Goal: Task Accomplishment & Management: Complete application form

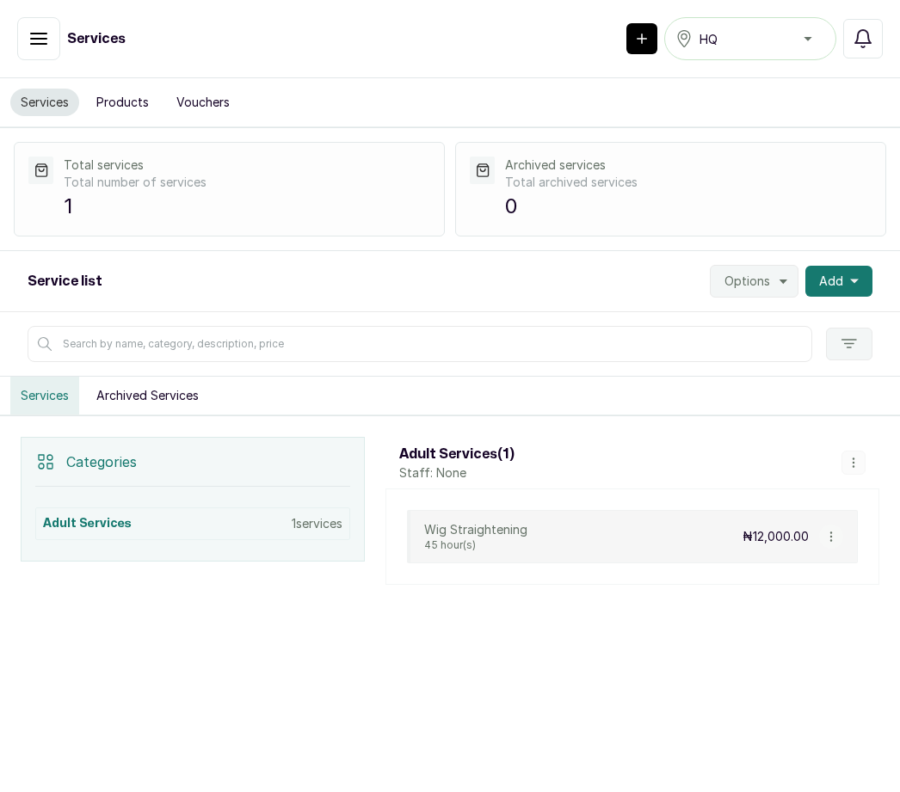
click at [852, 281] on icon "button" at bounding box center [854, 282] width 9 height 4
click at [768, 322] on span "Add Service" at bounding box center [775, 327] width 165 height 21
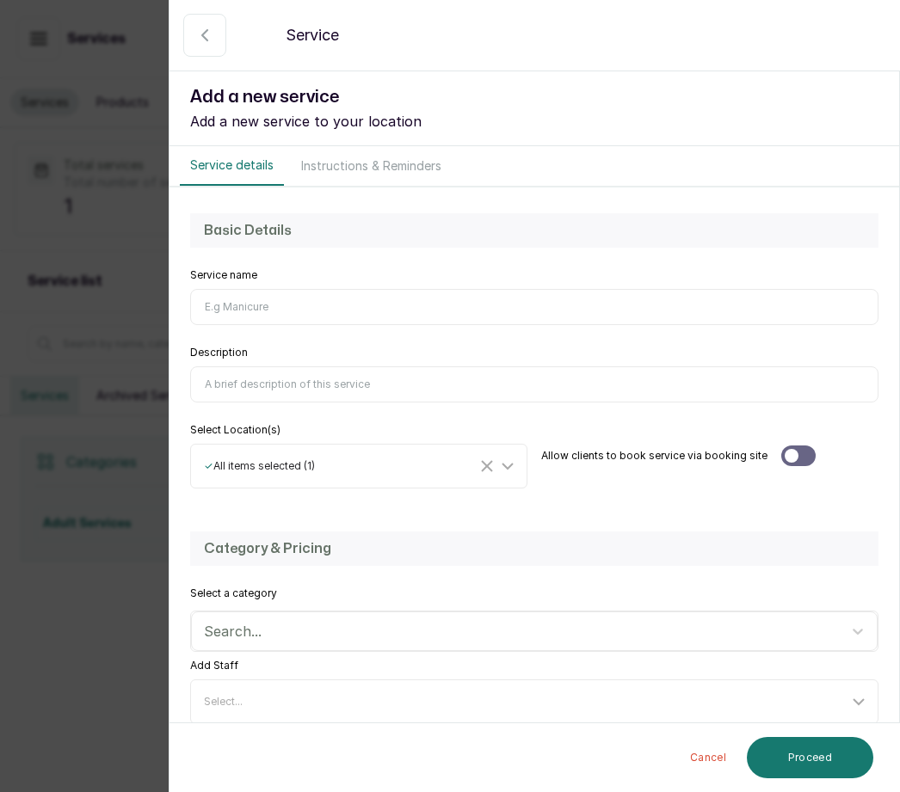
click at [262, 300] on input "Service name" at bounding box center [534, 307] width 688 height 36
type input "Wig straightning"
click at [273, 386] on input "Description" at bounding box center [534, 384] width 688 height 36
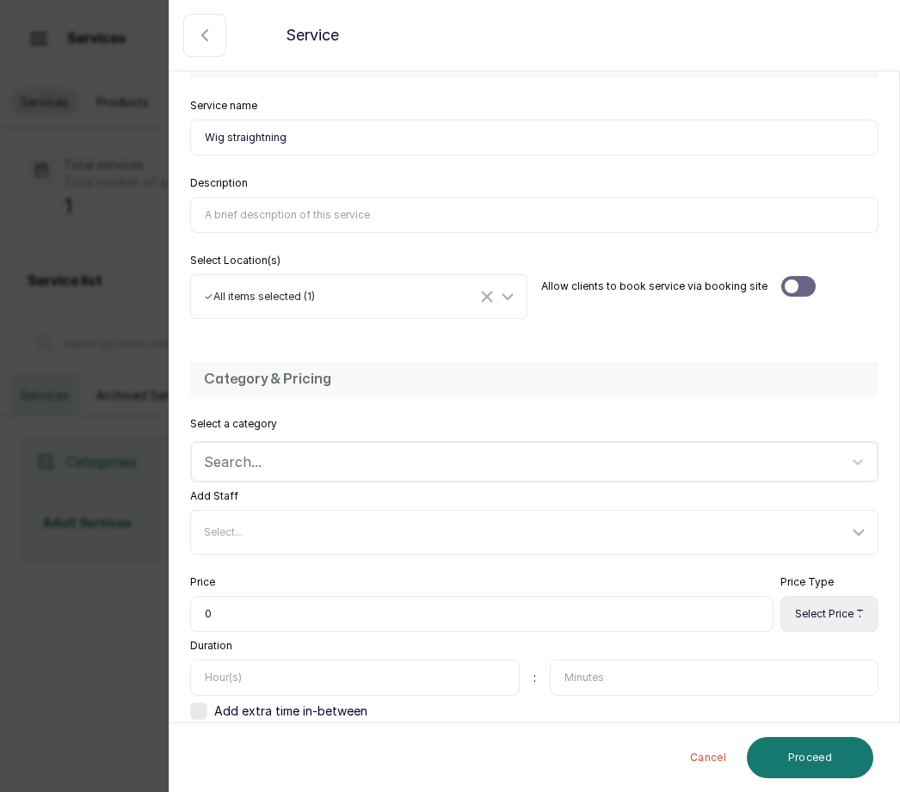
scroll to position [169, 0]
click at [828, 614] on select "Select Price Type Fixed From" at bounding box center [829, 615] width 98 height 36
select select "fixed"
click at [250, 597] on input "0" at bounding box center [481, 615] width 583 height 36
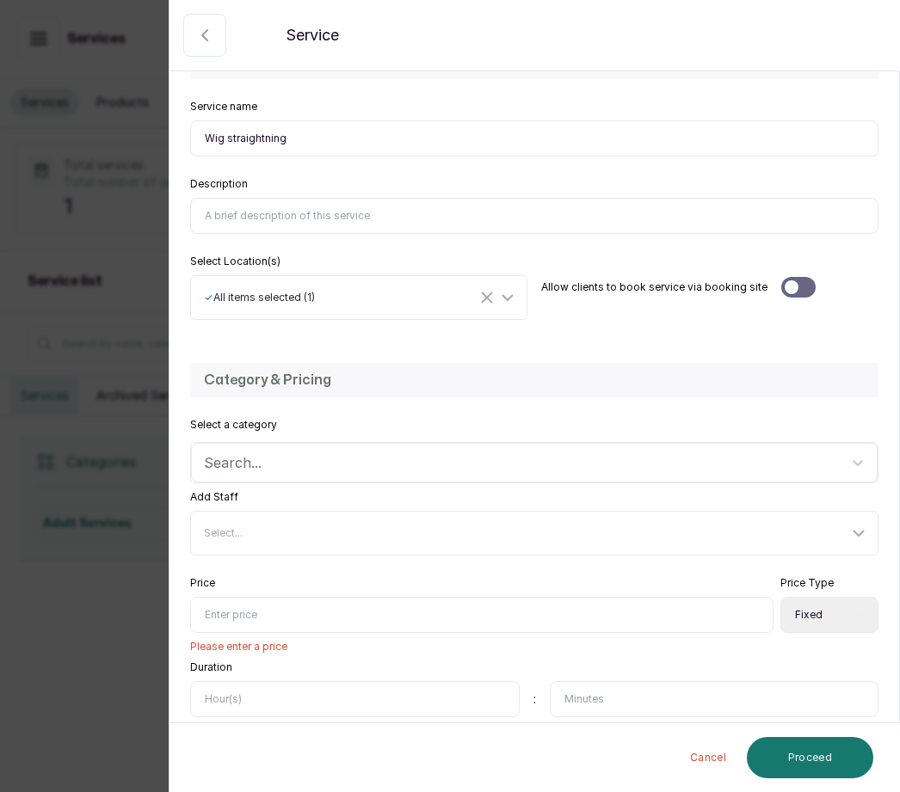
type input "0"
click at [266, 517] on div "Select..." at bounding box center [536, 533] width 682 height 33
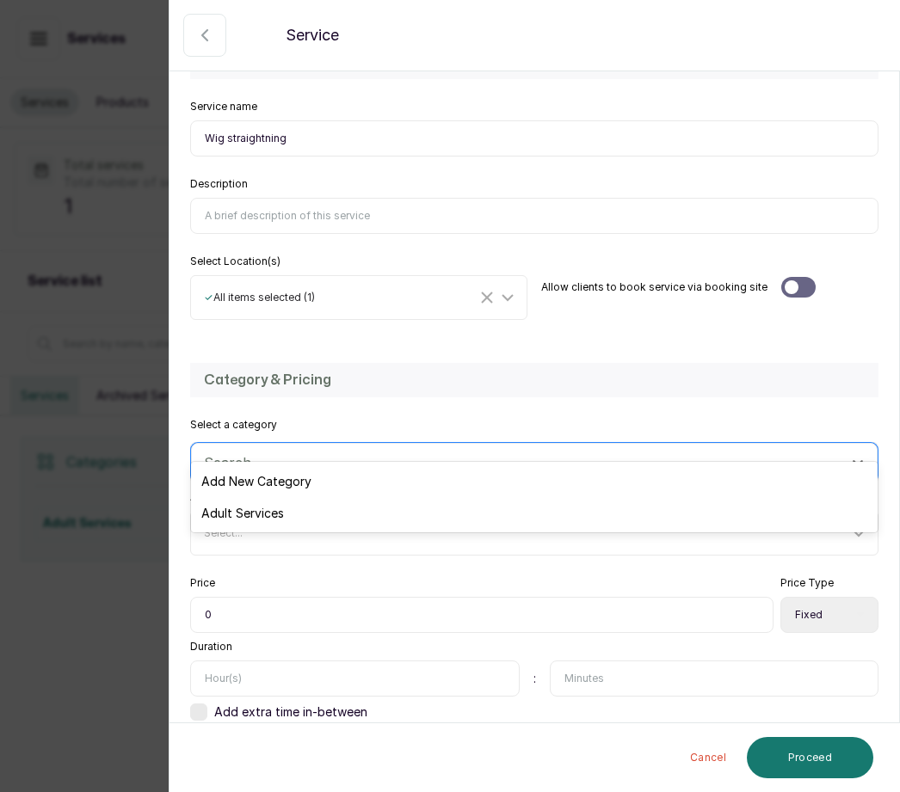
click at [314, 120] on input "Wig straightning" at bounding box center [534, 138] width 688 height 36
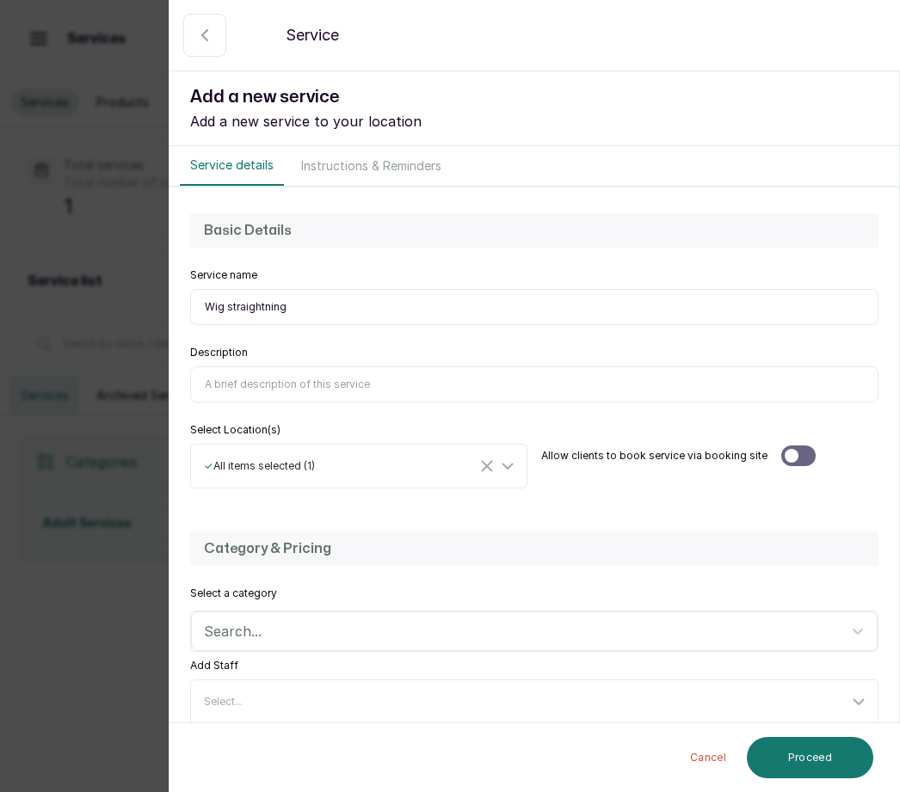
scroll to position [0, 0]
click at [374, 366] on input "Description" at bounding box center [534, 384] width 688 height 36
type input "W"
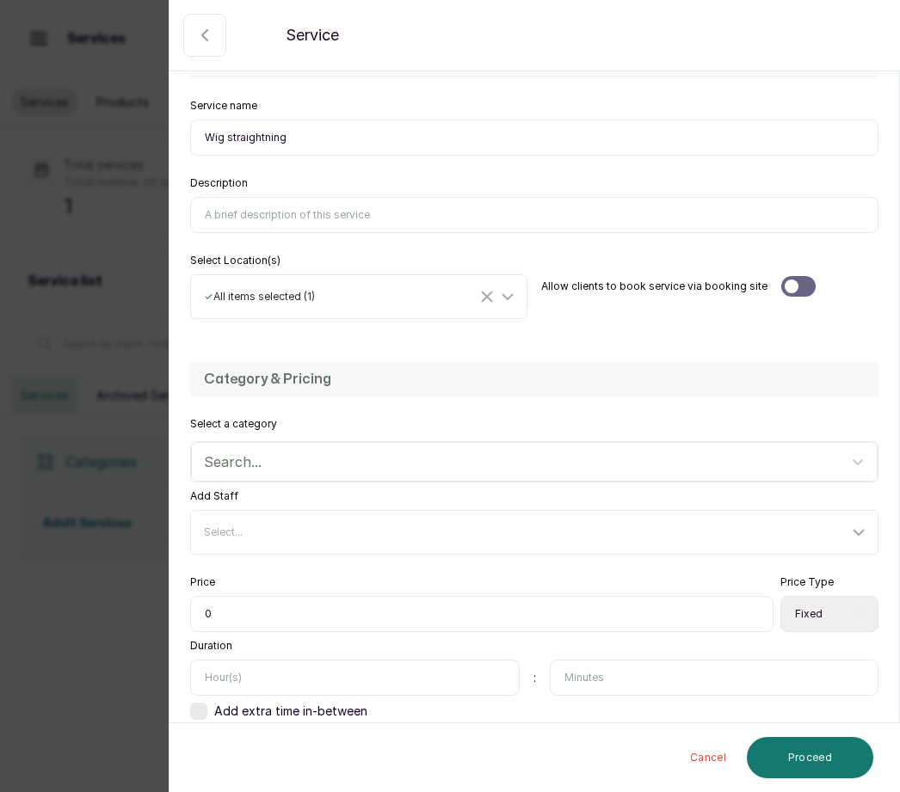
scroll to position [169, 0]
click at [242, 597] on input "0" at bounding box center [481, 615] width 583 height 36
type input "012,000"
click at [606, 661] on input "text" at bounding box center [714, 679] width 329 height 36
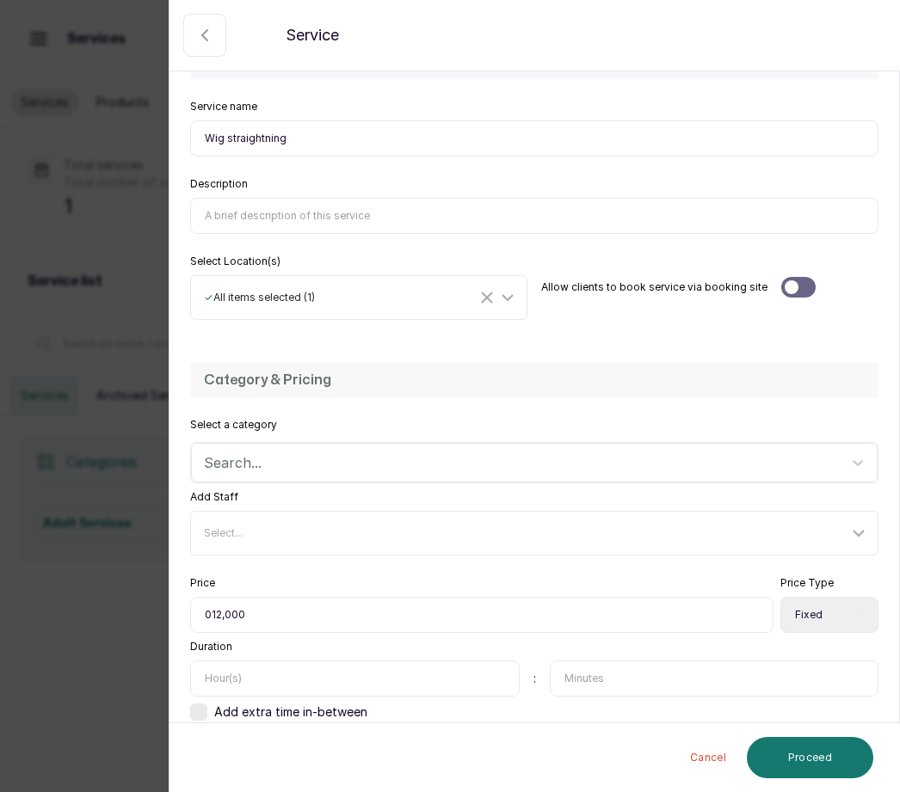
click at [249, 661] on input "text" at bounding box center [354, 679] width 329 height 36
type input "2"
type input "20"
click at [606, 661] on input "text" at bounding box center [714, 679] width 329 height 36
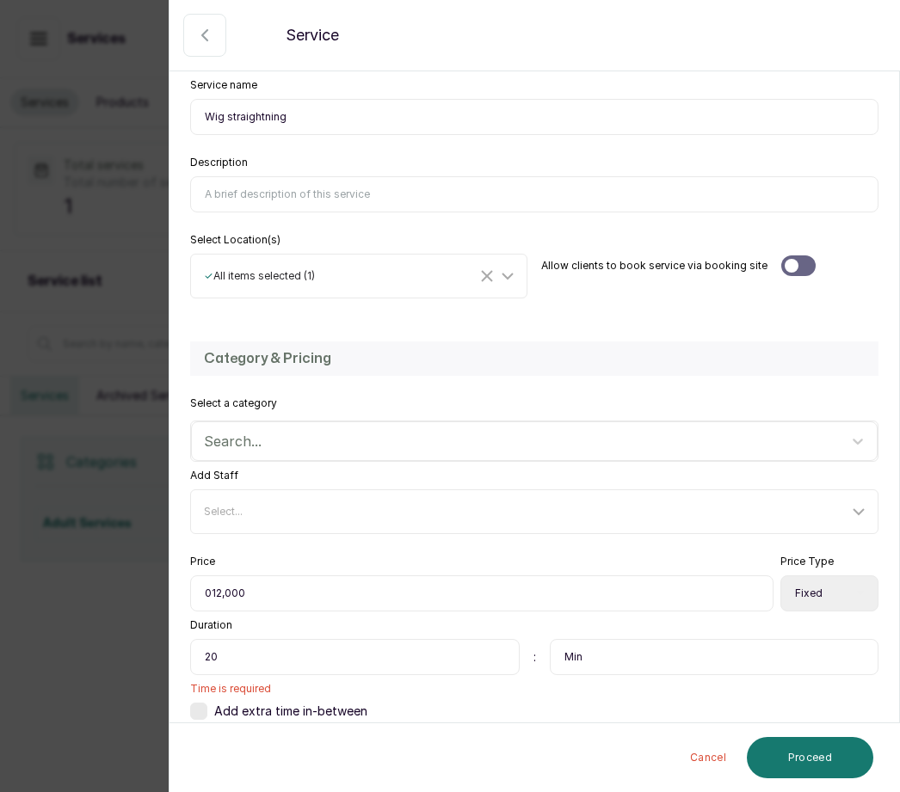
scroll to position [189, 0]
type input "Min"
click at [823, 765] on button "Proceed" at bounding box center [810, 757] width 126 height 41
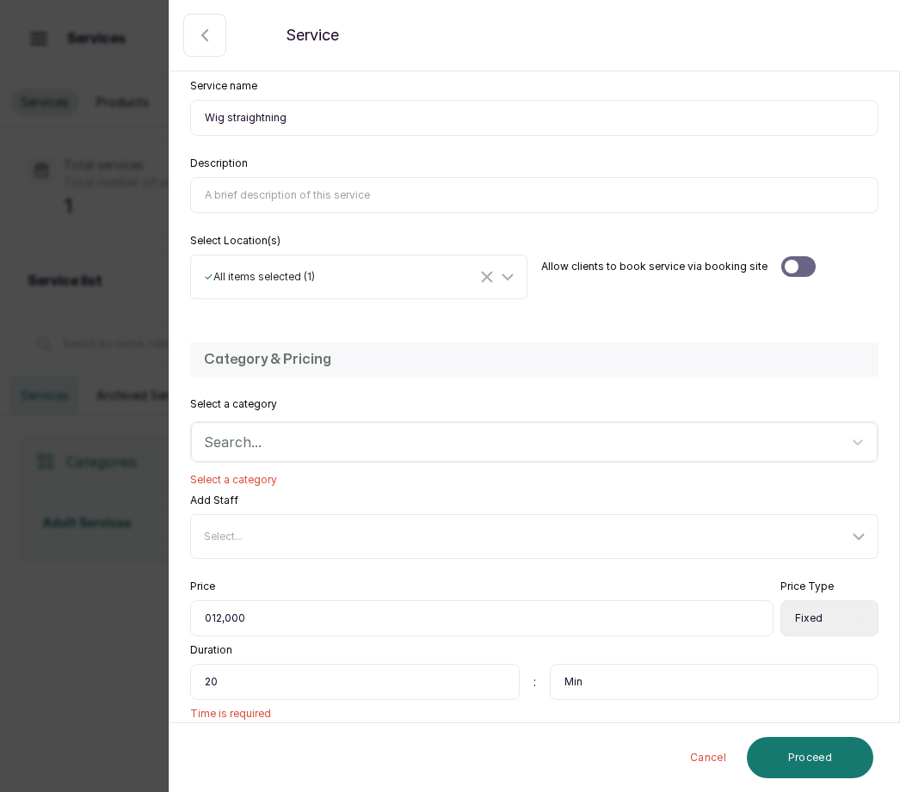
click at [815, 754] on button "Proceed" at bounding box center [810, 757] width 126 height 41
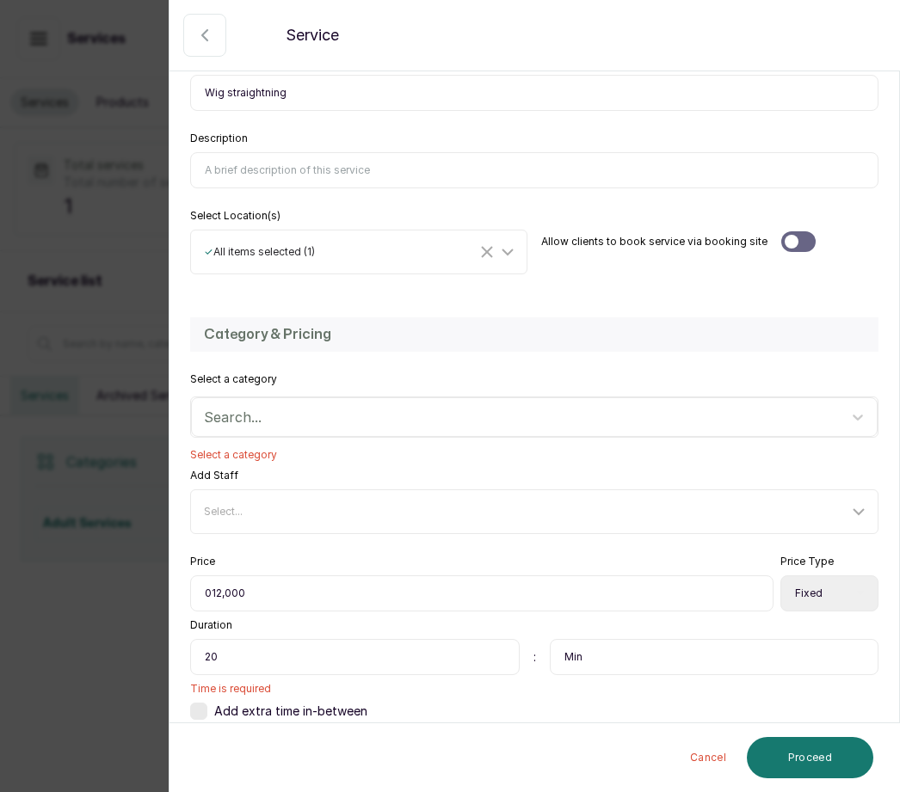
scroll to position [213, 0]
click at [266, 449] on span "Select a category" at bounding box center [534, 456] width 688 height 14
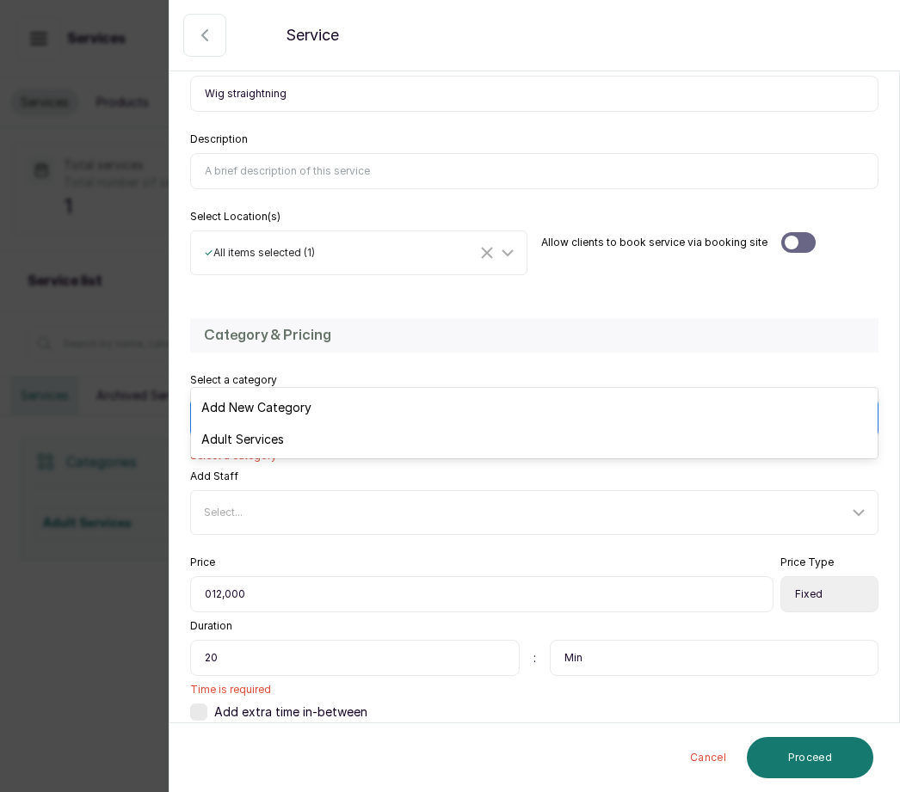
click at [274, 433] on div "Adult Services" at bounding box center [534, 439] width 686 height 32
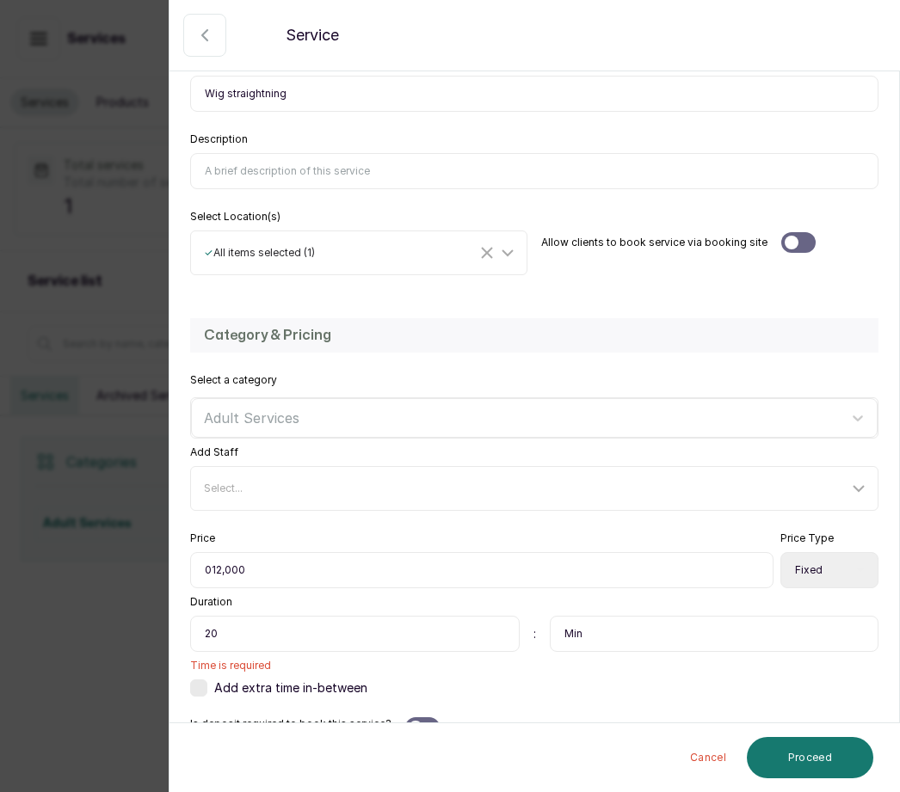
scroll to position [189, 0]
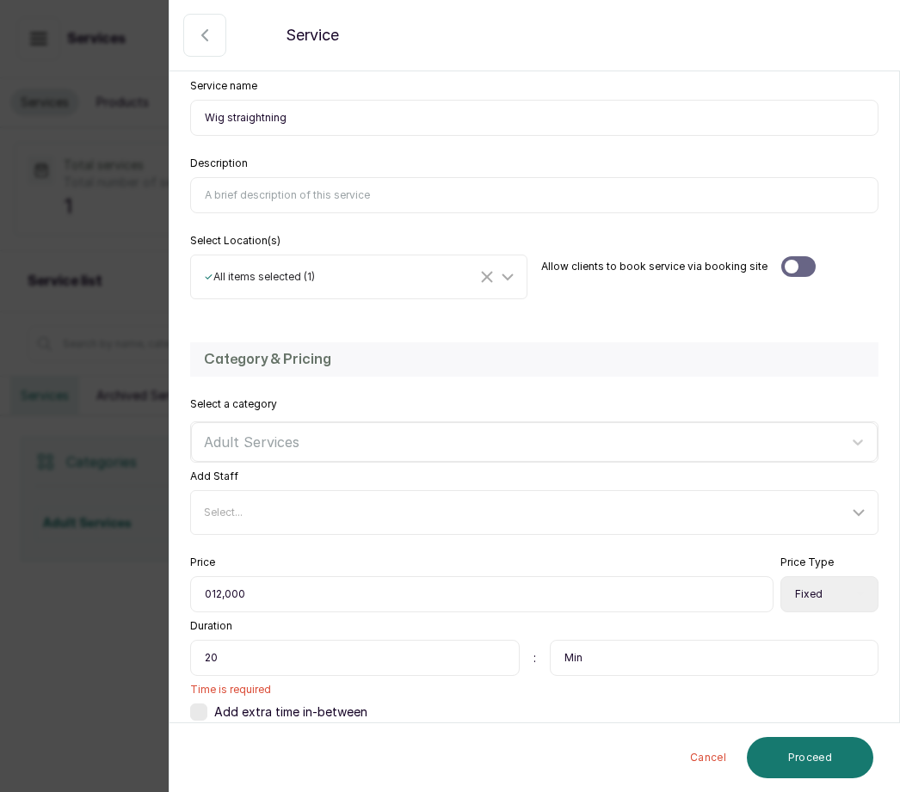
click at [824, 750] on button "Proceed" at bounding box center [810, 757] width 126 height 41
click at [816, 753] on button "Proceed" at bounding box center [810, 757] width 126 height 41
click at [808, 767] on button "Proceed" at bounding box center [810, 757] width 126 height 41
click at [199, 704] on label at bounding box center [198, 712] width 17 height 17
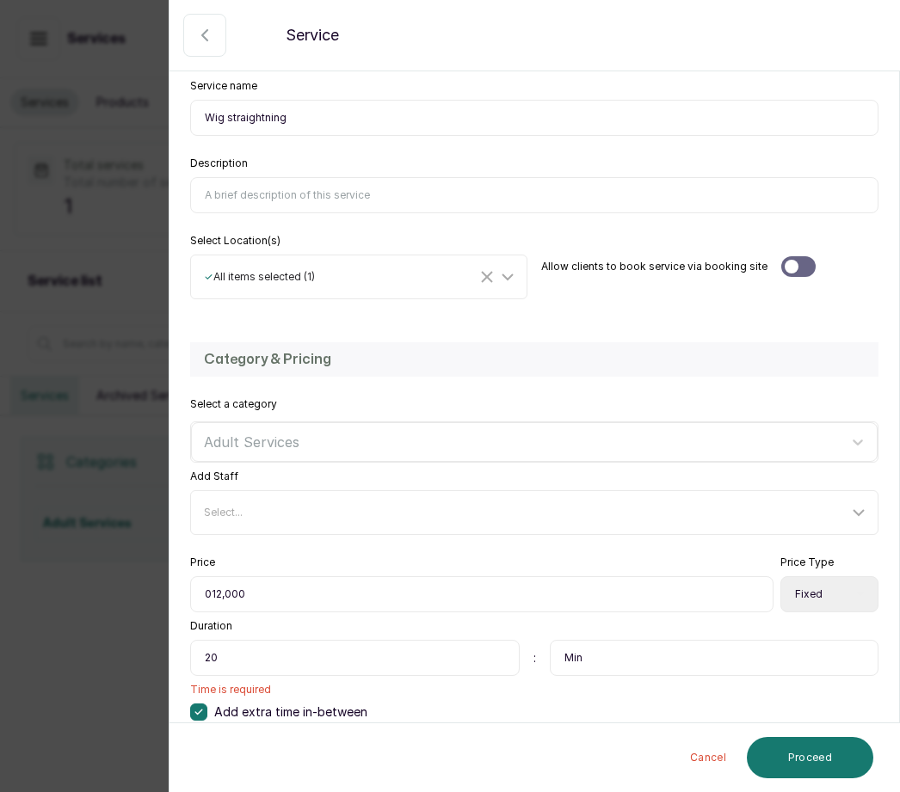
click at [202, 708] on icon at bounding box center [198, 712] width 9 height 9
click at [237, 640] on input "20" at bounding box center [354, 658] width 329 height 36
click at [215, 640] on input "20" at bounding box center [354, 658] width 329 height 36
type input "2"
type input "1h 30min"
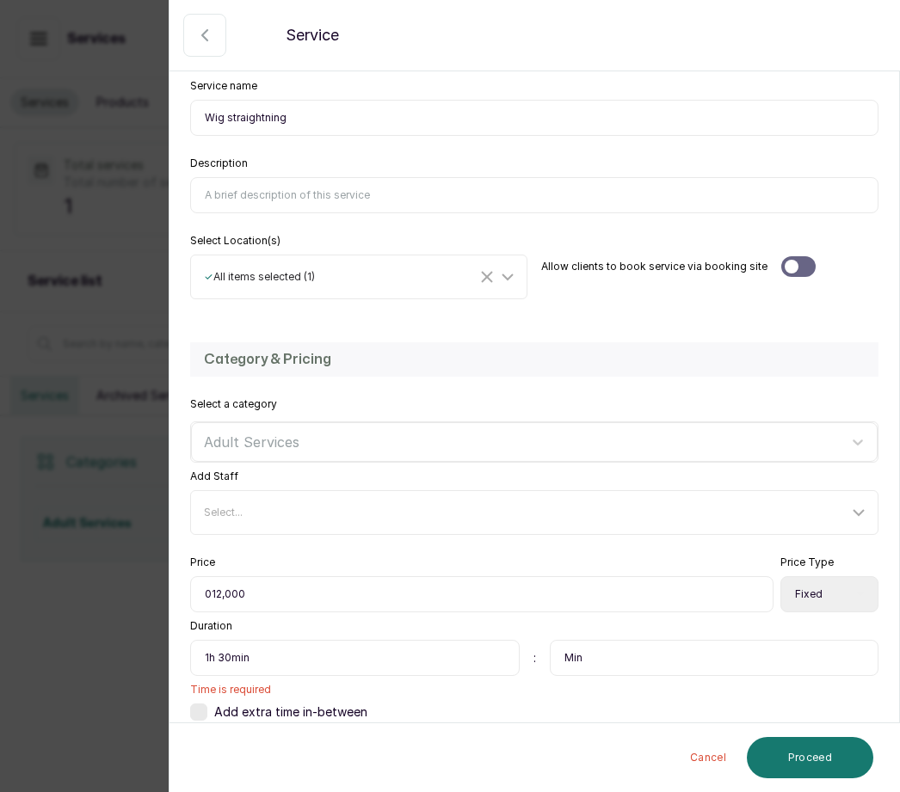
click at [815, 756] on button "Proceed" at bounding box center [810, 757] width 126 height 41
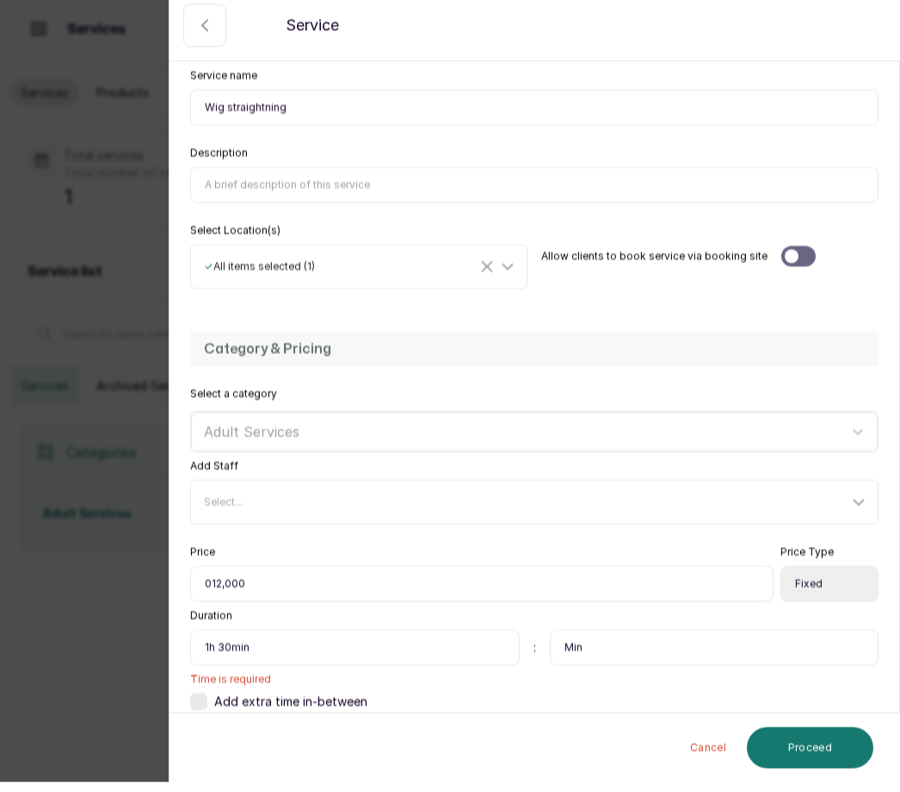
click at [813, 778] on button "Proceed" at bounding box center [810, 757] width 126 height 41
click at [796, 778] on button "Proceed" at bounding box center [810, 757] width 126 height 41
click at [794, 778] on button "Proceed" at bounding box center [810, 757] width 126 height 41
click at [790, 778] on button "Proceed" at bounding box center [810, 757] width 126 height 41
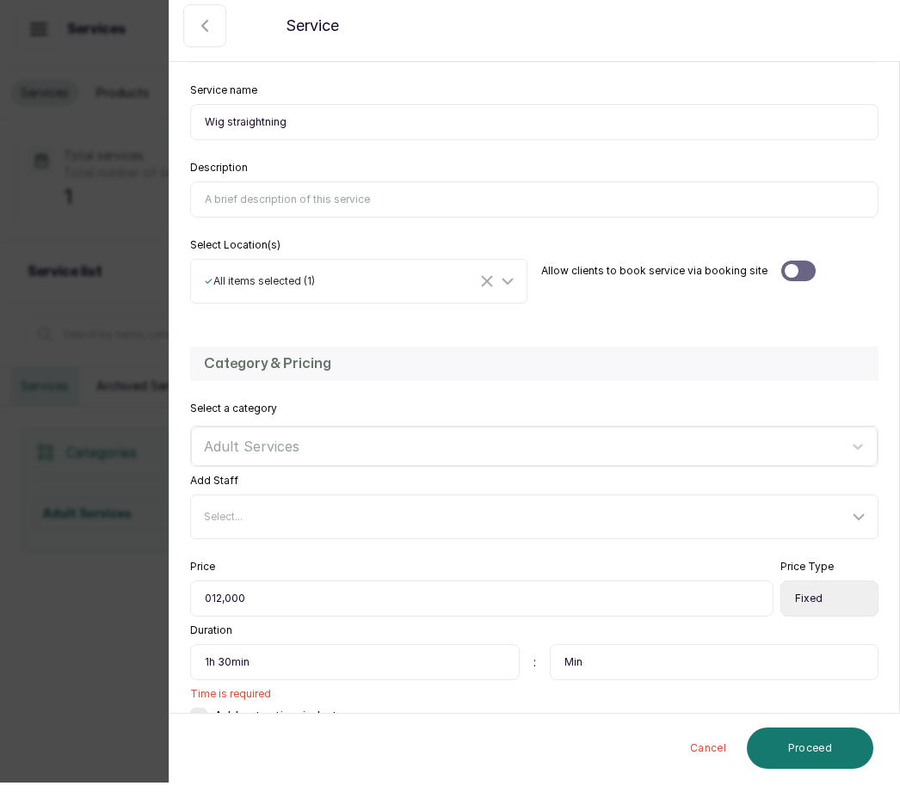
click at [587, 590] on input "012,000" at bounding box center [481, 608] width 583 height 36
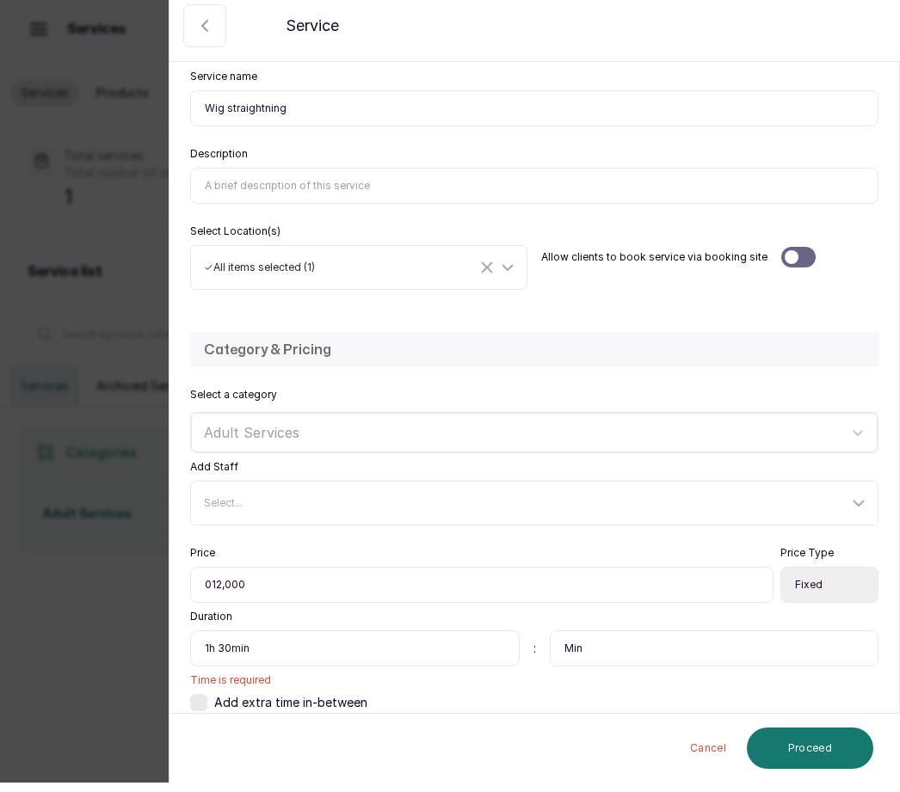
click at [598, 649] on input "Min" at bounding box center [714, 658] width 329 height 36
type input "M"
click at [200, 704] on label at bounding box center [198, 712] width 17 height 17
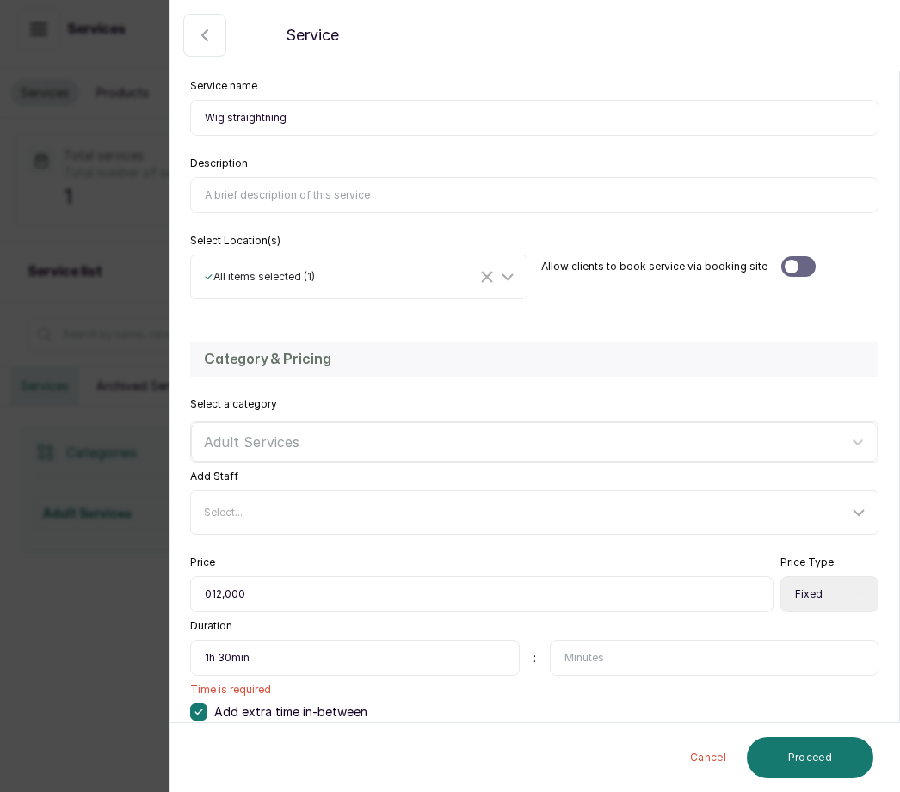
click at [261, 748] on input "text" at bounding box center [354, 766] width 329 height 36
type input "1h 30min"
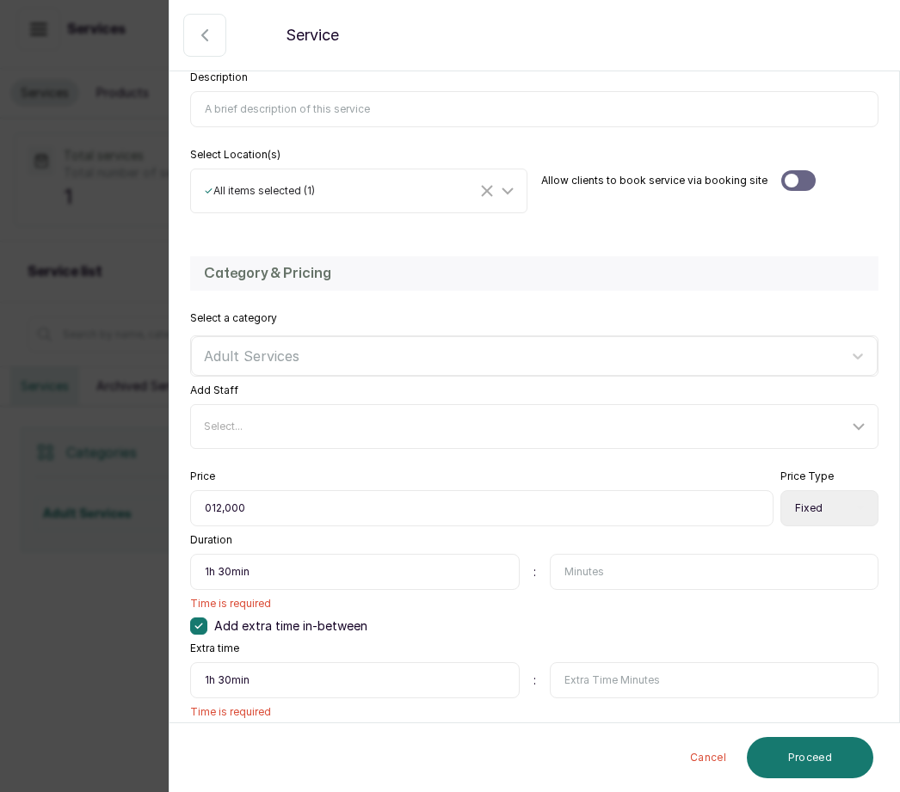
scroll to position [274, 0]
click at [204, 619] on label at bounding box center [198, 627] width 17 height 17
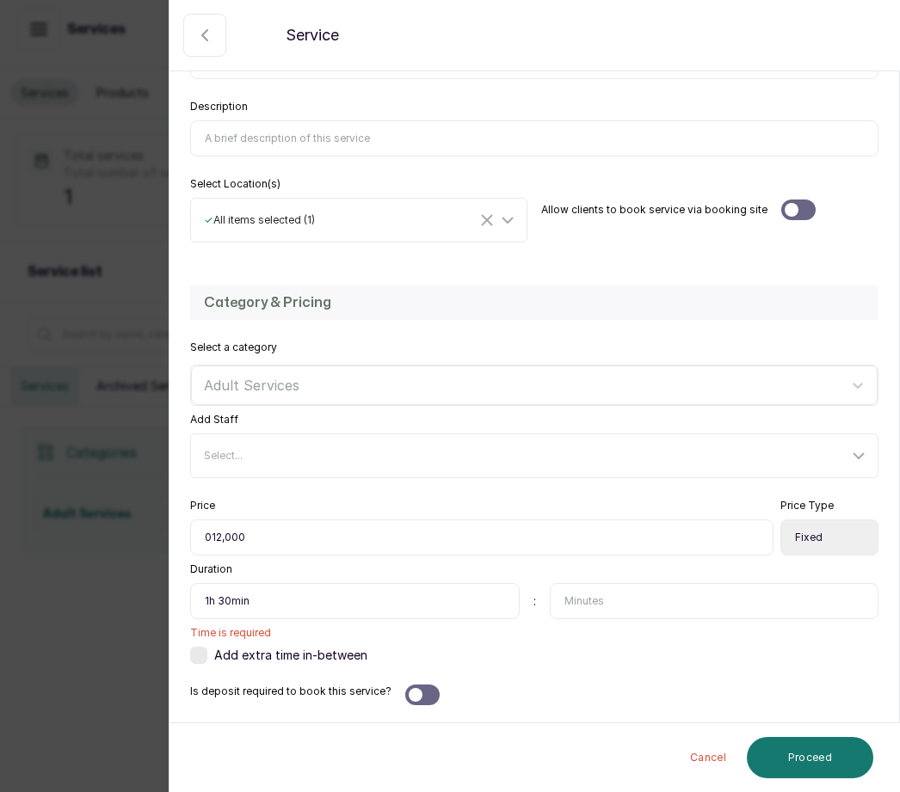
scroll to position [189, 0]
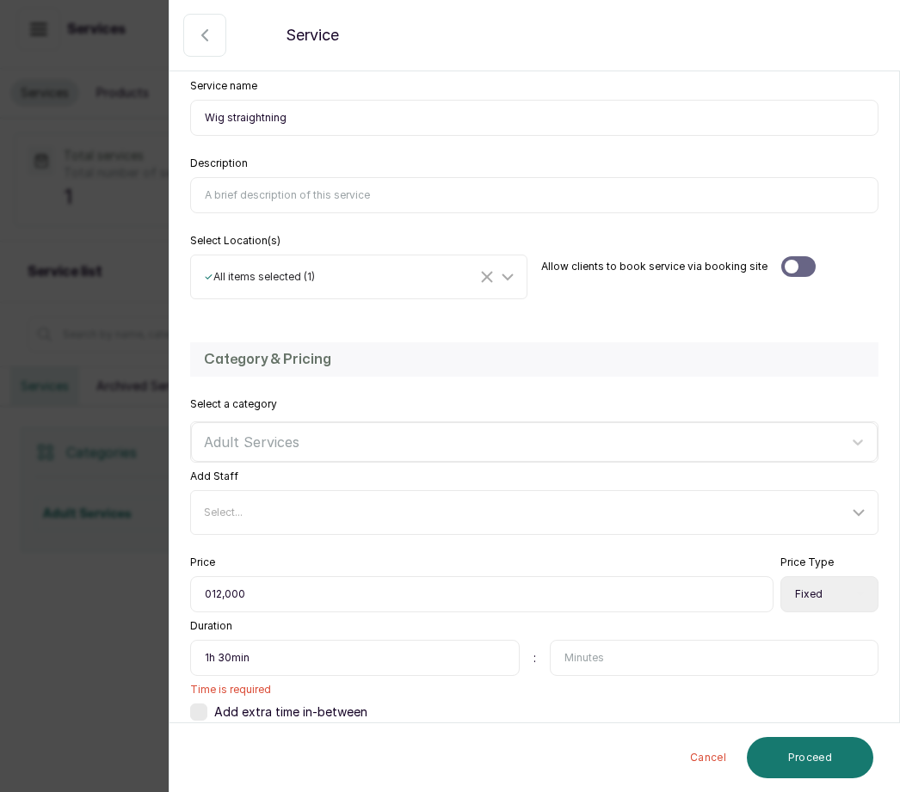
click at [262, 640] on input "1h 30min" at bounding box center [354, 658] width 329 height 36
type input "1"
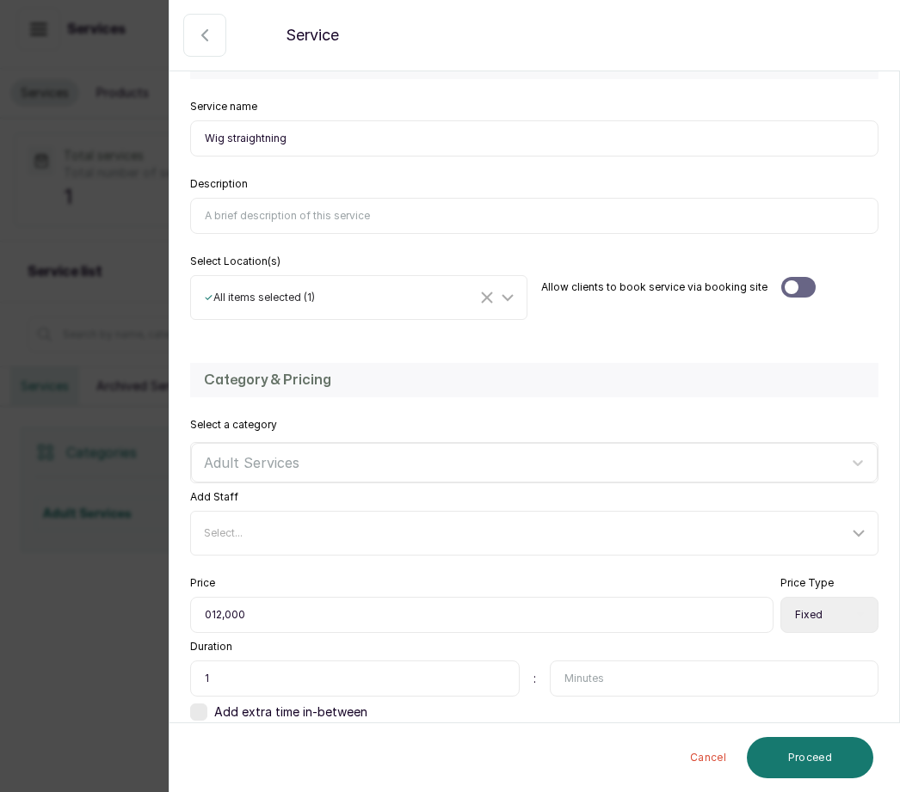
type input "1"
click at [608, 661] on input "text" at bounding box center [714, 679] width 329 height 36
type input "2"
type input "1"
click at [806, 754] on button "Proceed" at bounding box center [810, 757] width 126 height 41
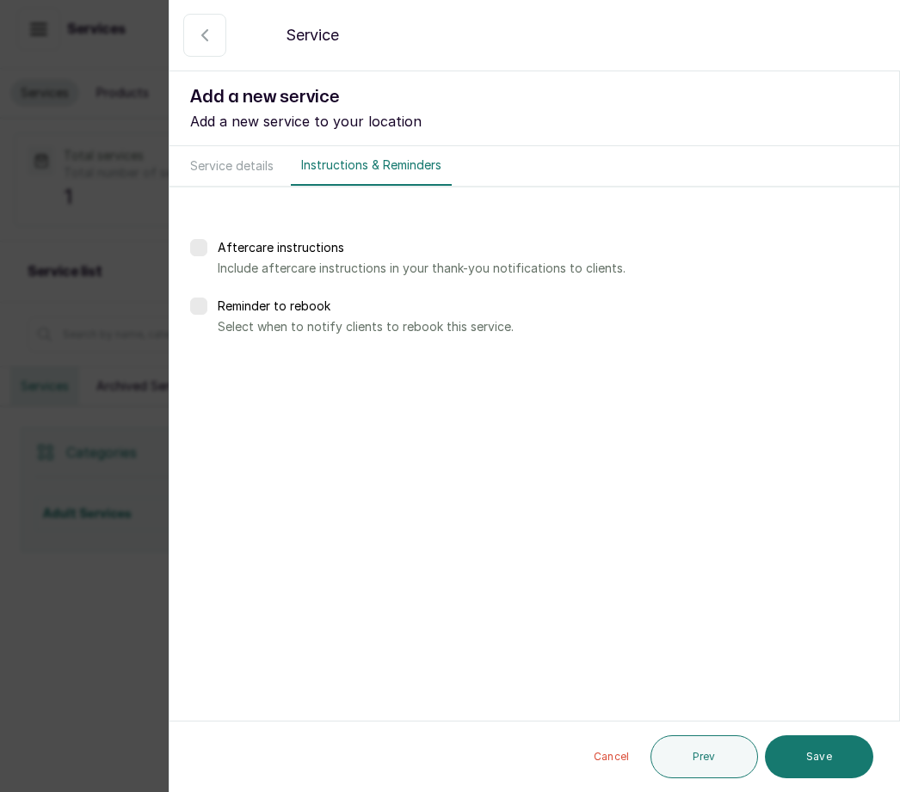
scroll to position [0, 0]
click at [205, 239] on label at bounding box center [198, 247] width 17 height 17
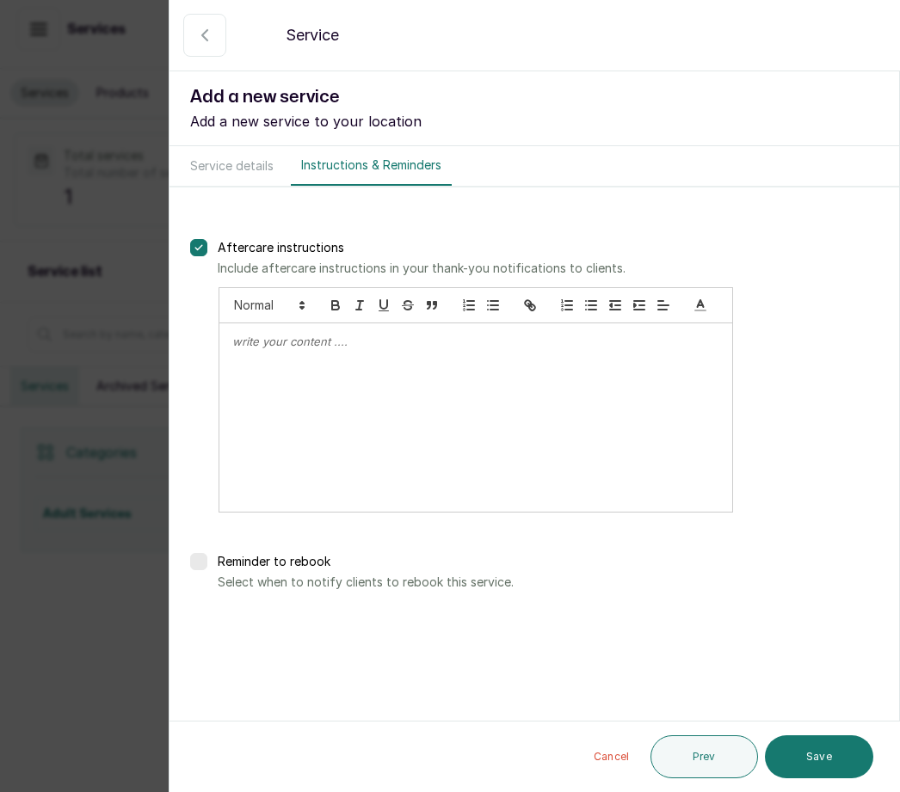
click at [193, 188] on div "Aftercare instructions Include aftercare instructions in your thank-you notific…" at bounding box center [533, 415] width 729 height 455
click at [200, 245] on icon at bounding box center [198, 247] width 7 height 4
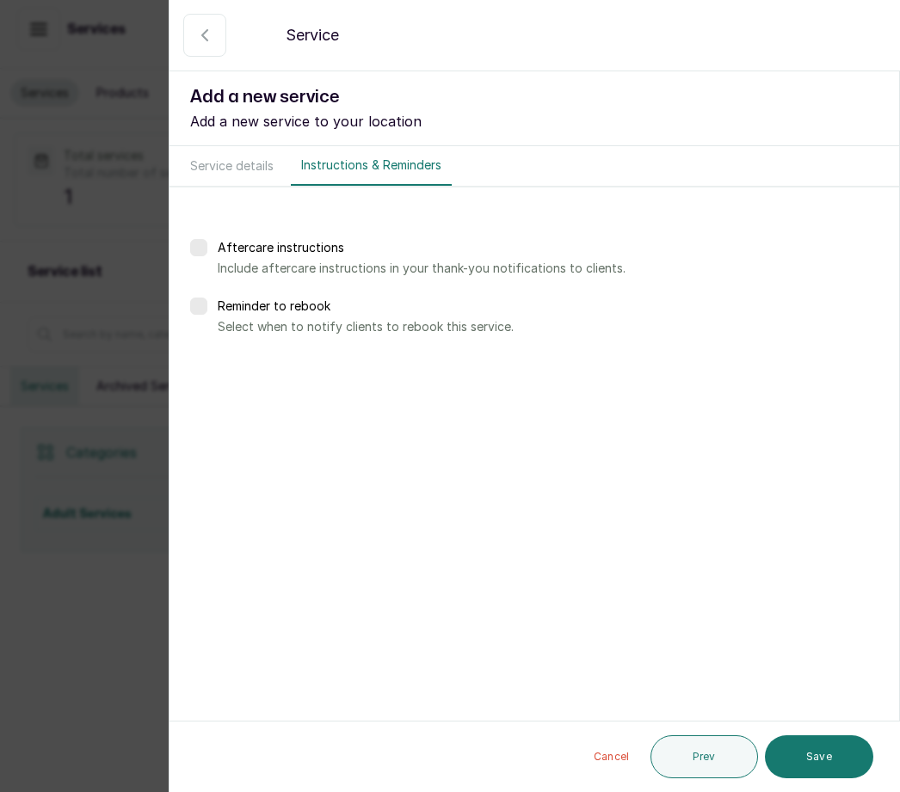
click at [831, 760] on button "Save" at bounding box center [819, 756] width 108 height 43
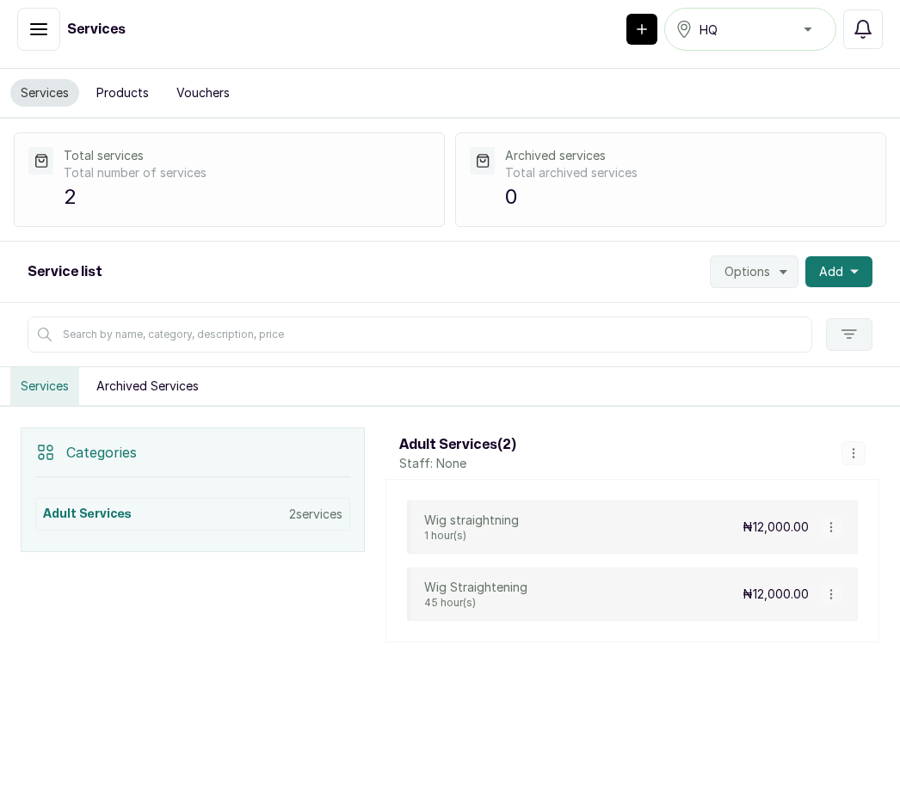
scroll to position [17, 0]
click at [869, 266] on button "Add" at bounding box center [838, 271] width 67 height 31
click at [779, 311] on span "Add Service" at bounding box center [775, 318] width 165 height 21
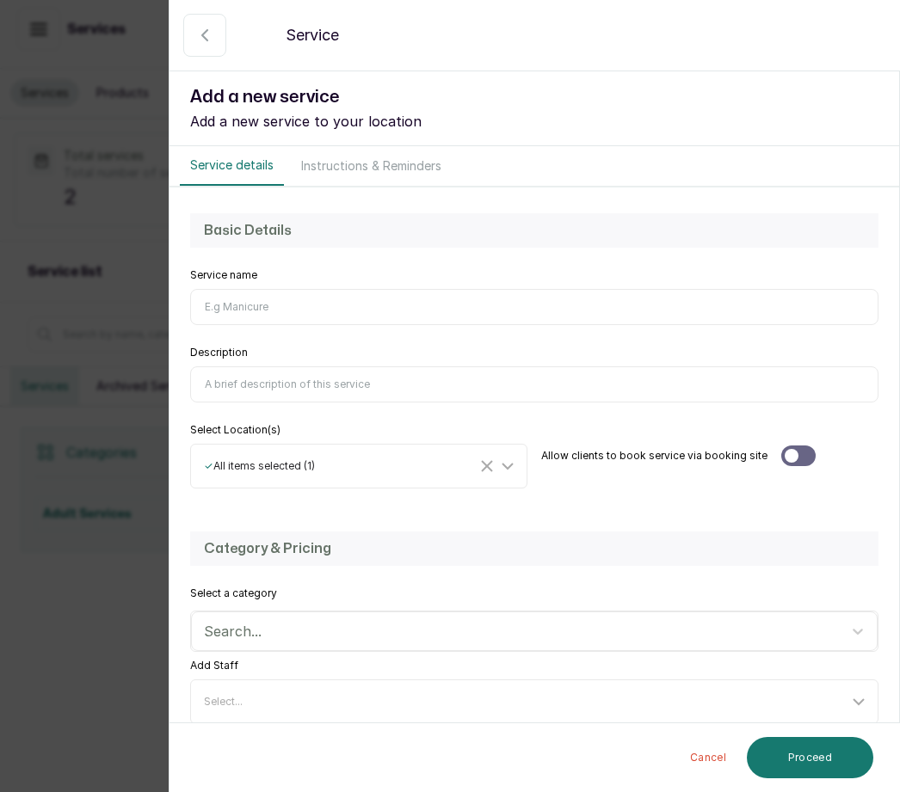
click at [293, 308] on input "Service name" at bounding box center [534, 307] width 688 height 36
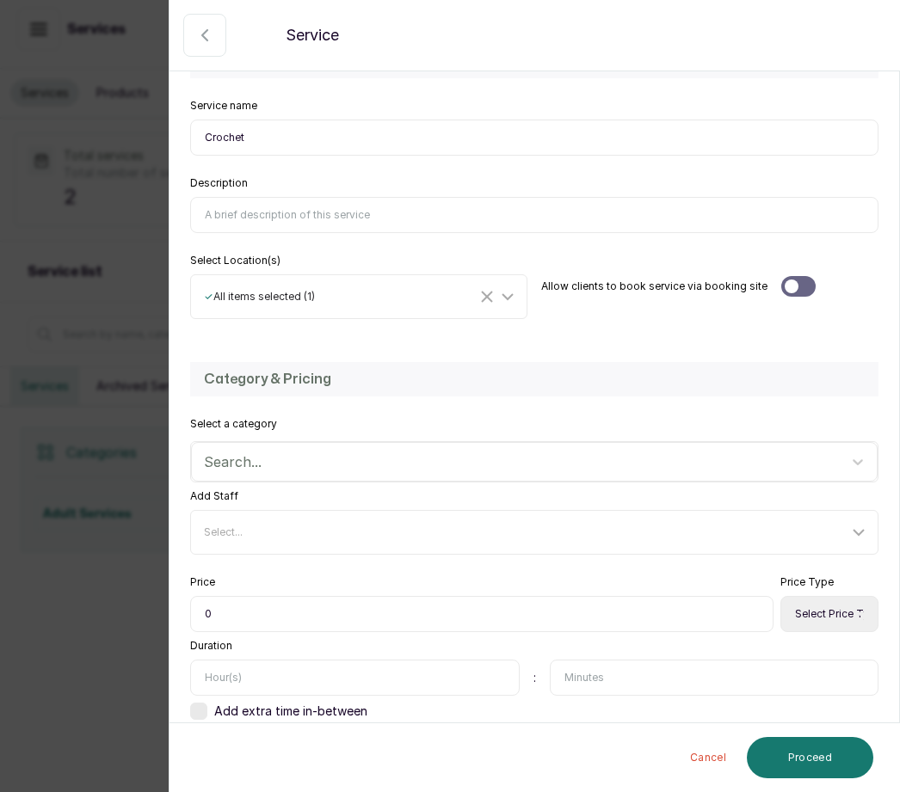
scroll to position [169, 0]
type input "Crochet"
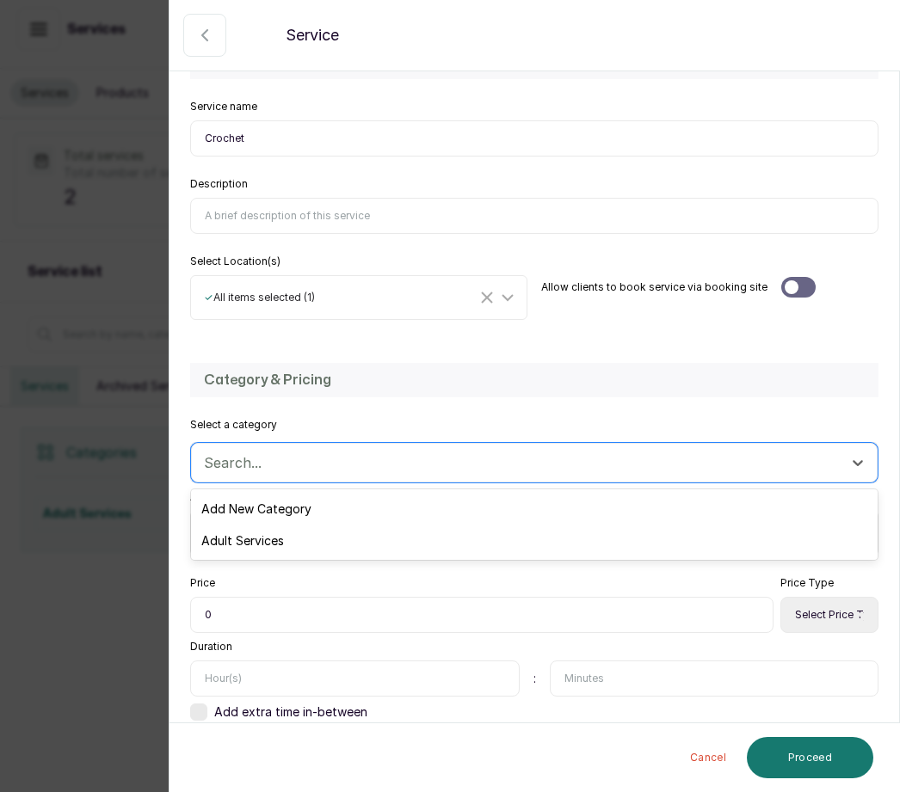
click at [280, 542] on div "Adult Services" at bounding box center [534, 541] width 686 height 32
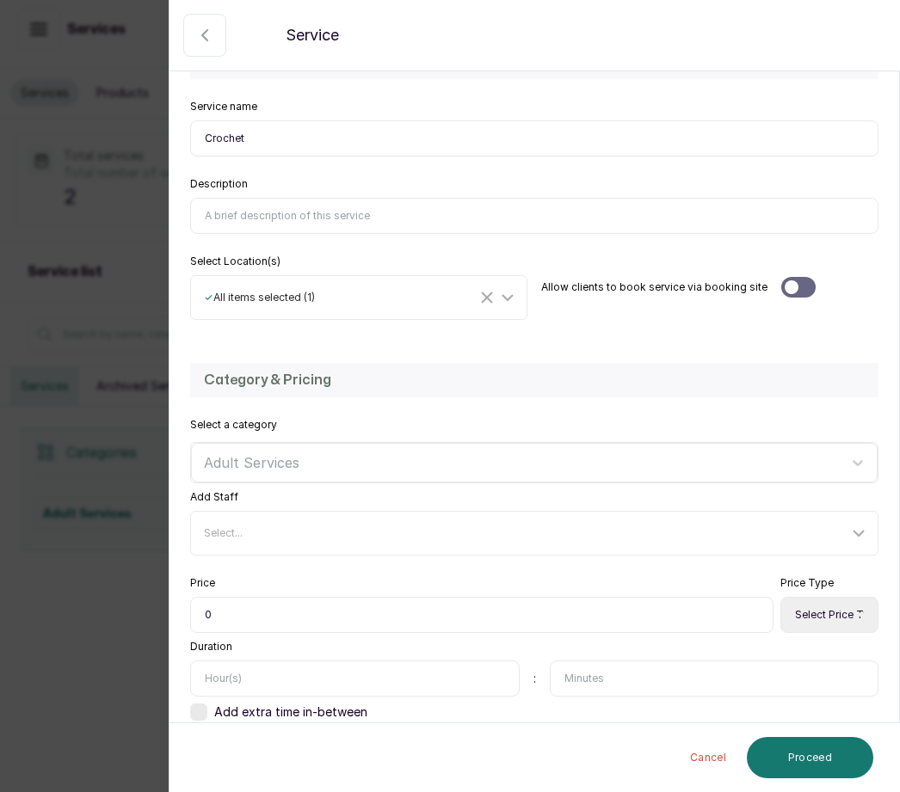
scroll to position [57, 0]
click at [228, 661] on input "text" at bounding box center [354, 679] width 329 height 36
type input "2"
click at [597, 661] on input "text" at bounding box center [714, 679] width 329 height 36
type input "30"
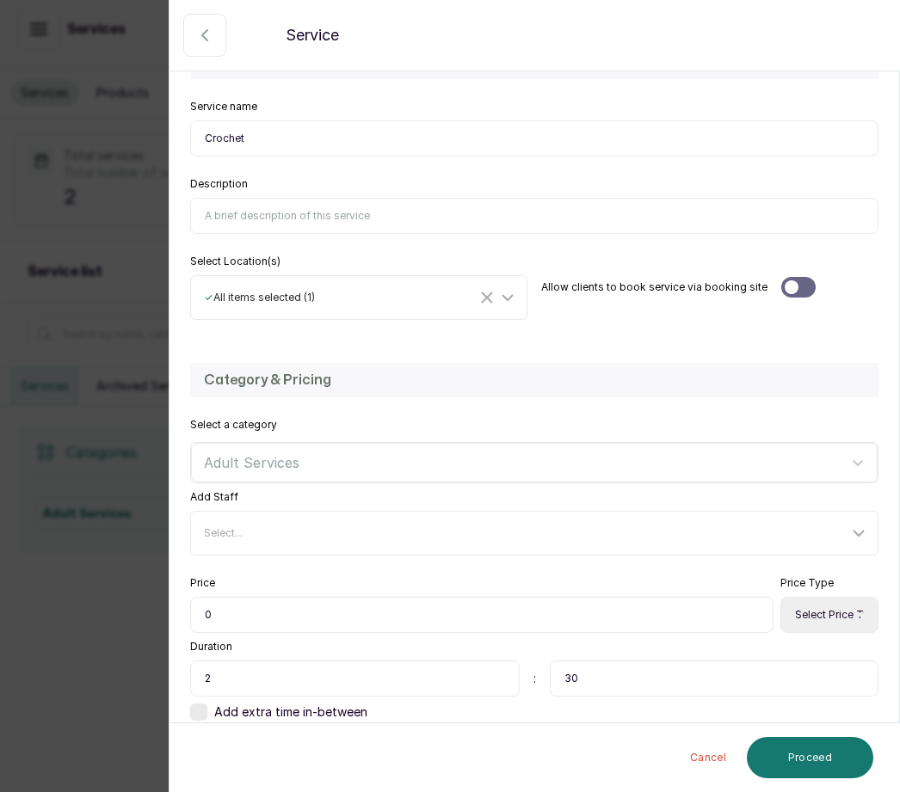
click at [236, 597] on input "0" at bounding box center [481, 615] width 583 height 36
type input "020,000"
click at [813, 757] on button "Proceed" at bounding box center [810, 757] width 126 height 41
click at [833, 597] on select "Select Price Type Fixed From" at bounding box center [829, 615] width 98 height 36
select select "fixed"
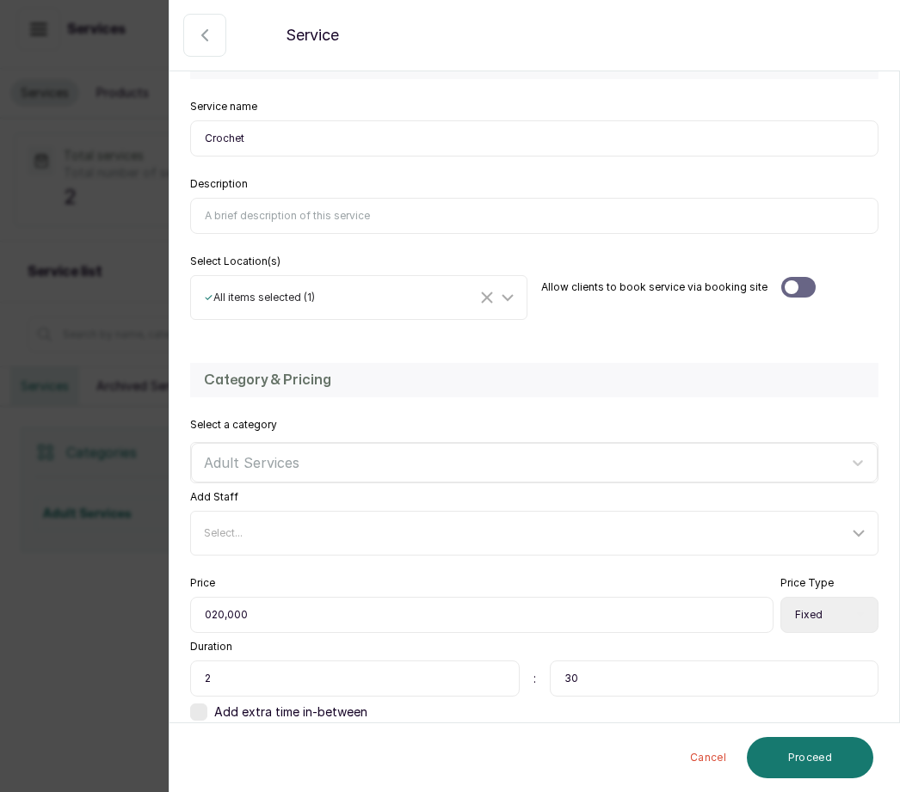
click at [815, 748] on button "Proceed" at bounding box center [810, 757] width 126 height 41
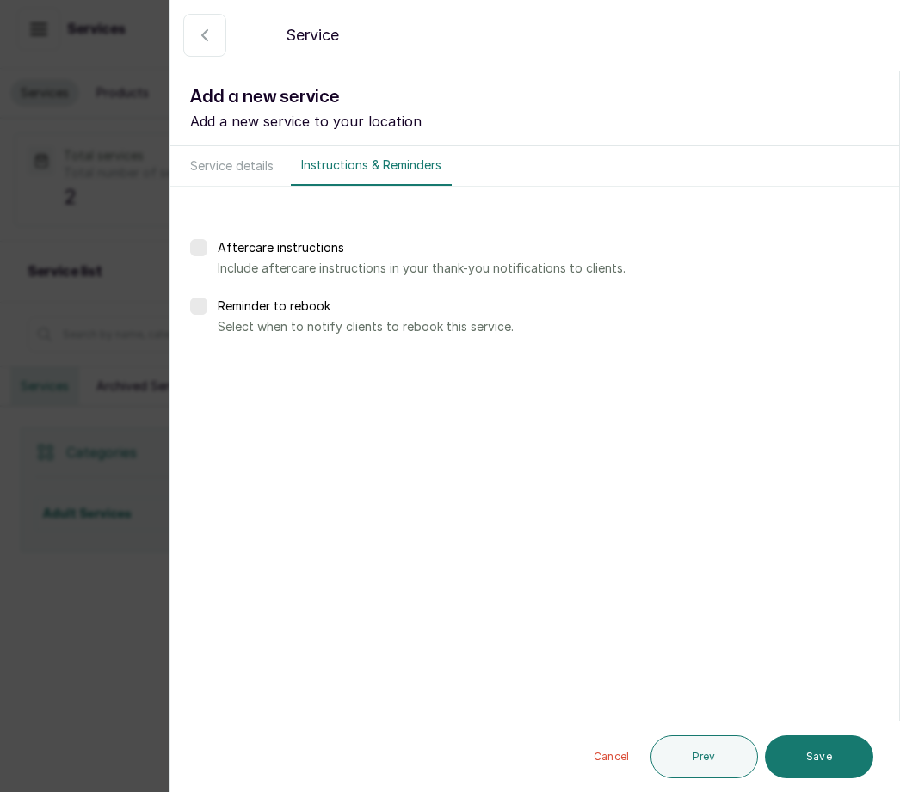
scroll to position [0, 0]
click at [205, 298] on label at bounding box center [198, 306] width 17 height 17
click at [193, 298] on label at bounding box center [198, 306] width 17 height 17
click at [834, 741] on button "Save" at bounding box center [819, 756] width 108 height 43
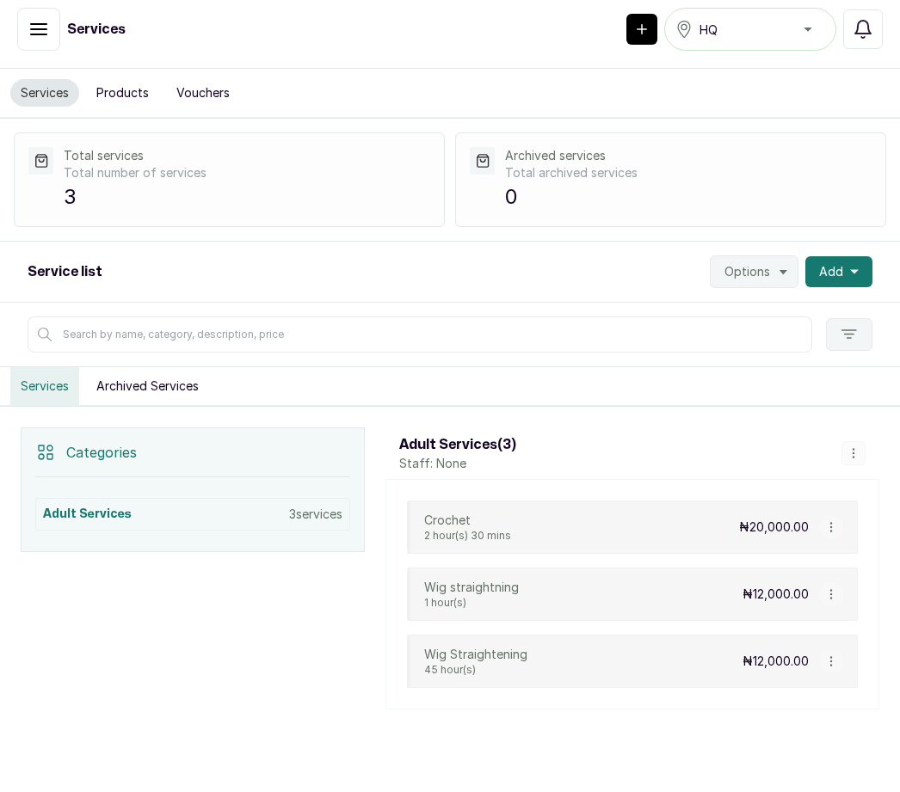
click at [839, 594] on button "button" at bounding box center [831, 594] width 24 height 24
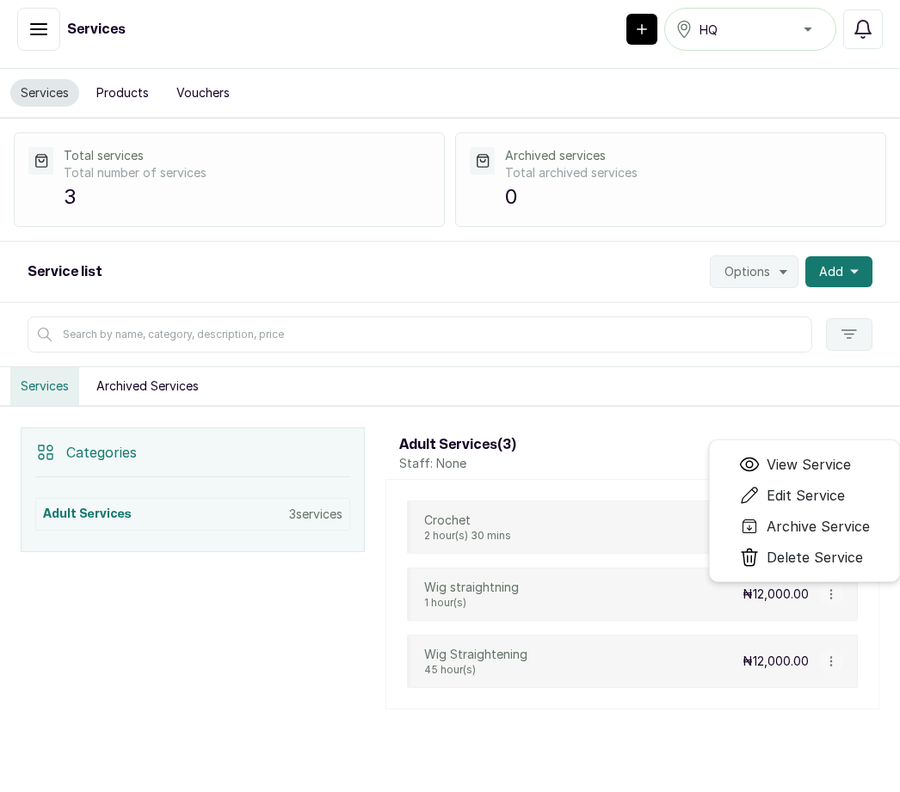
click at [851, 554] on span "Delete Service" at bounding box center [814, 557] width 96 height 21
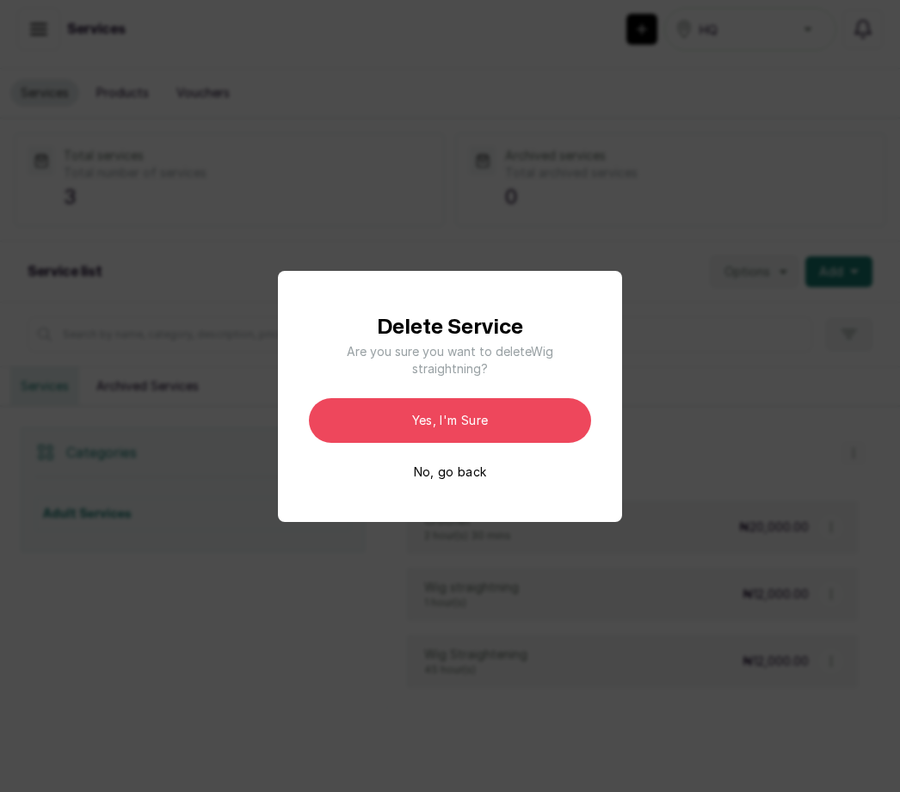
click at [715, 692] on div "Delete Service Are you sure you want to delete Wig straightning ? Yes, I'm sure…" at bounding box center [450, 396] width 900 height 792
click at [569, 311] on div "Delete Service Are you sure you want to delete Wig straightning ? Yes, I'm sure…" at bounding box center [450, 396] width 344 height 251
click at [574, 345] on div "Delete Service Are you sure you want to delete Wig straightning ? Yes, I'm sure…" at bounding box center [450, 396] width 282 height 169
click at [550, 443] on button "Yes, I'm sure" at bounding box center [450, 420] width 282 height 45
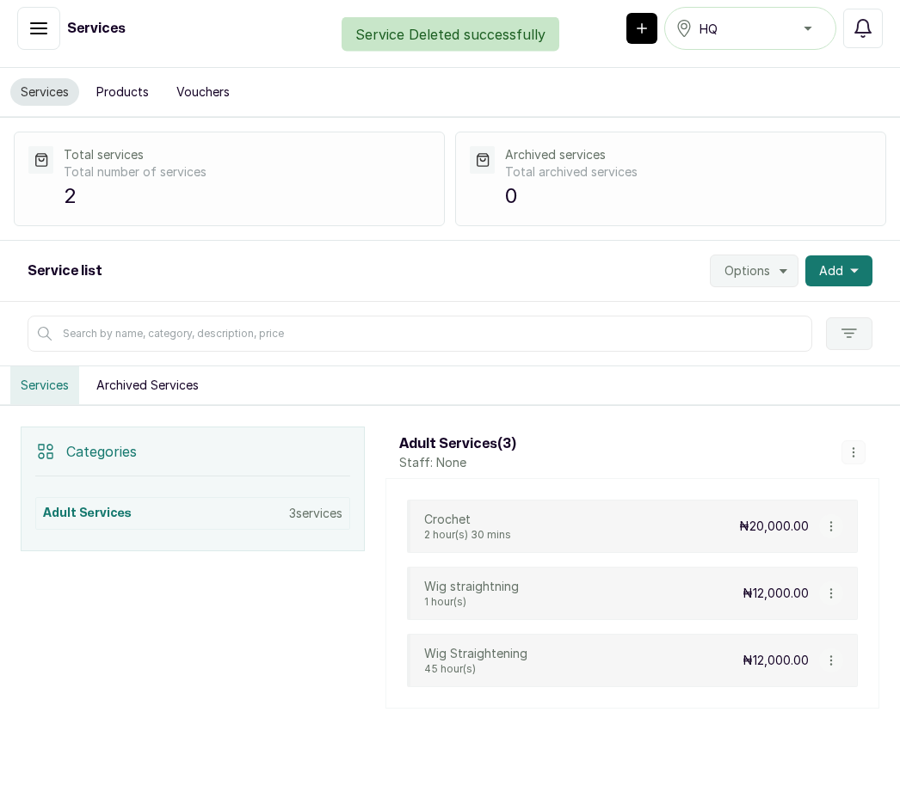
scroll to position [41, 0]
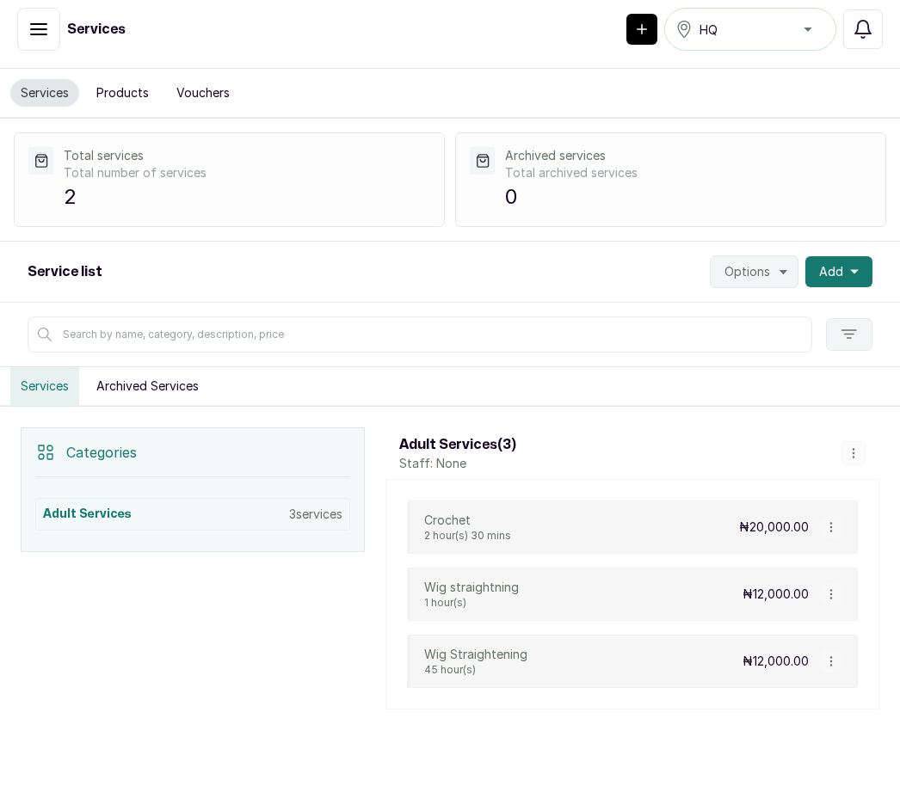
click at [667, 501] on div "Crochet 2 hour(s) 30 mins ₦20,000.00" at bounding box center [632, 527] width 451 height 53
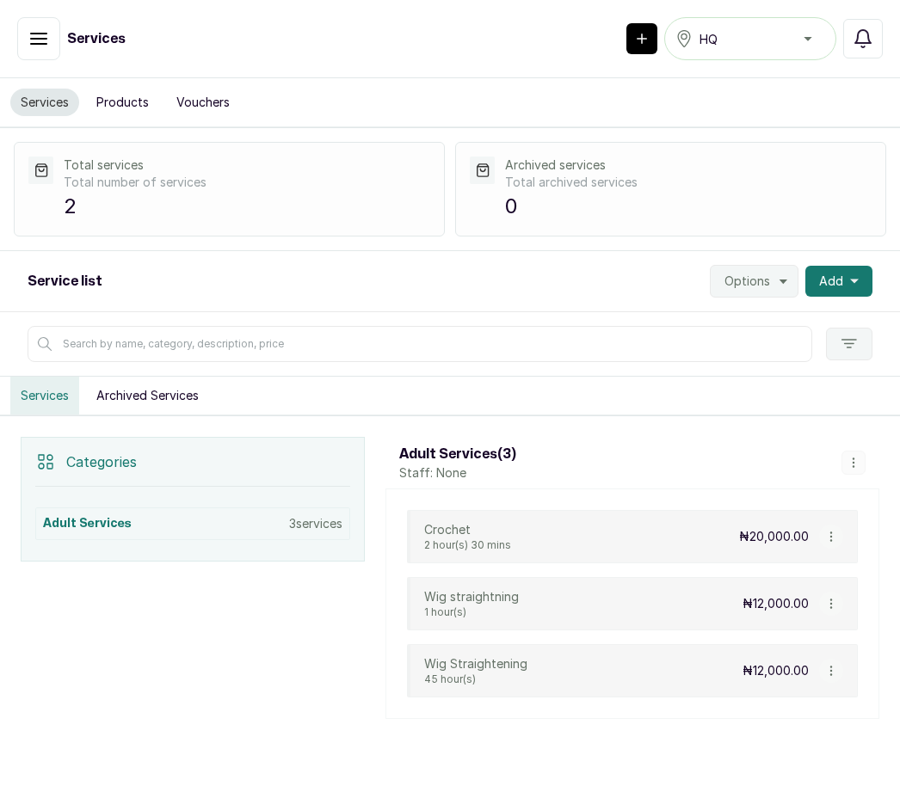
click at [846, 276] on button "Add" at bounding box center [838, 281] width 67 height 31
click at [763, 323] on span "Add Service" at bounding box center [775, 327] width 165 height 21
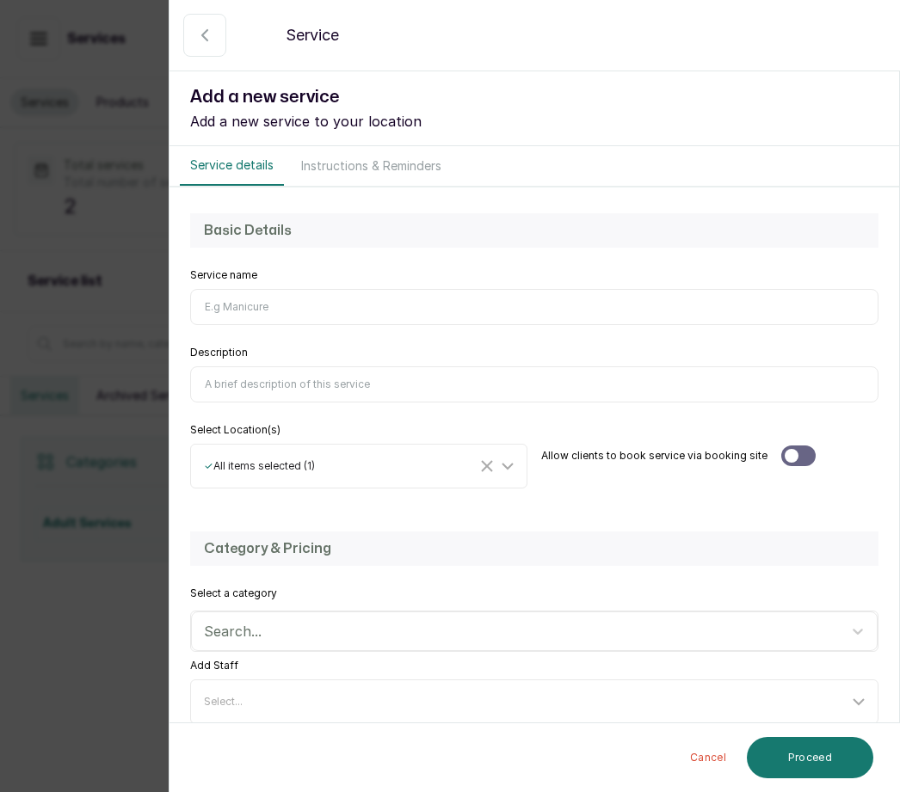
click at [255, 309] on input "Service name" at bounding box center [534, 307] width 688 height 36
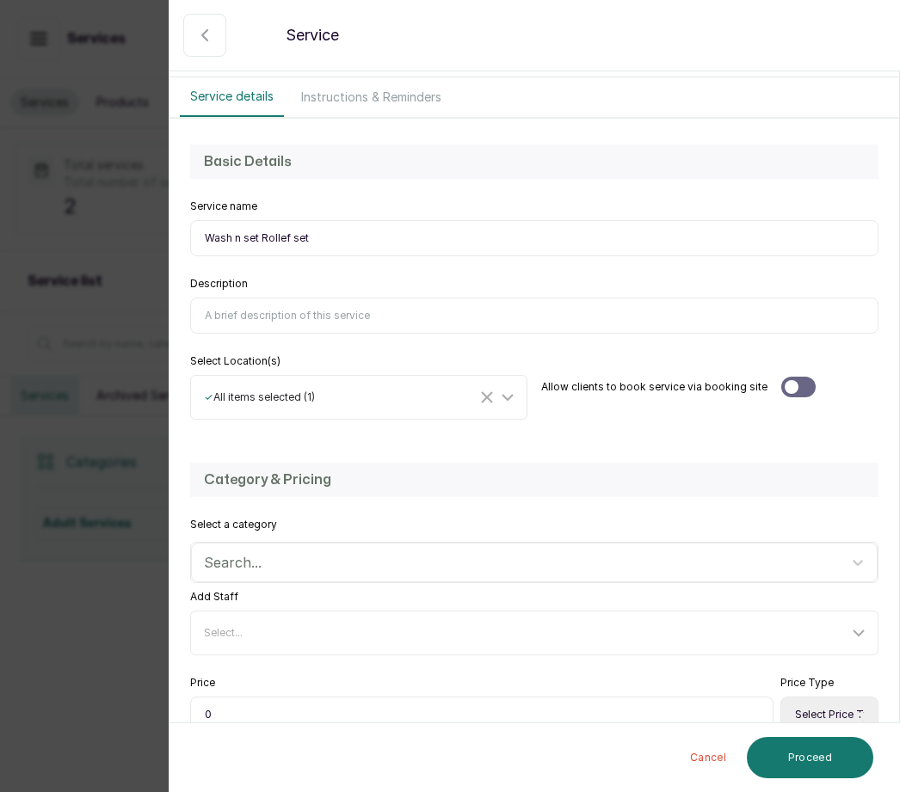
scroll to position [79, 0]
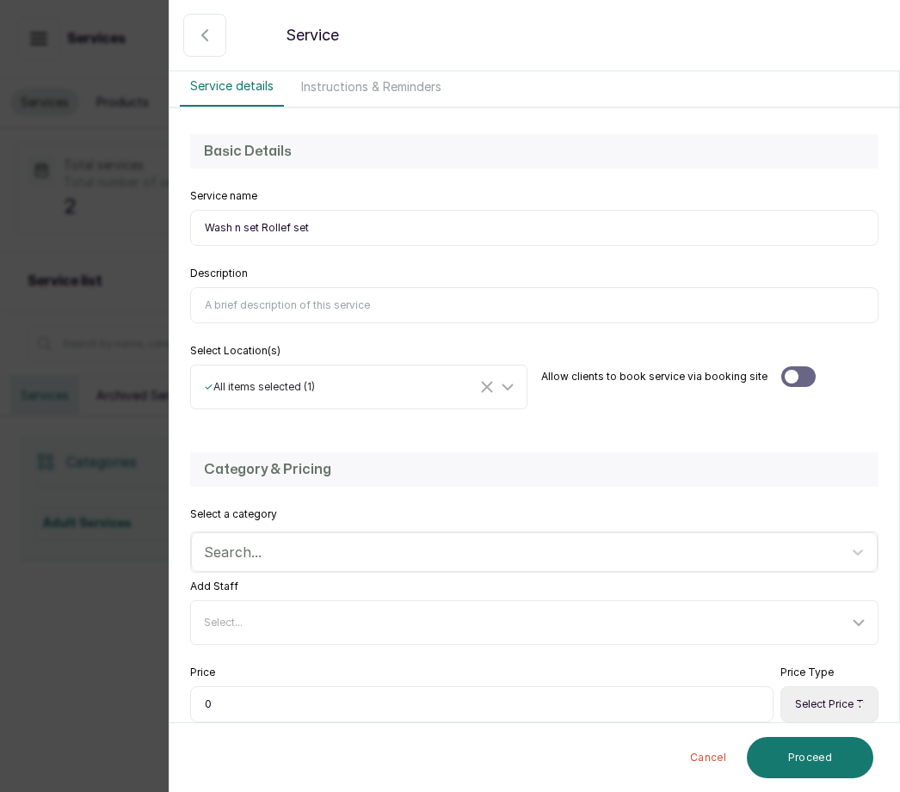
type input "Wash n set Rollef set"
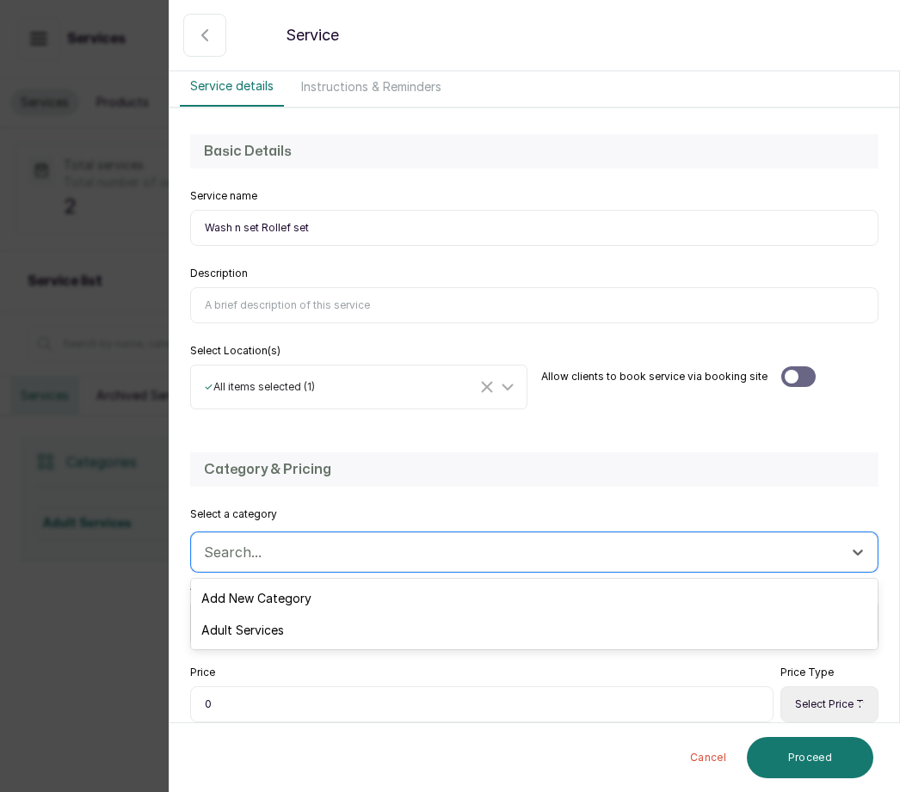
click at [285, 629] on div "Adult Services" at bounding box center [534, 630] width 686 height 32
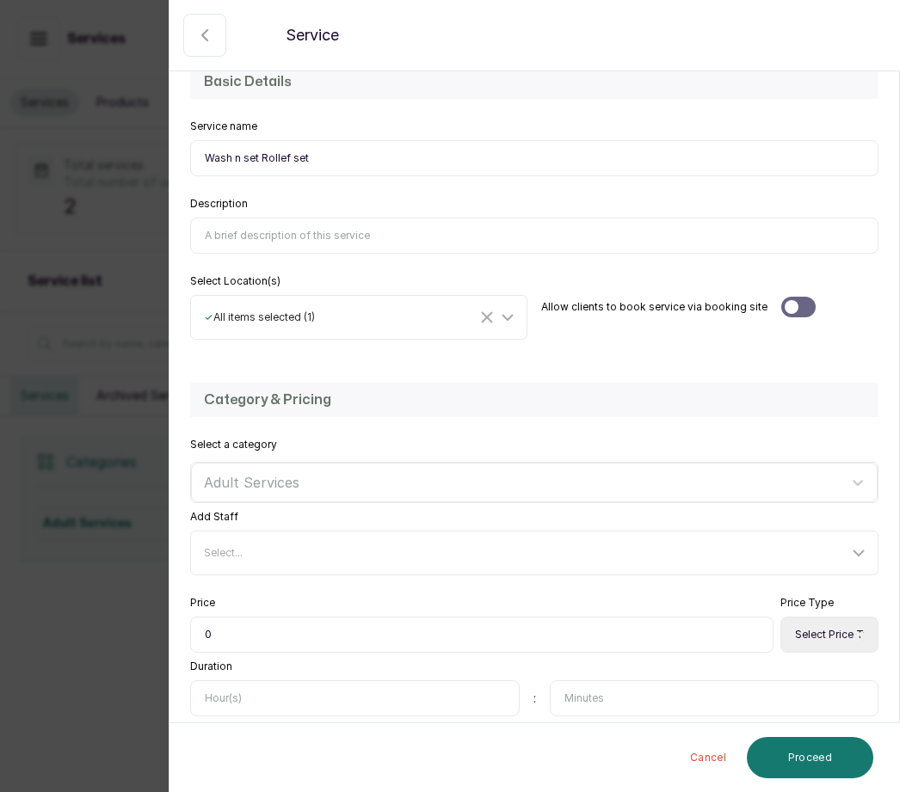
scroll to position [151, 0]
click at [268, 548] on div "Select..." at bounding box center [526, 551] width 644 height 14
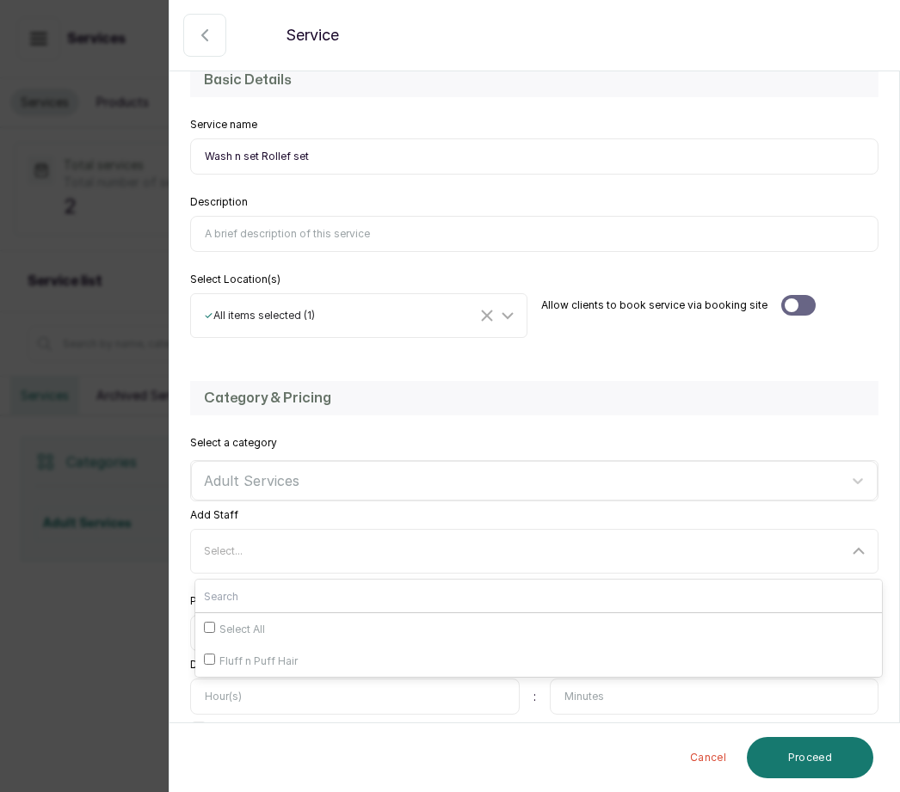
click at [310, 712] on input "text" at bounding box center [354, 697] width 329 height 36
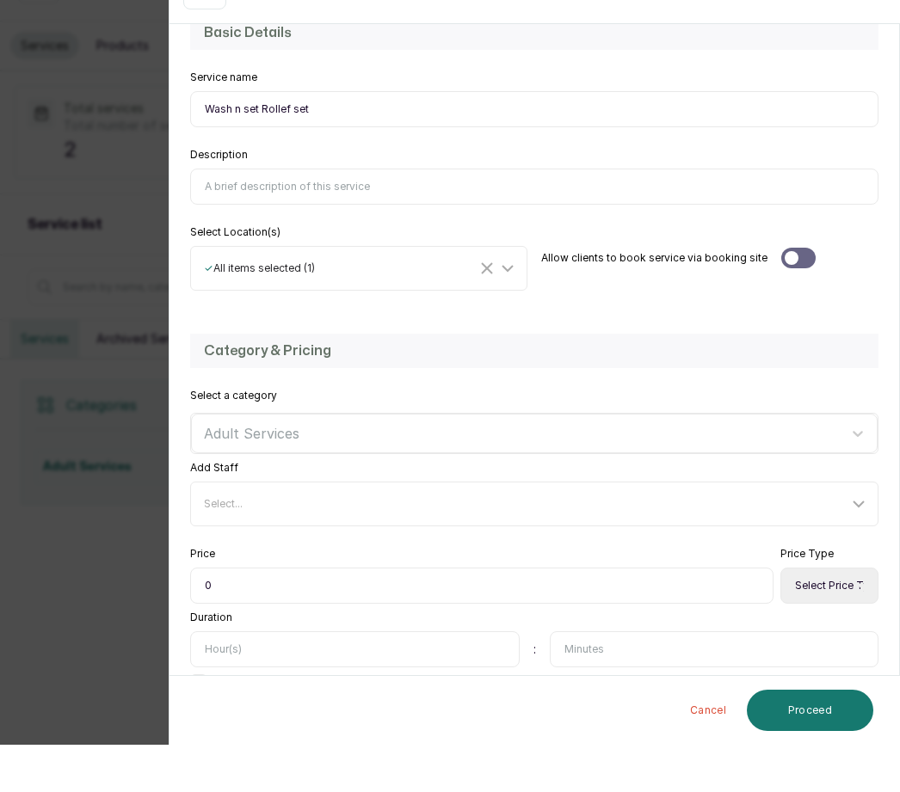
click at [248, 615] on input "0" at bounding box center [481, 633] width 583 height 36
click at [209, 615] on input "0" at bounding box center [481, 633] width 583 height 36
click at [249, 615] on input "0" at bounding box center [481, 633] width 583 height 36
type input "010,500"
click at [261, 679] on input "text" at bounding box center [354, 697] width 329 height 36
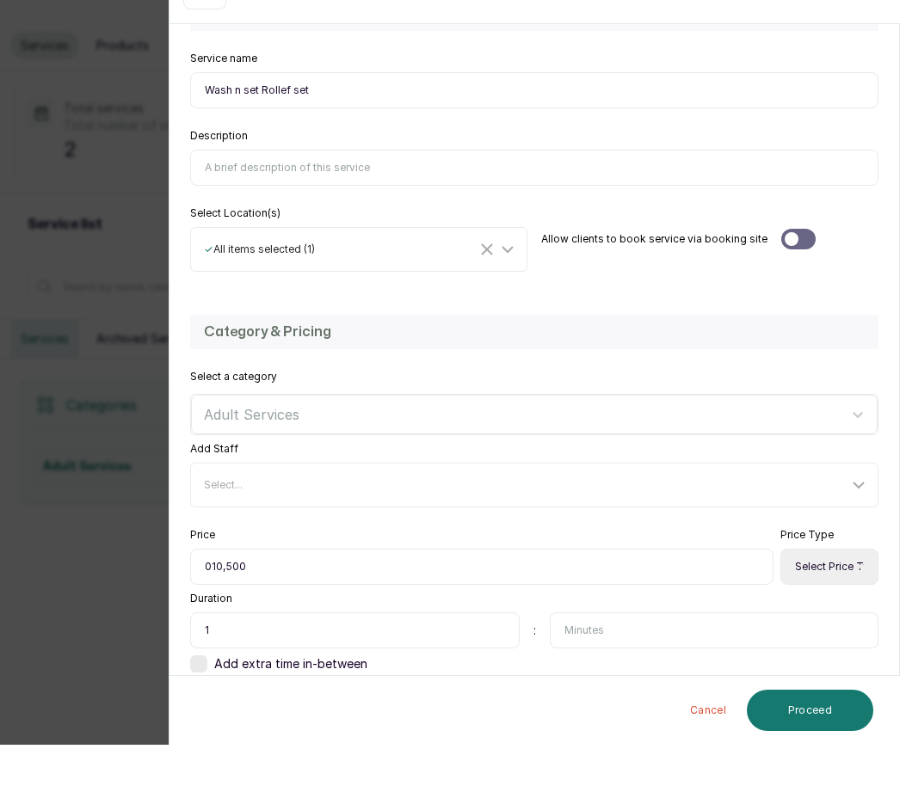
scroll to position [169, 0]
type input "1"
click at [824, 597] on select "Select Price Type Fixed From" at bounding box center [829, 615] width 98 height 36
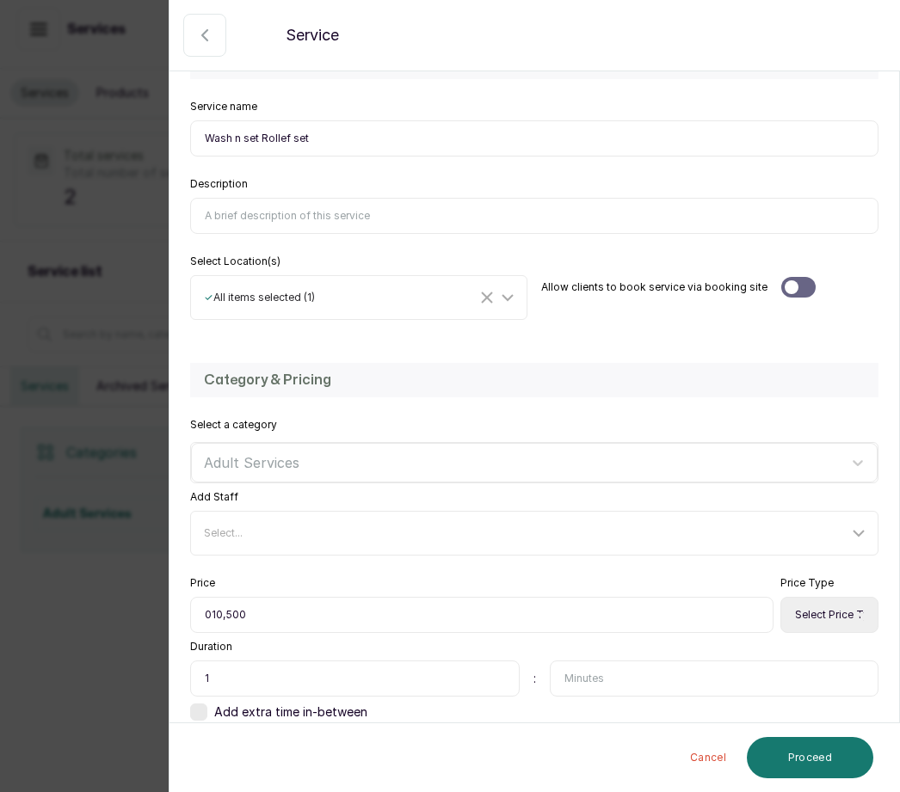
select select "fixed"
click at [833, 744] on button "Proceed" at bounding box center [810, 757] width 126 height 41
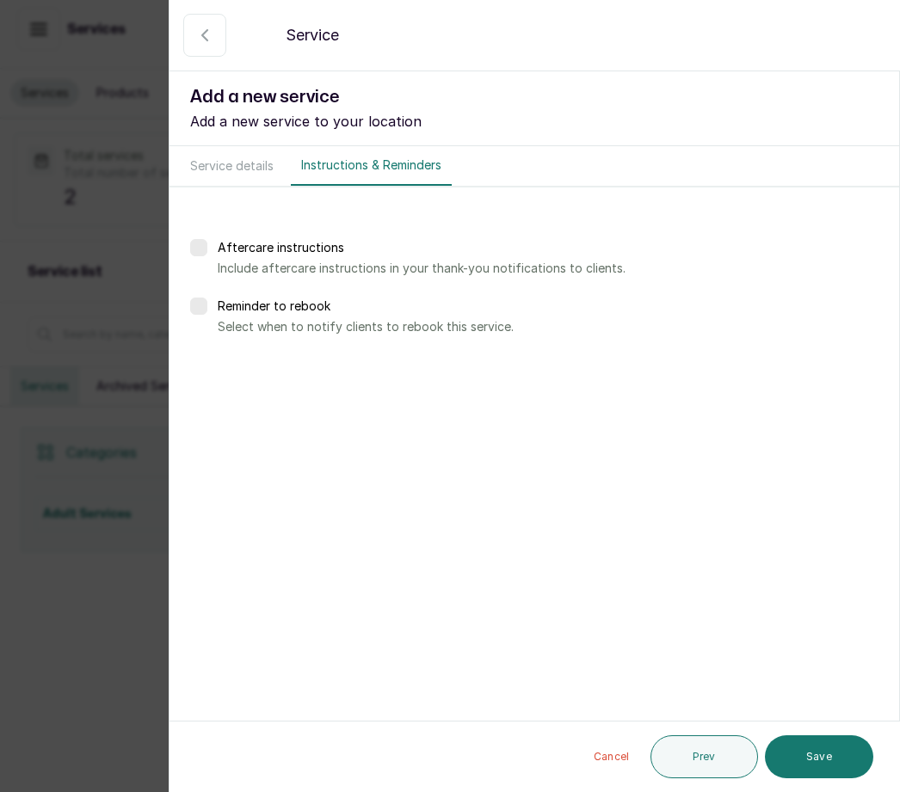
scroll to position [0, 0]
click at [813, 752] on button "Save" at bounding box center [819, 756] width 108 height 43
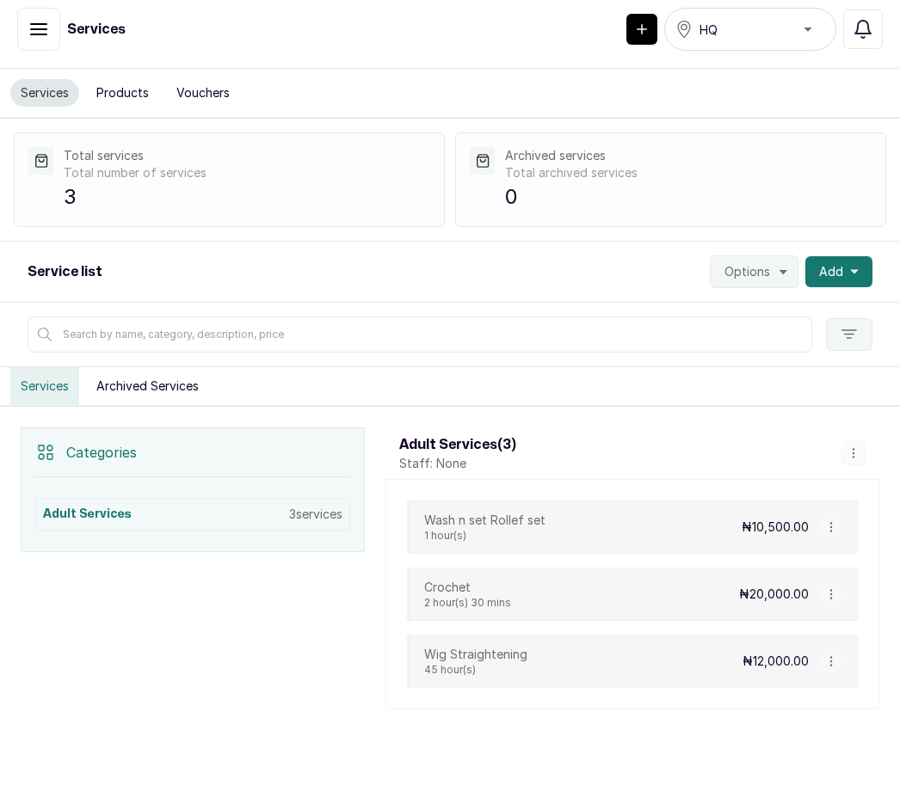
click at [838, 263] on span "Add" at bounding box center [831, 271] width 24 height 17
click at [772, 308] on span "Add Service" at bounding box center [775, 318] width 165 height 21
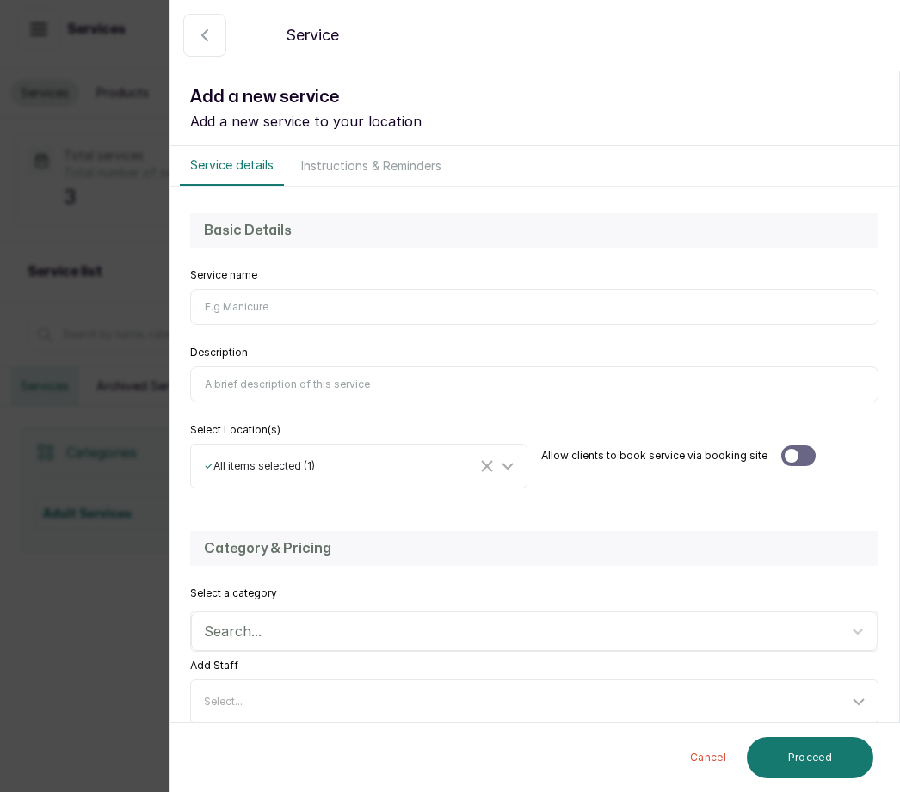
click at [233, 303] on input "Service name" at bounding box center [534, 307] width 688 height 36
type input "W"
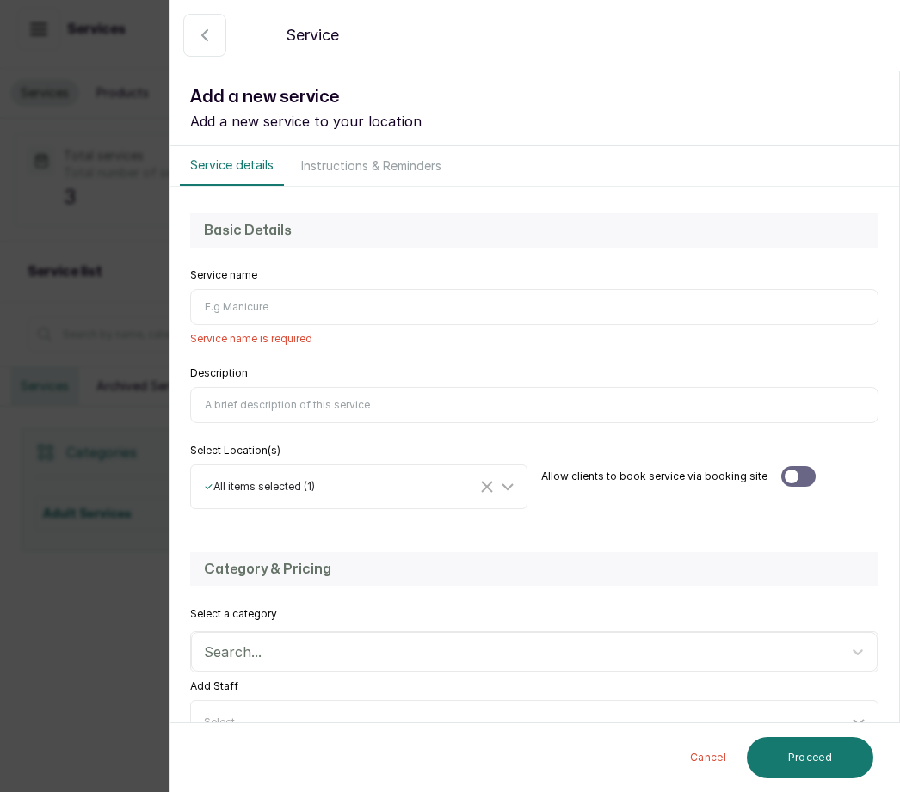
type input "w"
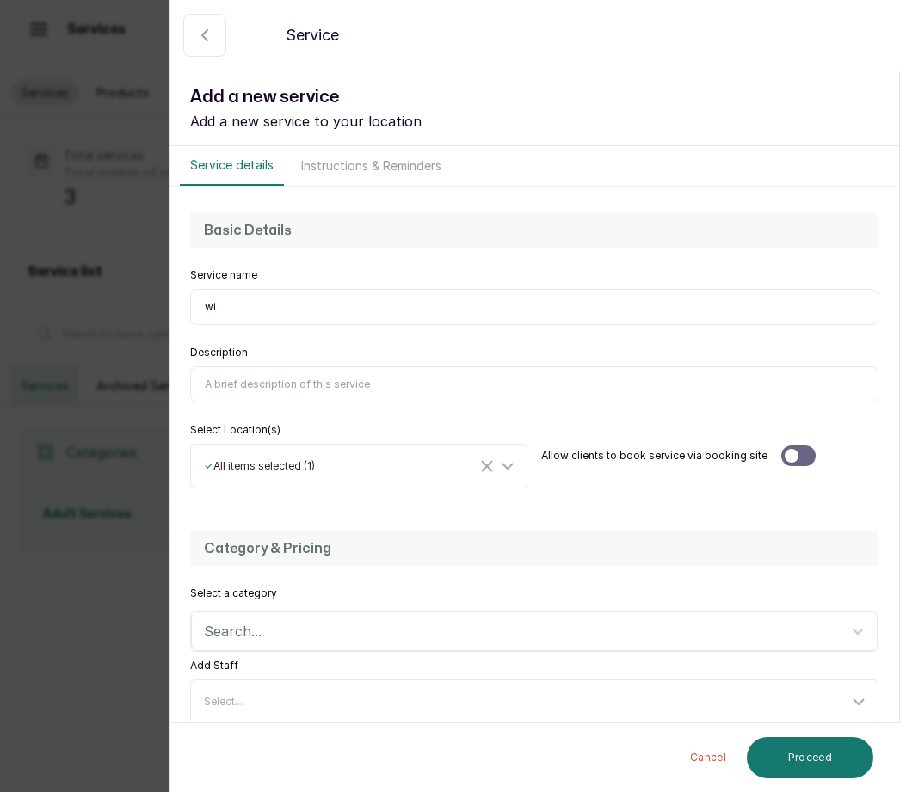
type input "w"
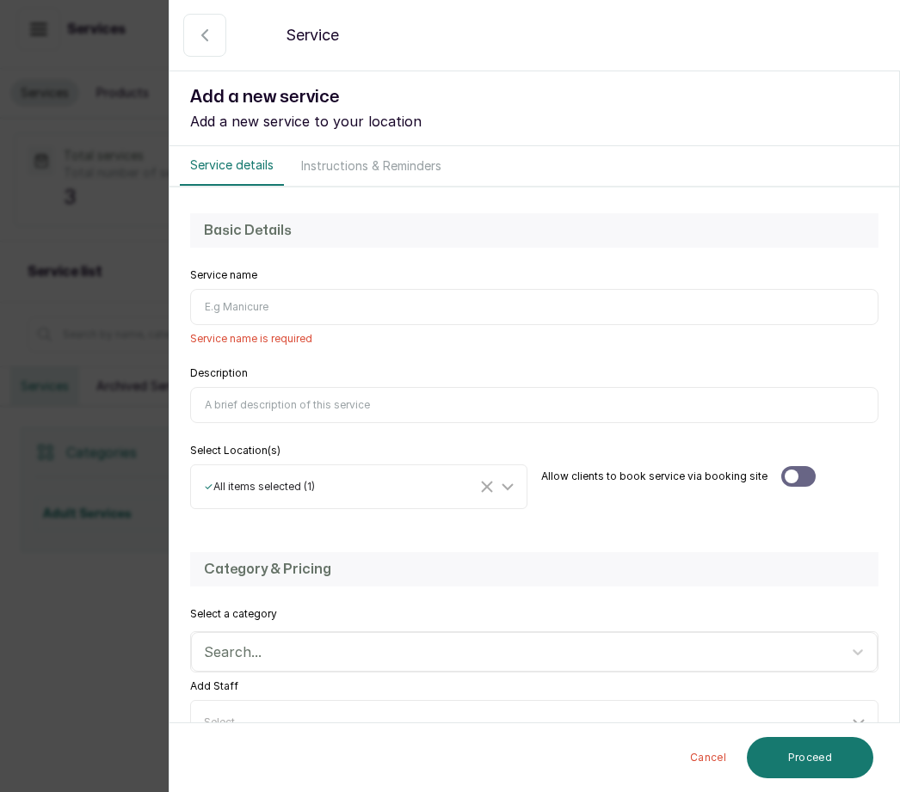
type input "w"
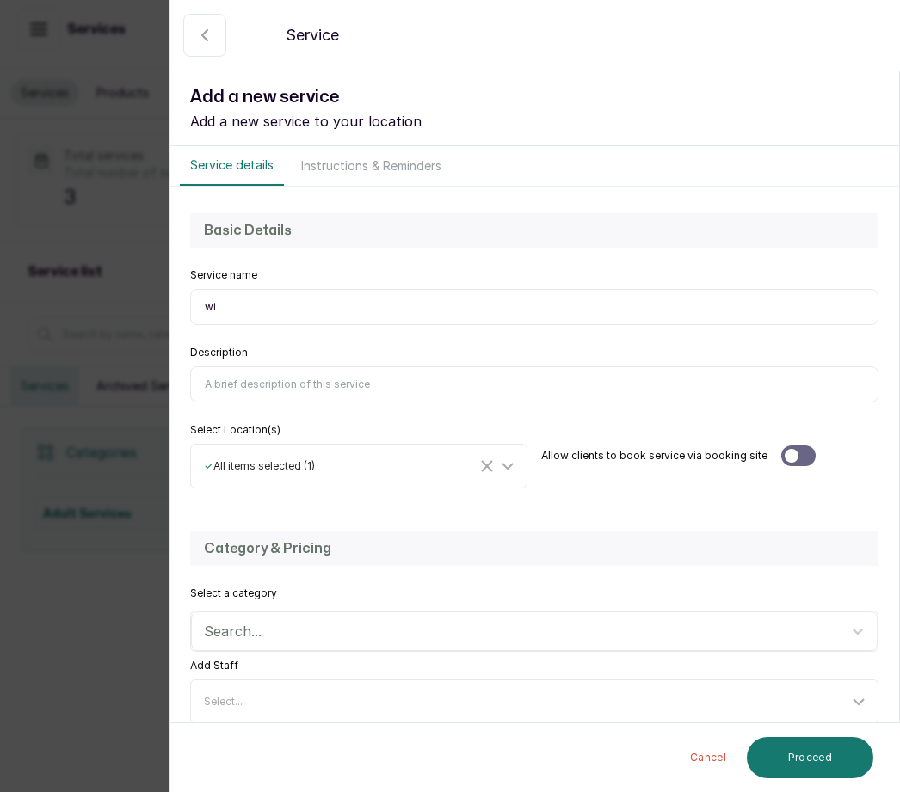
type input "w"
type input "Wig Laudry service"
click at [278, 385] on input "Description" at bounding box center [534, 384] width 688 height 36
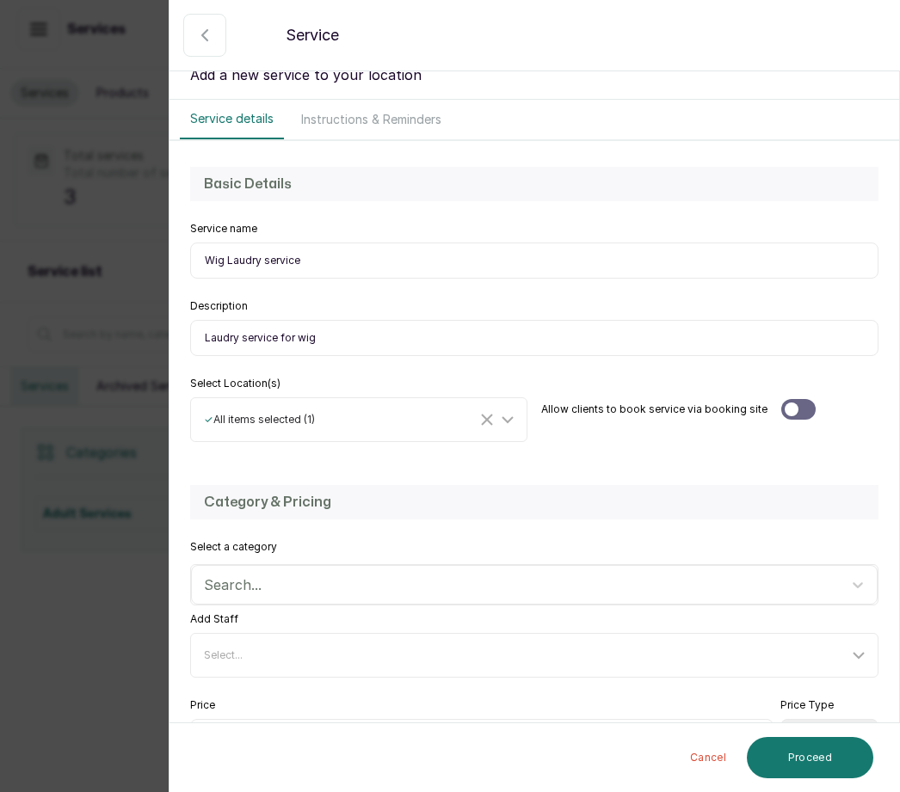
scroll to position [49, 0]
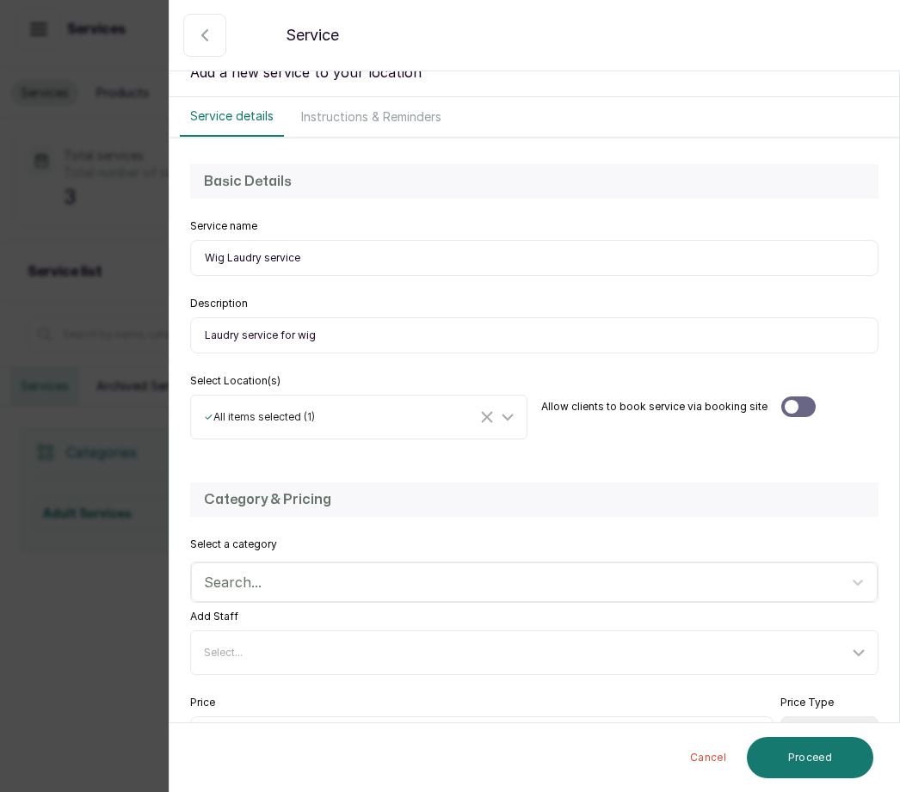
type input "Laudry service for wig"
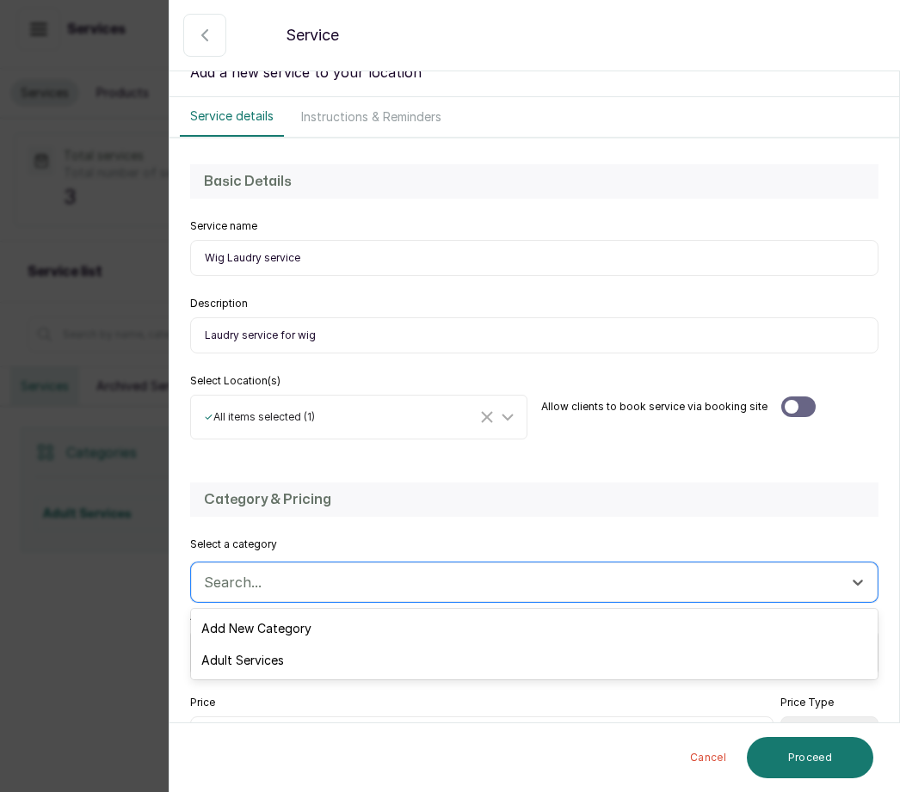
click at [274, 665] on div "Adult Services" at bounding box center [534, 660] width 686 height 32
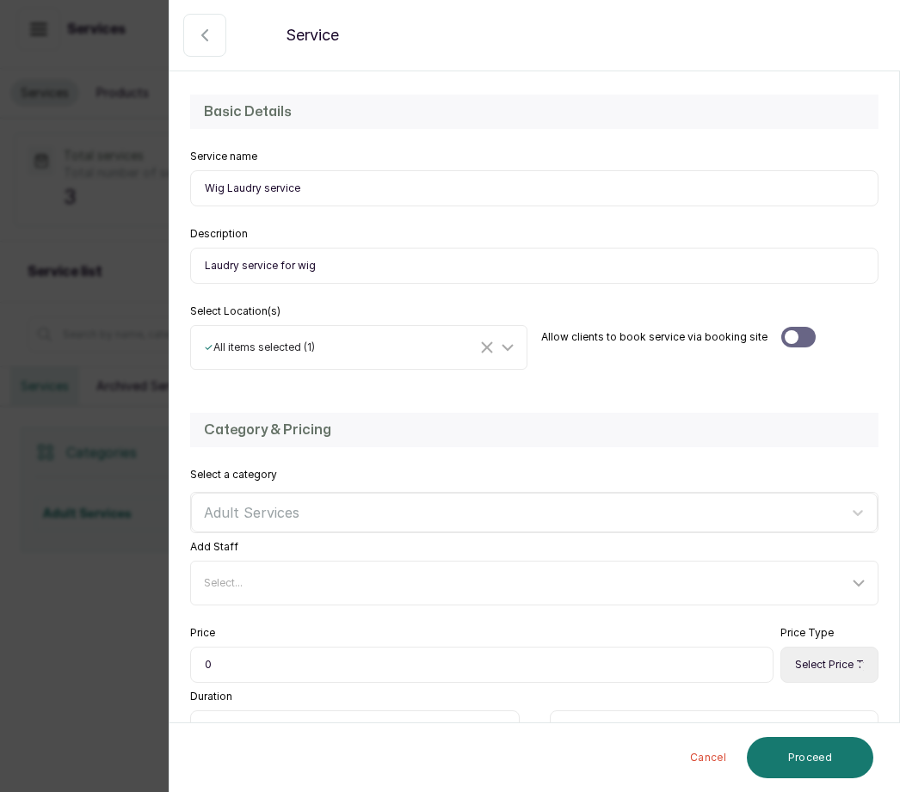
scroll to position [132, 0]
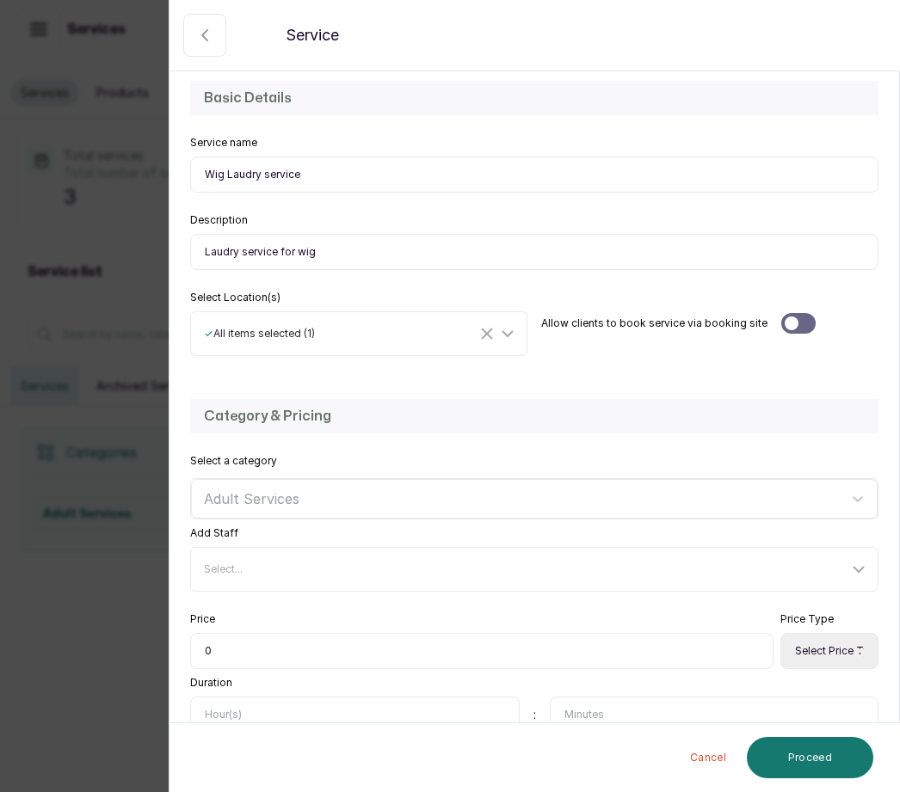
click at [243, 646] on input "0" at bounding box center [481, 651] width 583 height 36
type input "06,500"
click at [837, 643] on select "Select Price Type Fixed From" at bounding box center [829, 651] width 98 height 36
select select "fixed"
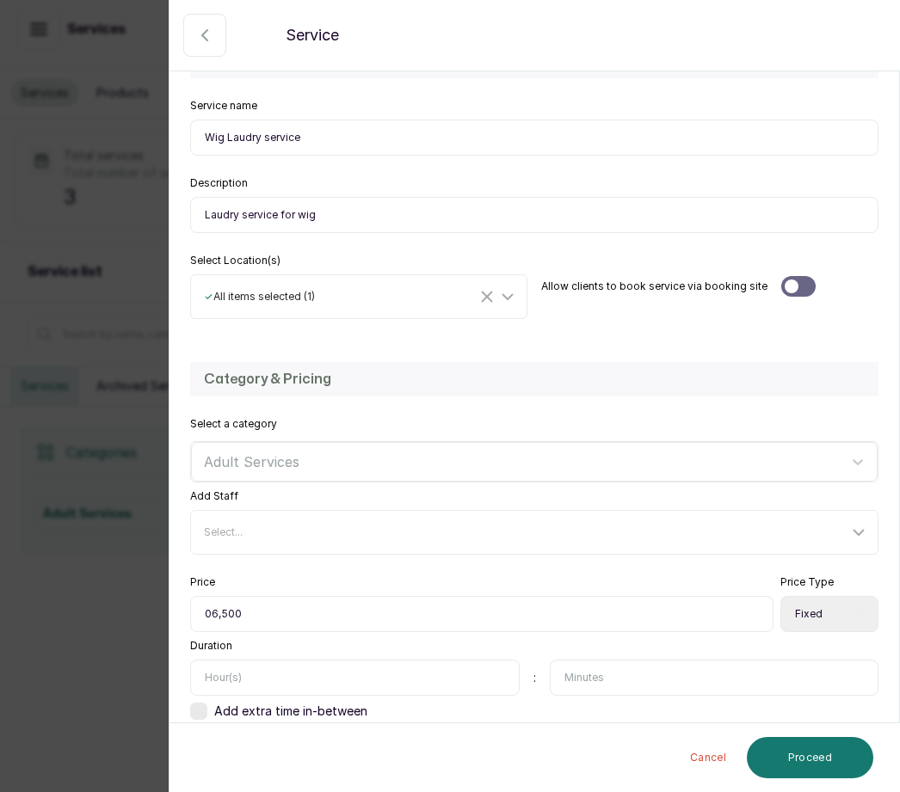
scroll to position [169, 0]
click at [238, 671] on input "text" at bounding box center [354, 679] width 329 height 36
type input "1"
click at [814, 754] on button "Proceed" at bounding box center [810, 757] width 126 height 41
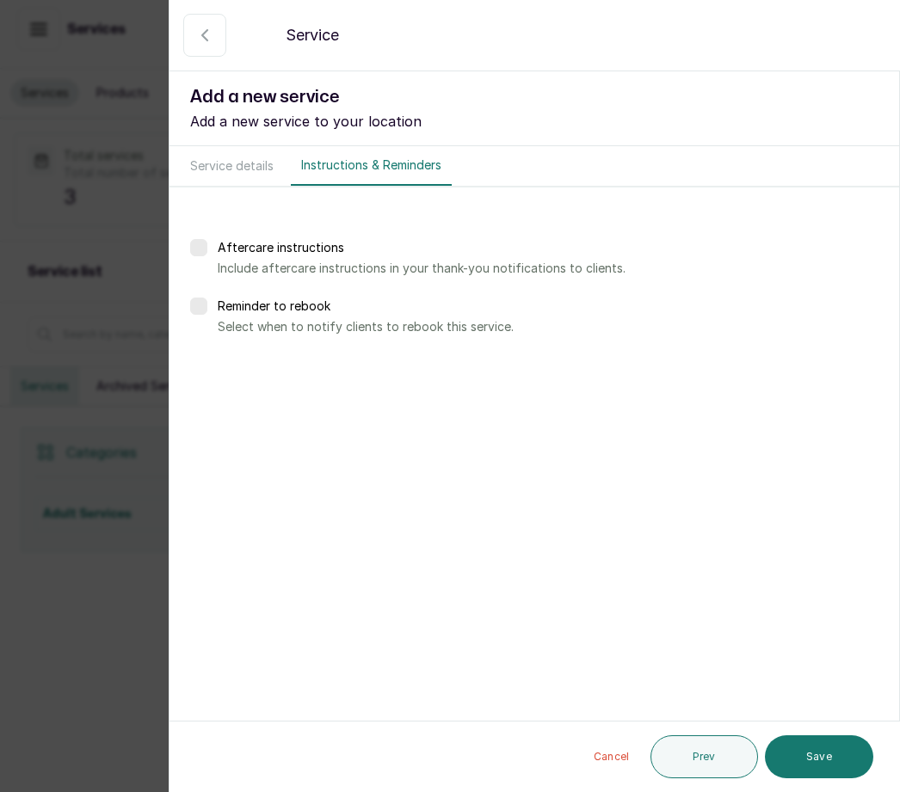
scroll to position [0, 0]
click at [242, 177] on button "Service details" at bounding box center [232, 166] width 104 height 40
select select "fixed"
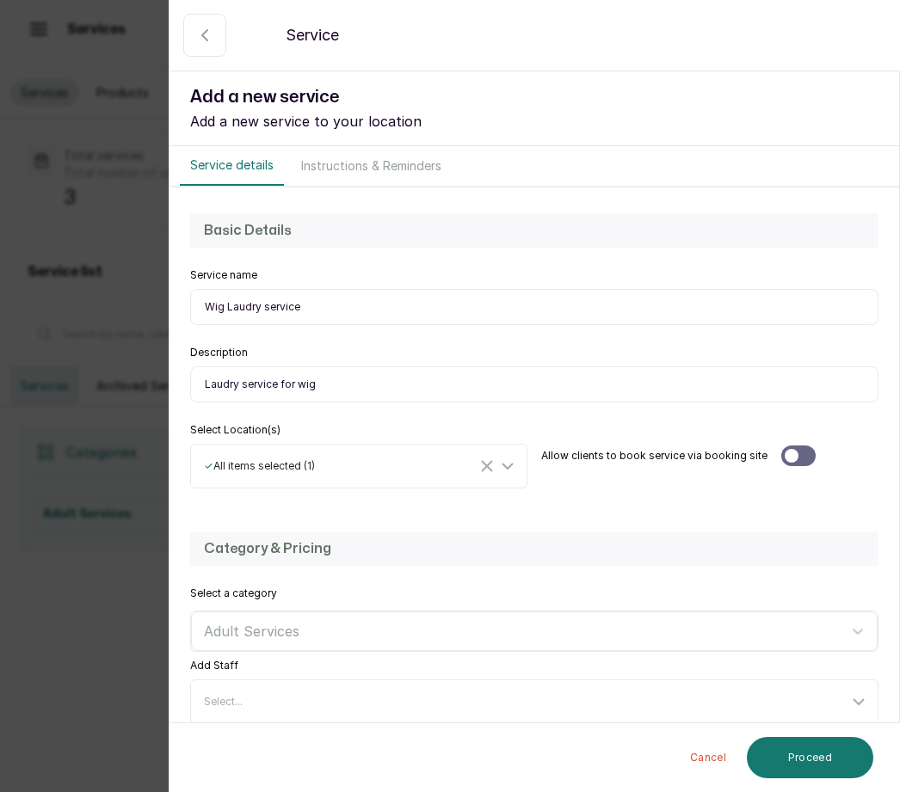
click at [819, 758] on button "Proceed" at bounding box center [810, 757] width 126 height 41
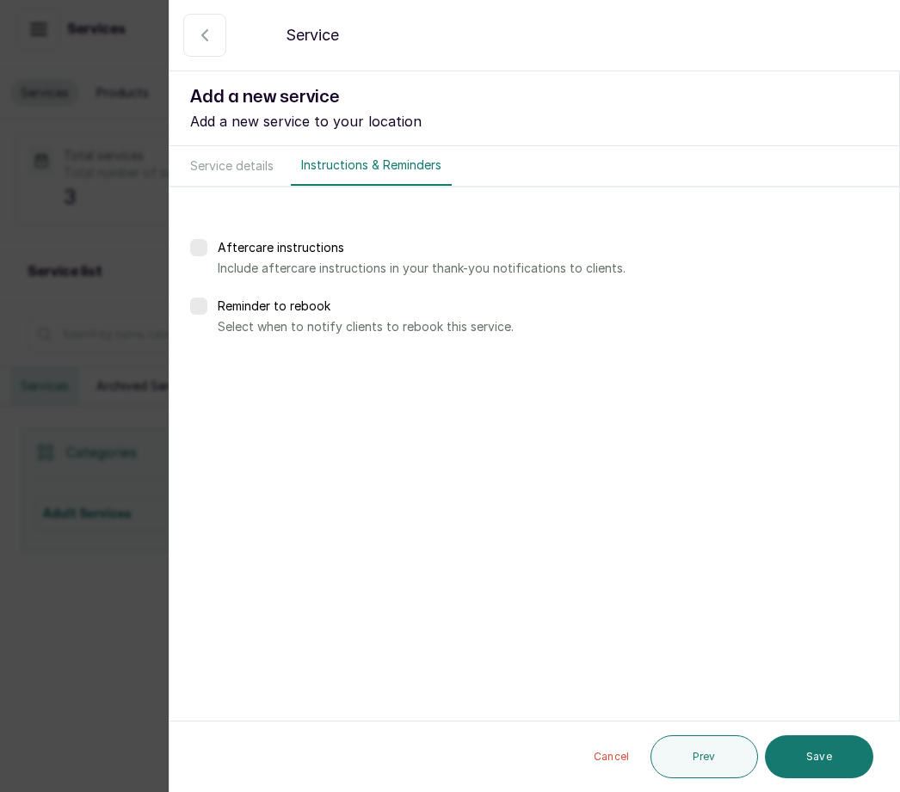
click at [205, 240] on label at bounding box center [198, 247] width 17 height 17
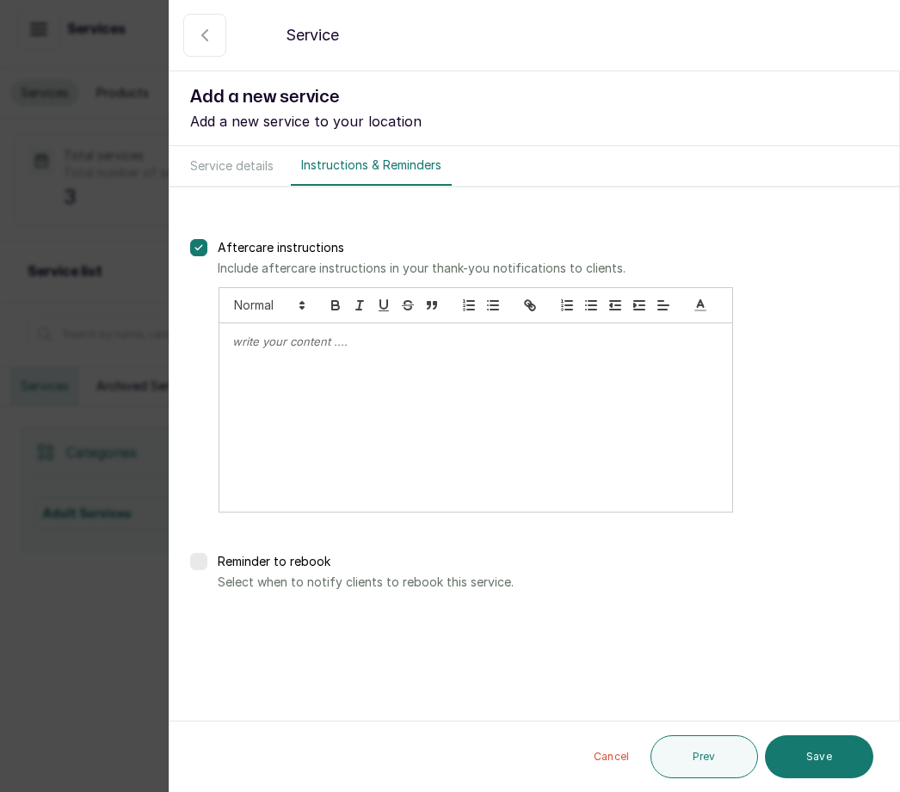
click at [206, 244] on label at bounding box center [198, 247] width 17 height 17
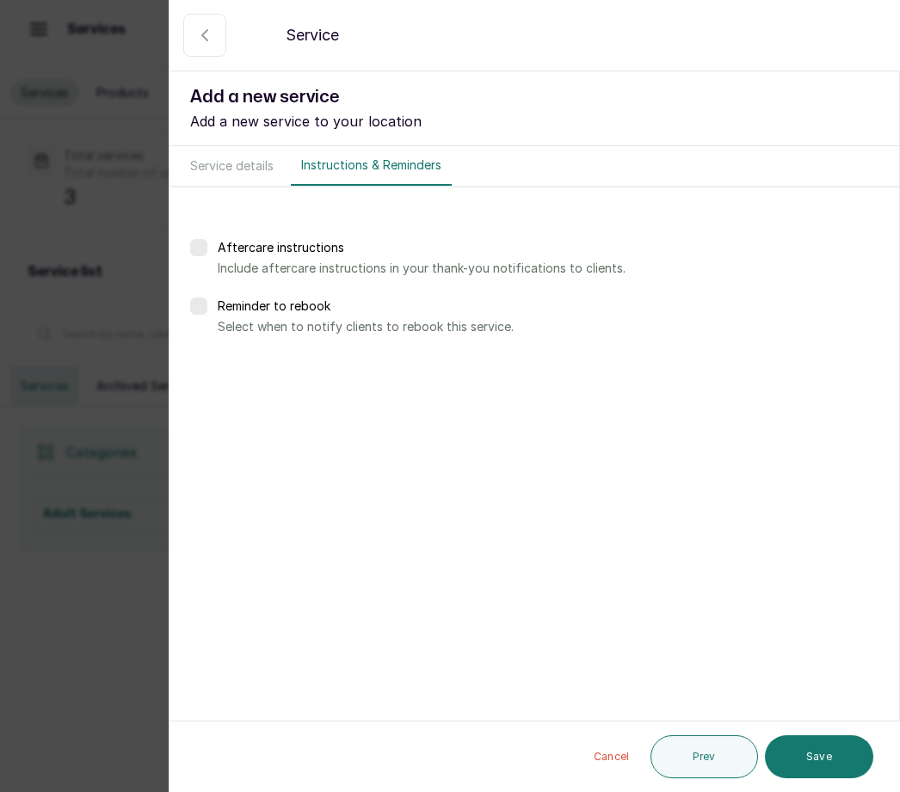
click at [206, 307] on label at bounding box center [198, 306] width 17 height 17
click at [192, 312] on label at bounding box center [198, 306] width 17 height 17
click at [830, 745] on button "Save" at bounding box center [819, 756] width 108 height 43
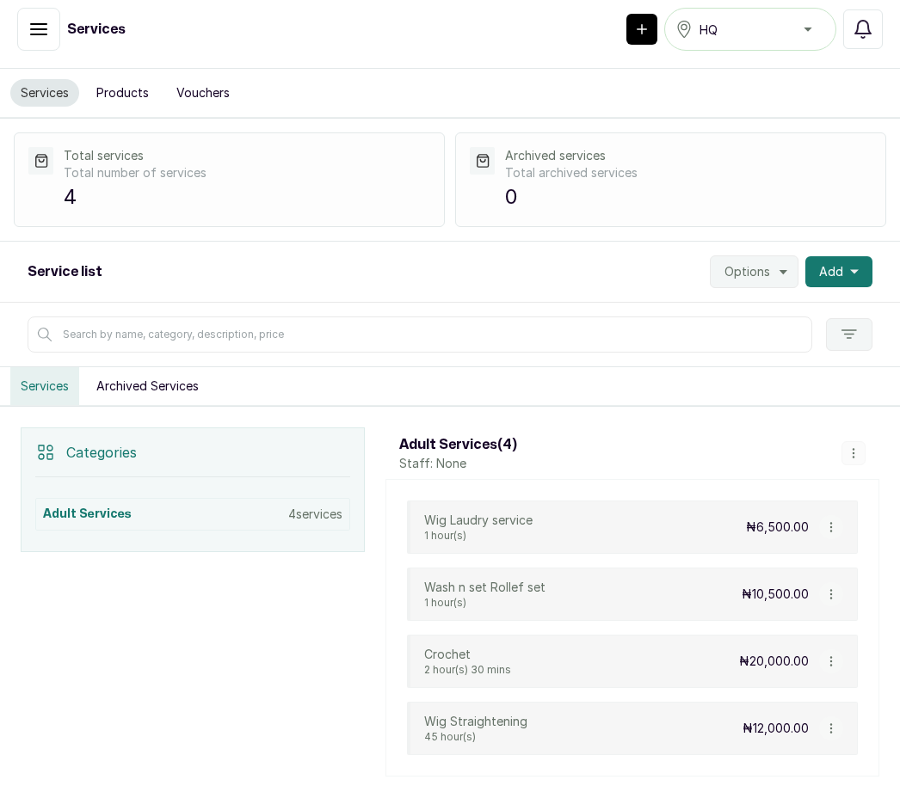
click at [841, 263] on span "Add" at bounding box center [831, 271] width 24 height 17
click at [754, 308] on span "Add Service" at bounding box center [775, 318] width 165 height 21
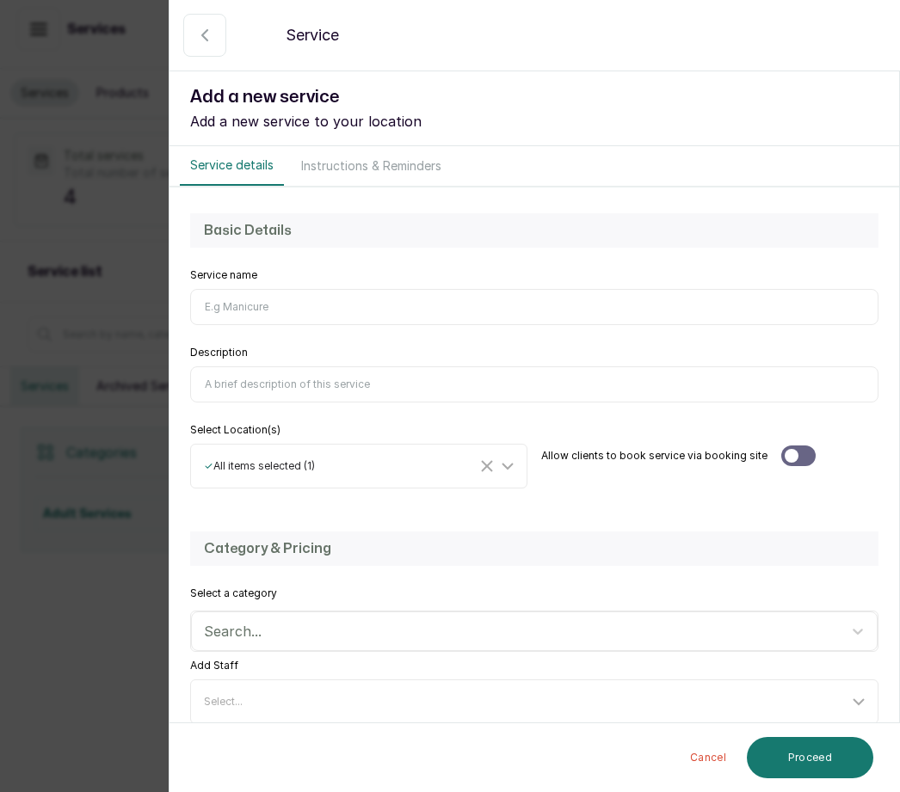
click at [252, 298] on input "Service name" at bounding box center [534, 307] width 688 height 36
click at [265, 297] on input "Service name" at bounding box center [534, 307] width 688 height 36
type input "Unwigging"
click at [319, 385] on input "Description" at bounding box center [534, 384] width 688 height 36
type input "The process or removing bundle weft from the wig cap"
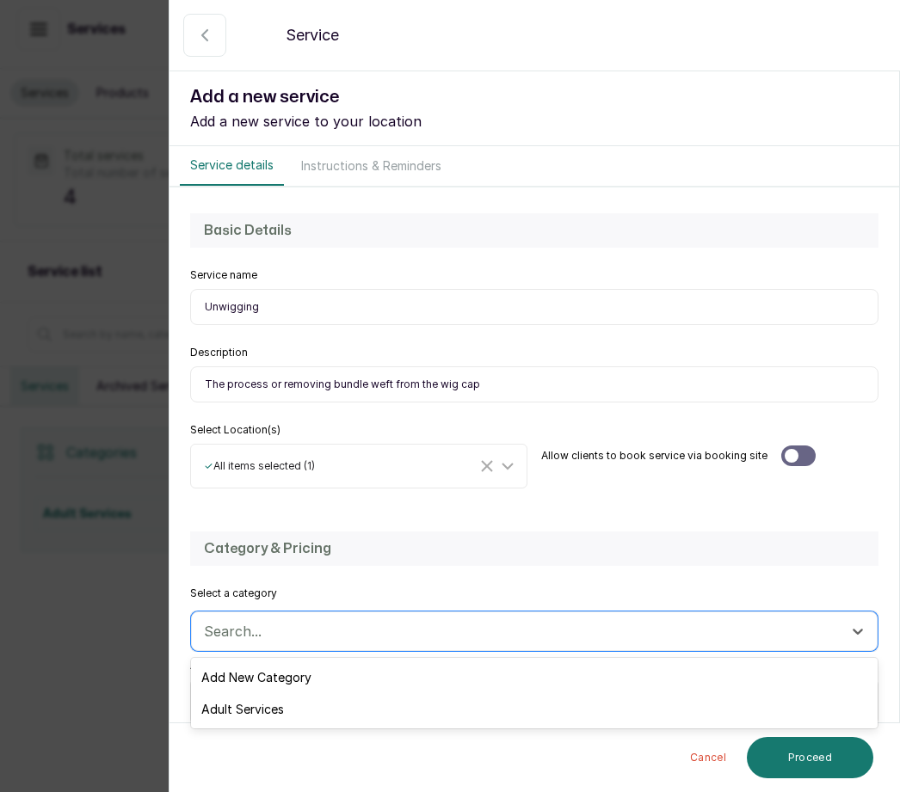
click at [294, 706] on div "Adult Services" at bounding box center [534, 709] width 686 height 32
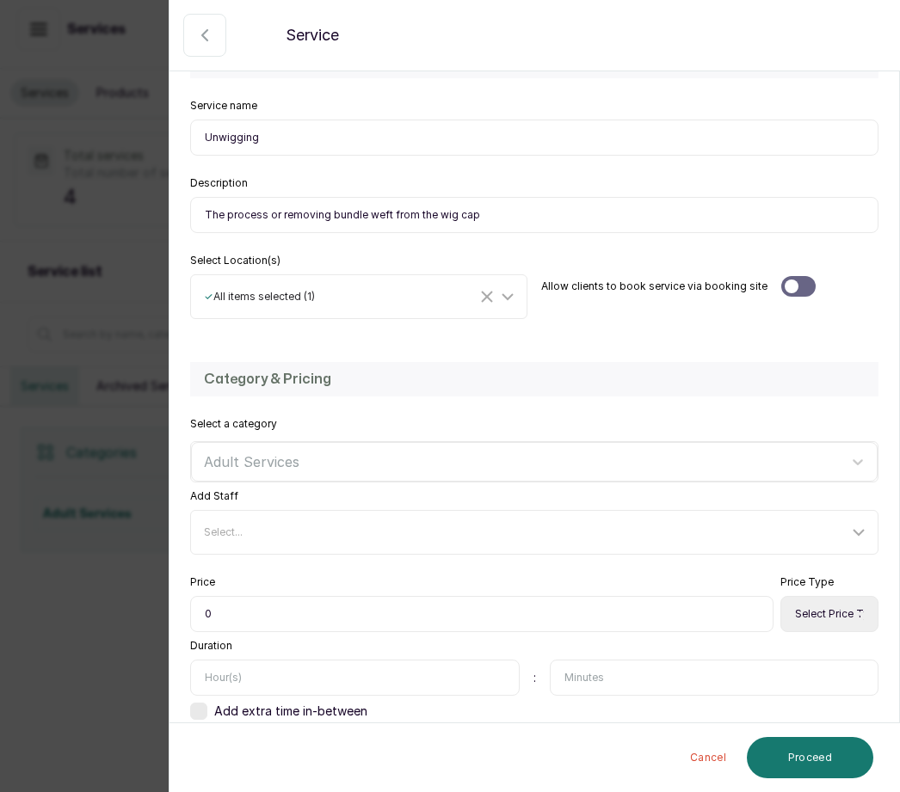
scroll to position [169, 0]
click at [255, 613] on input "0" at bounding box center [481, 615] width 583 height 36
type input "05,000"
click at [846, 612] on select "Select Price Type Fixed From" at bounding box center [829, 615] width 98 height 36
select select "fixed"
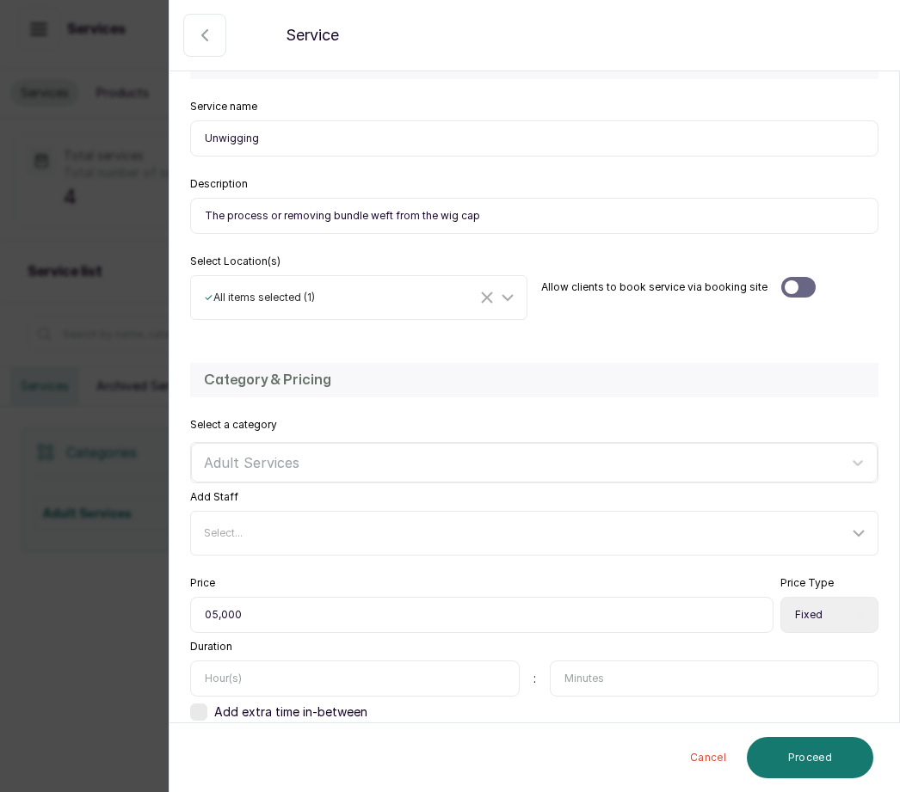
click at [247, 683] on input "text" at bounding box center [354, 679] width 329 height 36
type input "1"
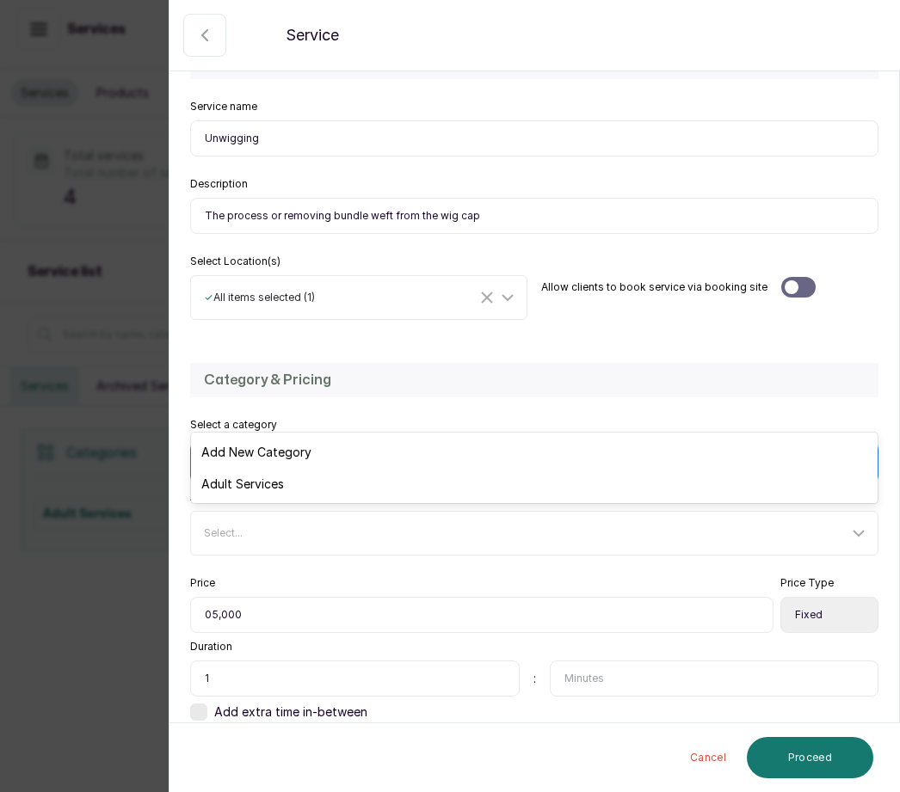
click at [268, 485] on div "Adult Services" at bounding box center [534, 484] width 686 height 32
type input "a"
click at [823, 751] on button "Proceed" at bounding box center [810, 757] width 126 height 41
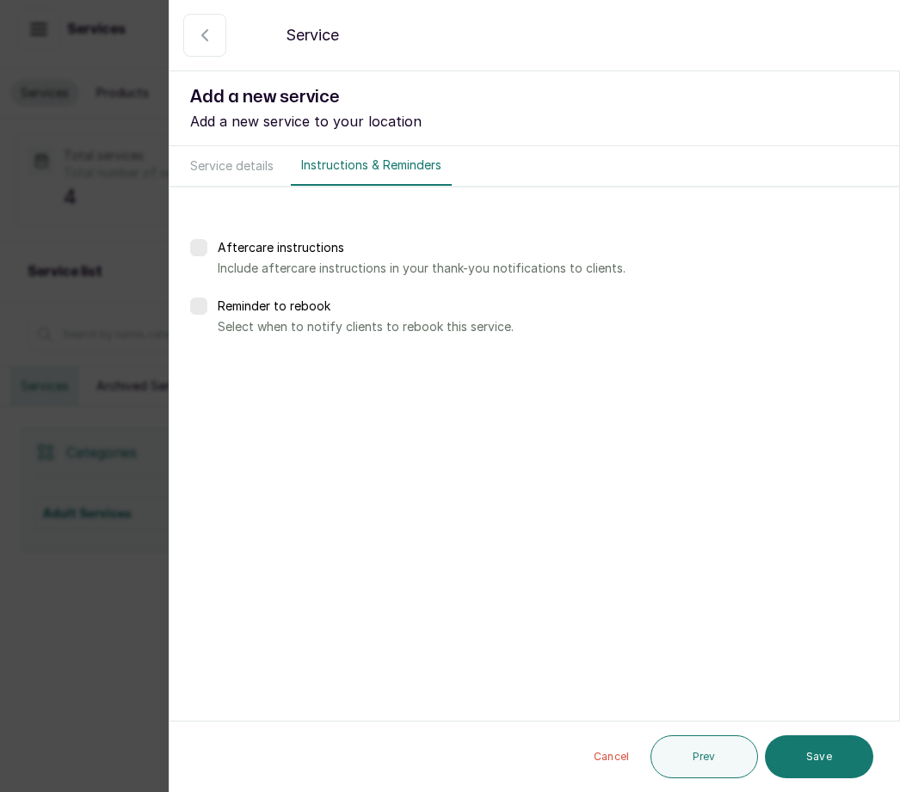
scroll to position [0, 0]
click at [846, 754] on button "Save" at bounding box center [819, 756] width 108 height 43
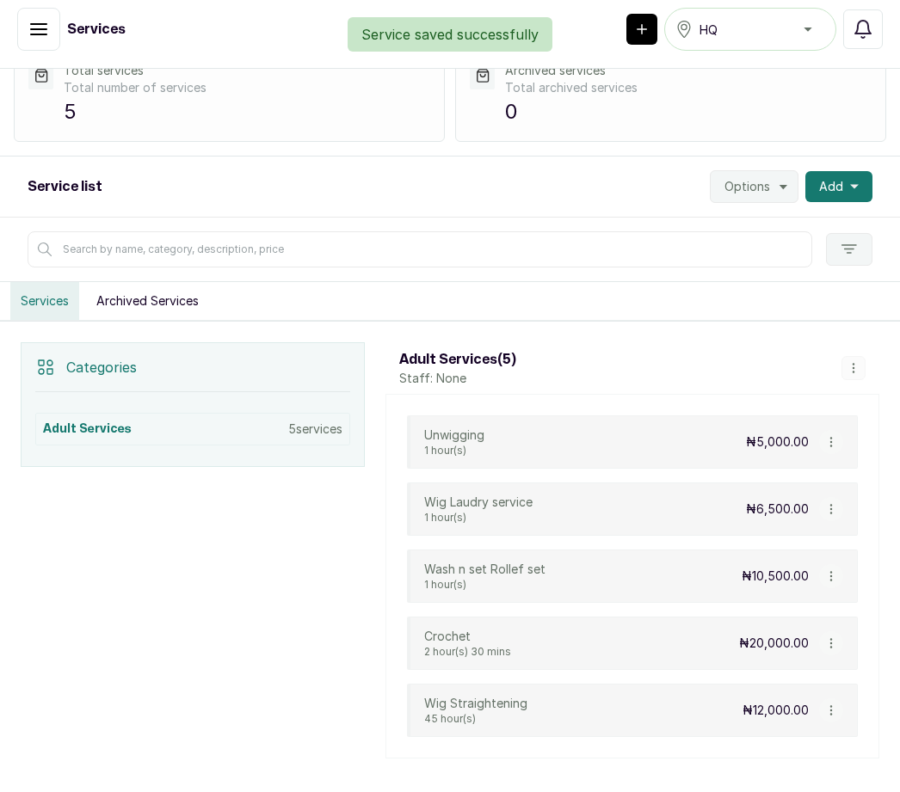
scroll to position [84, 0]
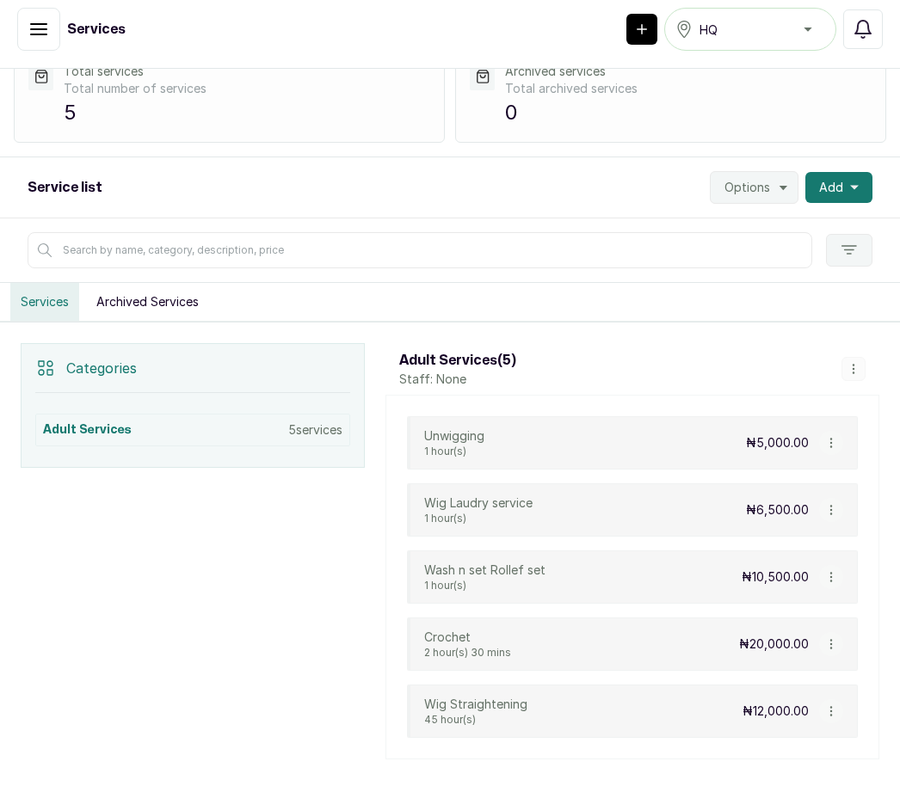
click at [844, 172] on button "Add" at bounding box center [838, 187] width 67 height 31
click at [756, 224] on span "Add Service" at bounding box center [775, 234] width 165 height 21
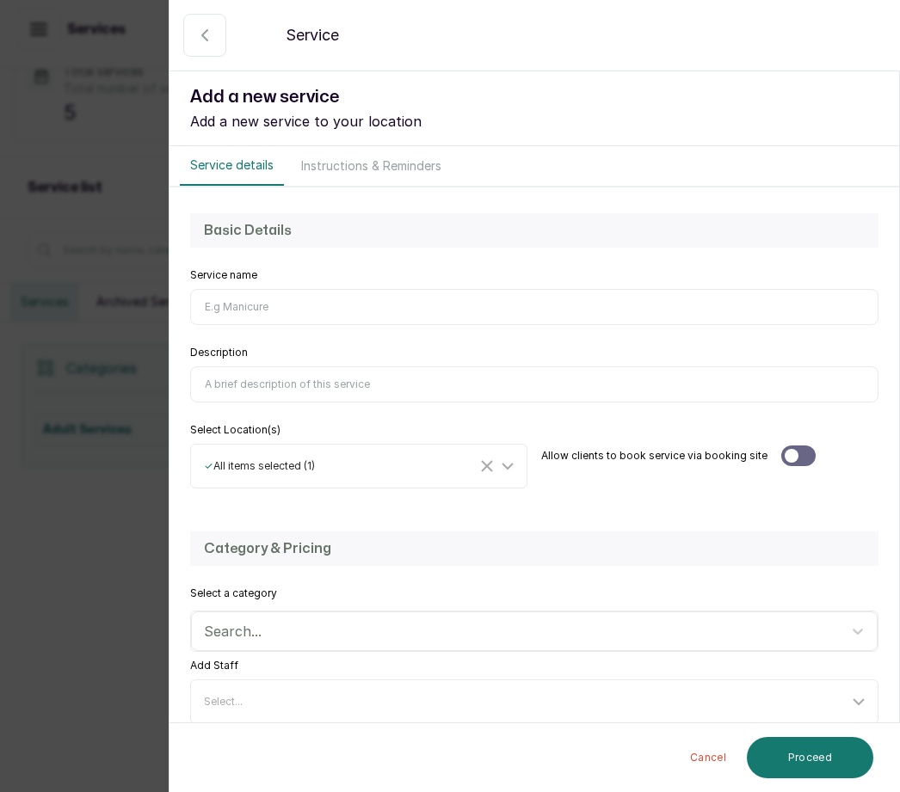
click at [226, 305] on input "Service name" at bounding box center [534, 307] width 688 height 36
click at [241, 317] on input "Service name" at bounding box center [534, 307] width 688 height 36
type input "W"
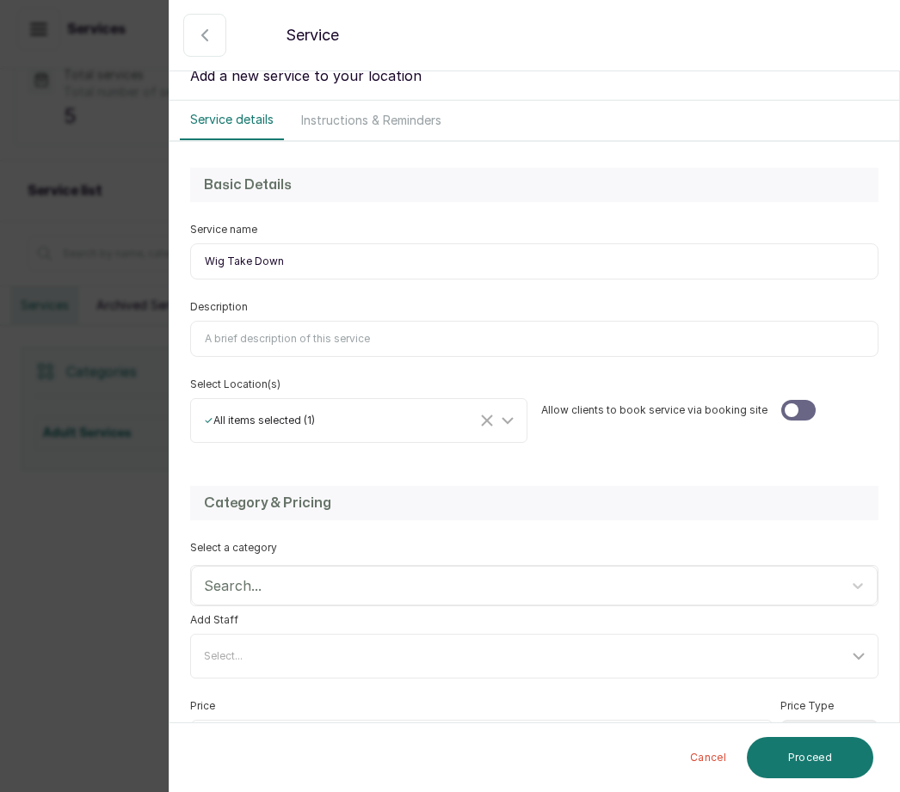
scroll to position [55, 0]
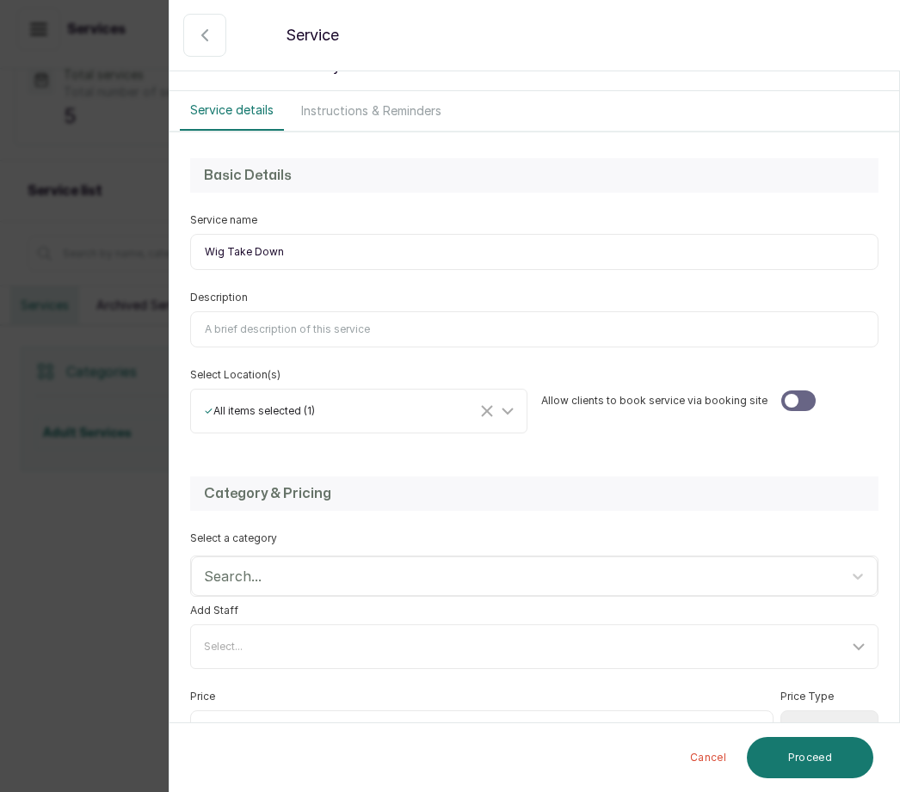
type input "Wig Take Down"
click at [296, 335] on input "Description" at bounding box center [534, 329] width 688 height 36
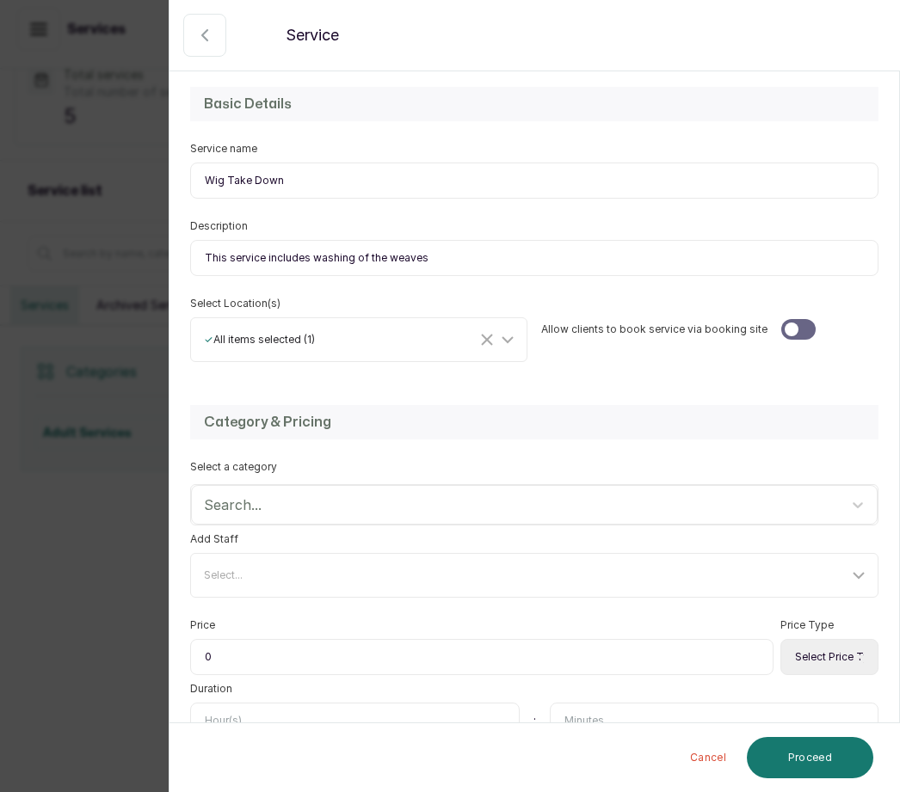
scroll to position [129, 0]
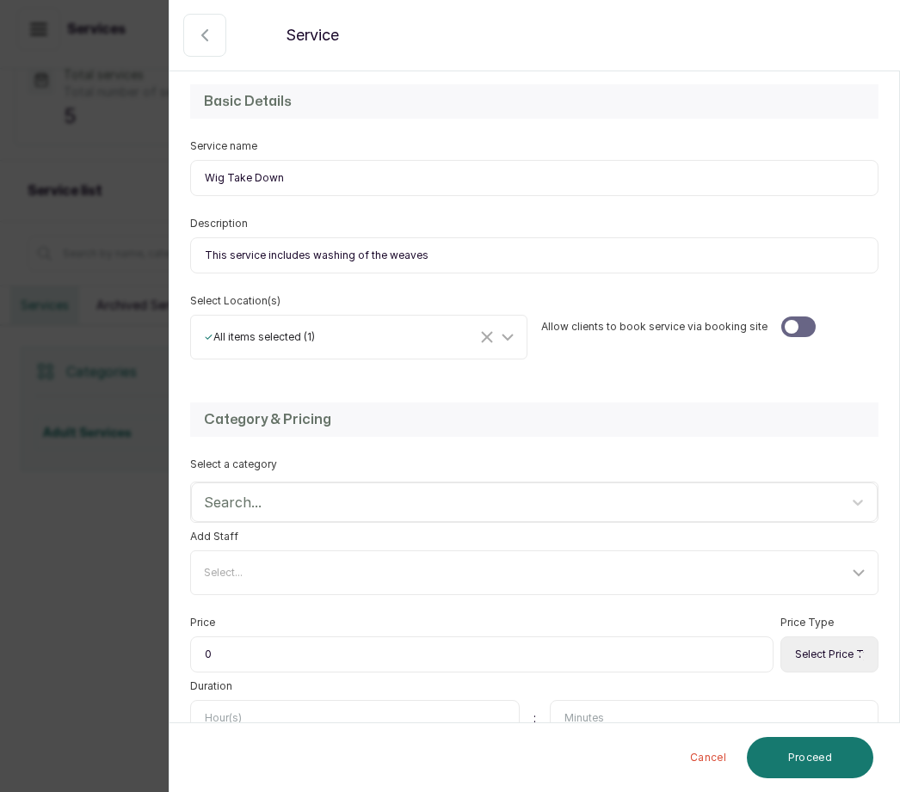
type input "This service includes washing of the weaves"
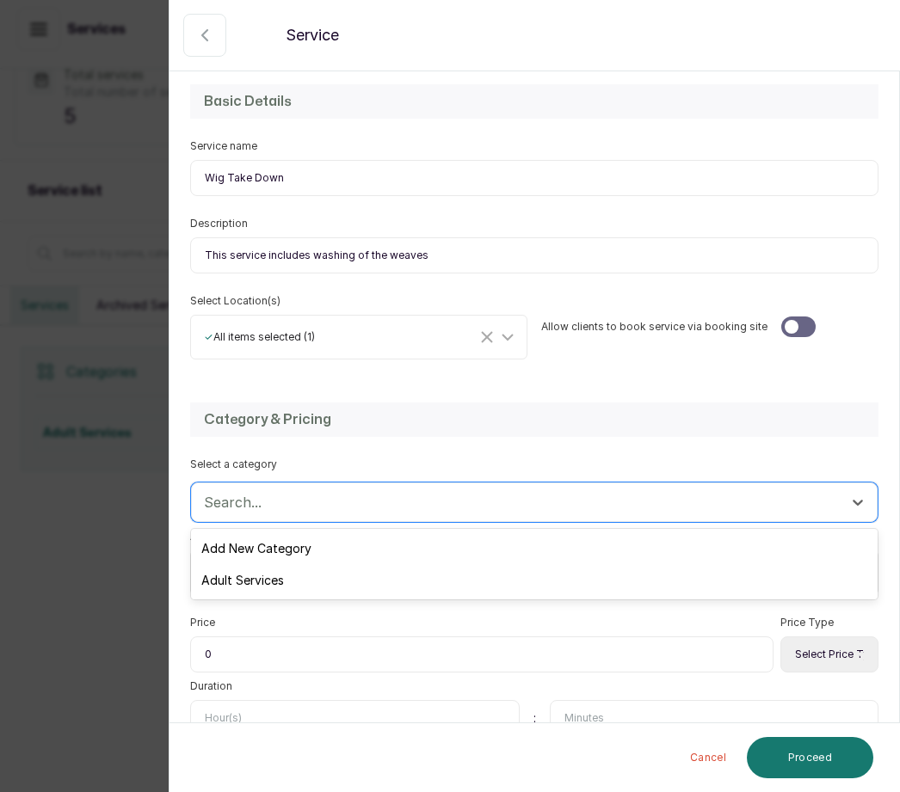
click at [278, 585] on div "Adult Services" at bounding box center [534, 580] width 686 height 32
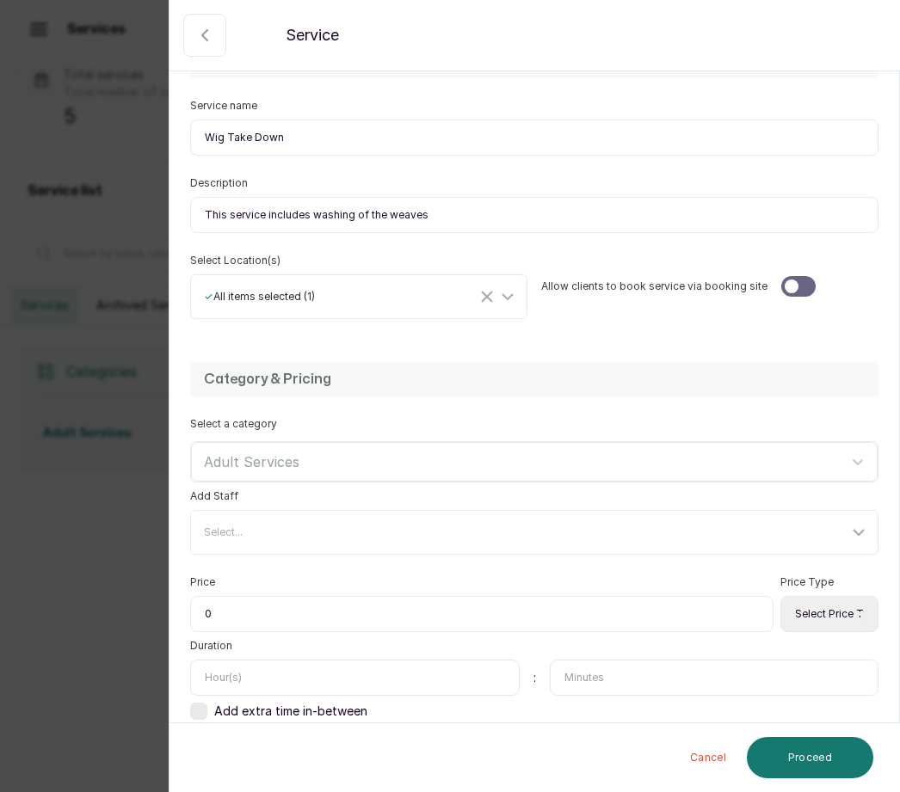
scroll to position [169, 0]
click at [250, 612] on input "0" at bounding box center [481, 615] width 583 height 36
click at [840, 613] on select "Select Price Type Fixed From" at bounding box center [829, 615] width 98 height 36
select select "fixed"
click at [251, 612] on input "0" at bounding box center [481, 615] width 583 height 36
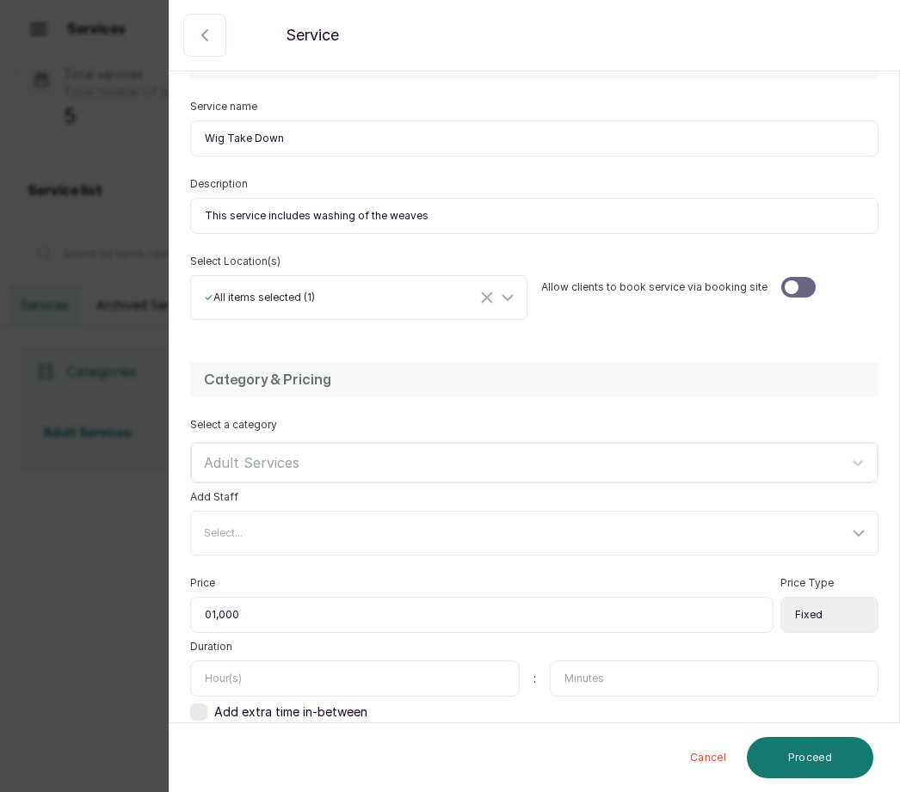
type input "010,000"
click at [240, 675] on input "text" at bounding box center [354, 679] width 329 height 36
type input "1"
click at [817, 764] on button "Proceed" at bounding box center [810, 757] width 126 height 41
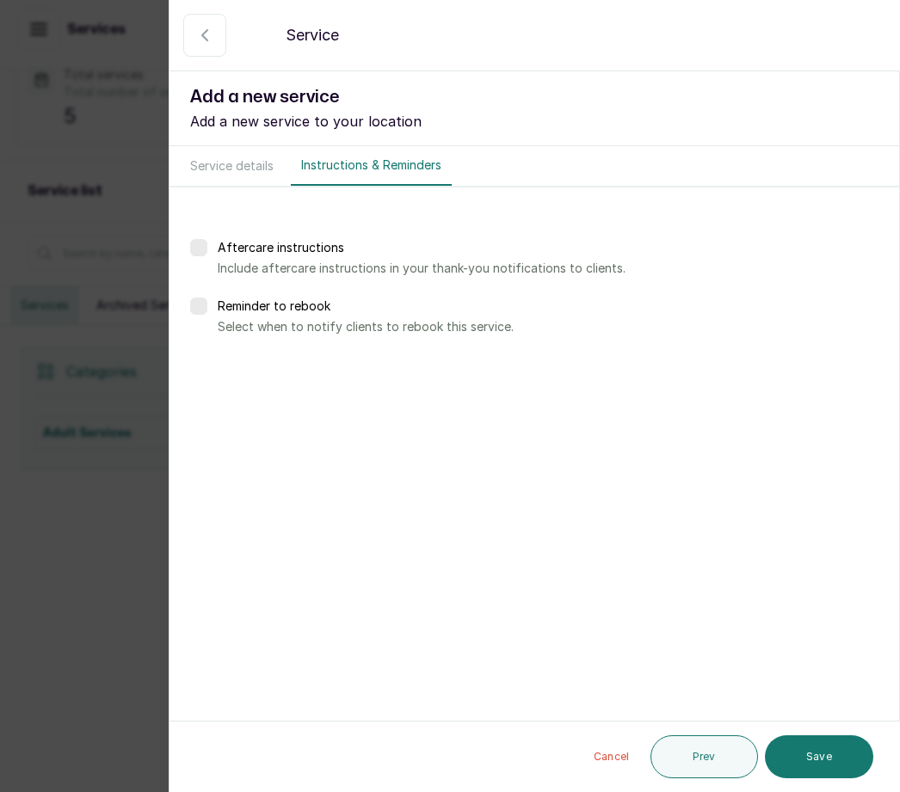
scroll to position [0, 0]
click at [828, 751] on button "Save" at bounding box center [819, 756] width 108 height 43
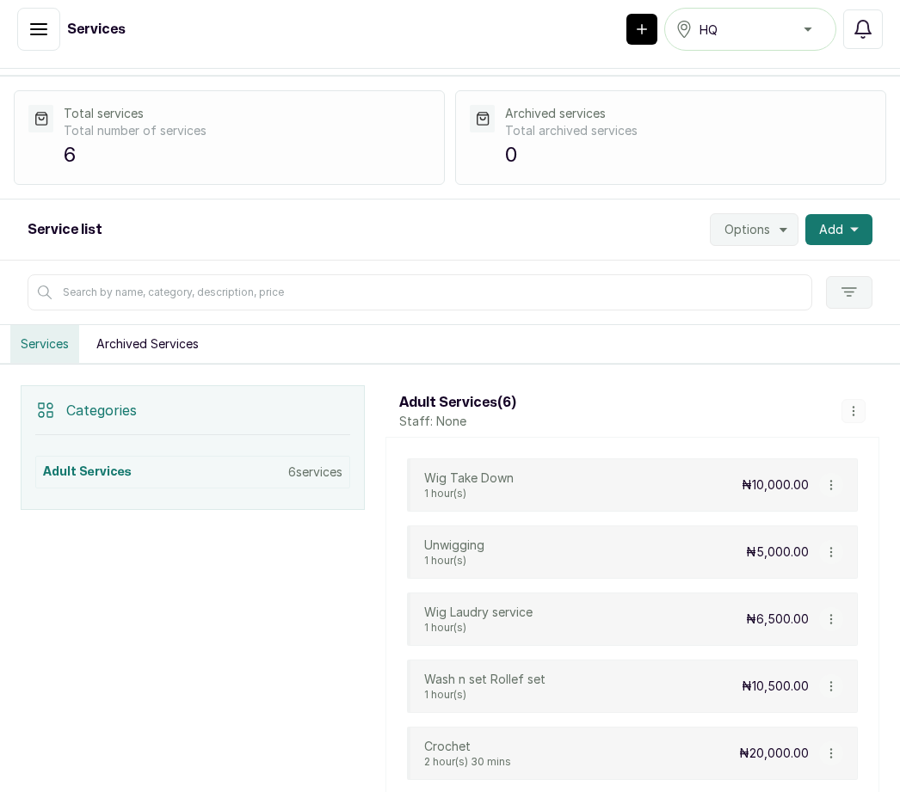
scroll to position [40, 0]
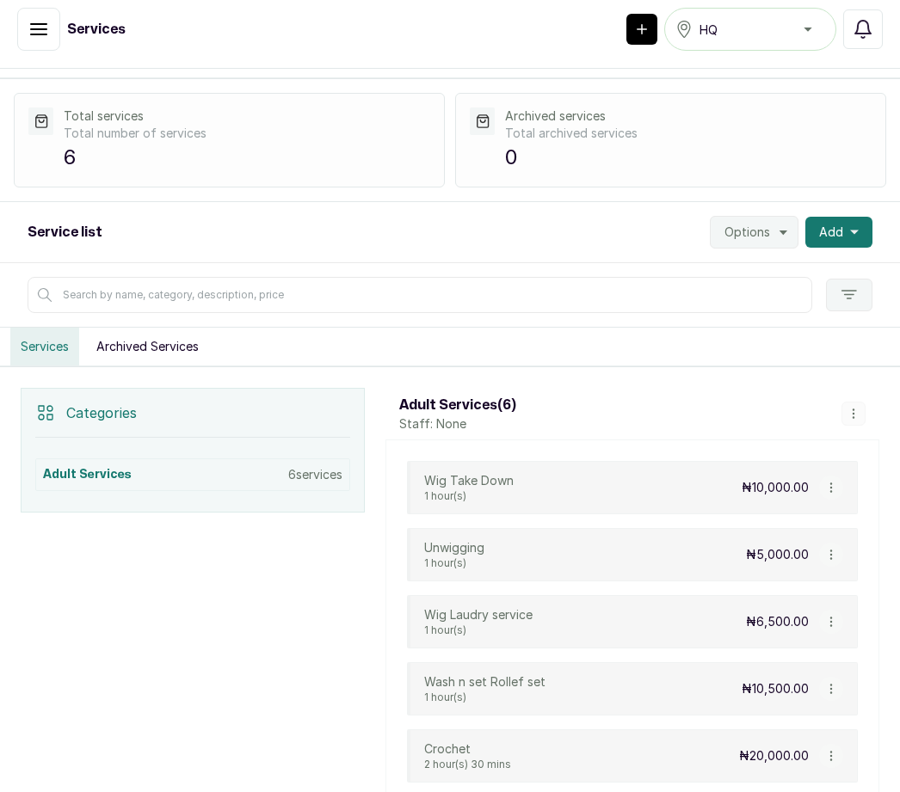
click at [850, 217] on button "Add" at bounding box center [838, 232] width 67 height 31
click at [765, 268] on span "Add Service" at bounding box center [775, 278] width 165 height 21
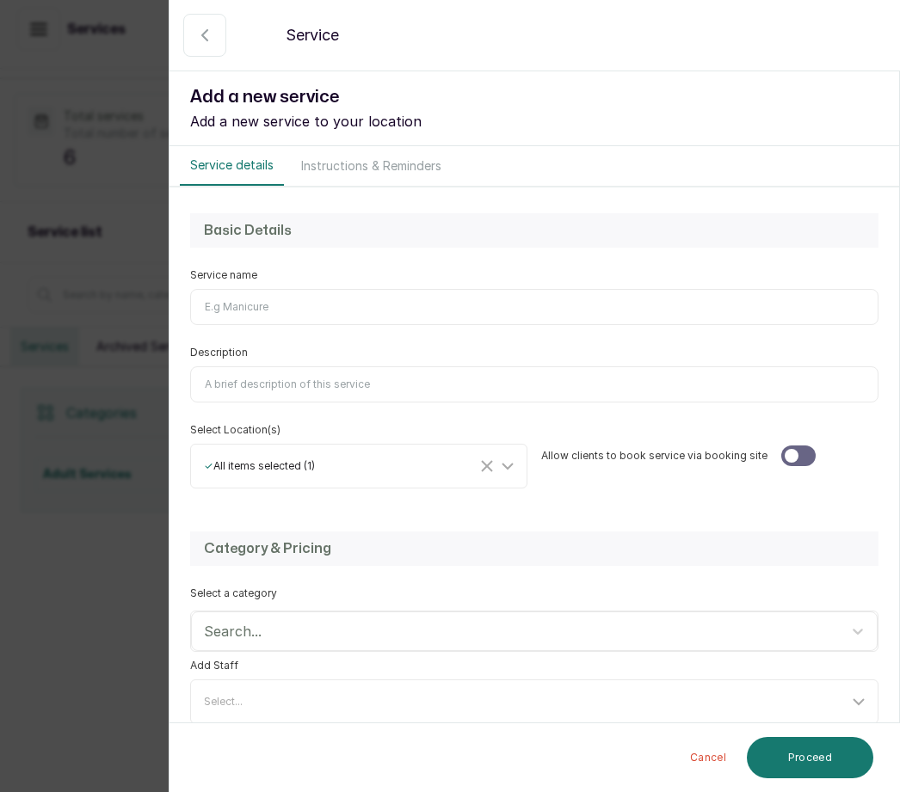
click at [288, 306] on input "Service name" at bounding box center [534, 307] width 688 height 36
type input "W"
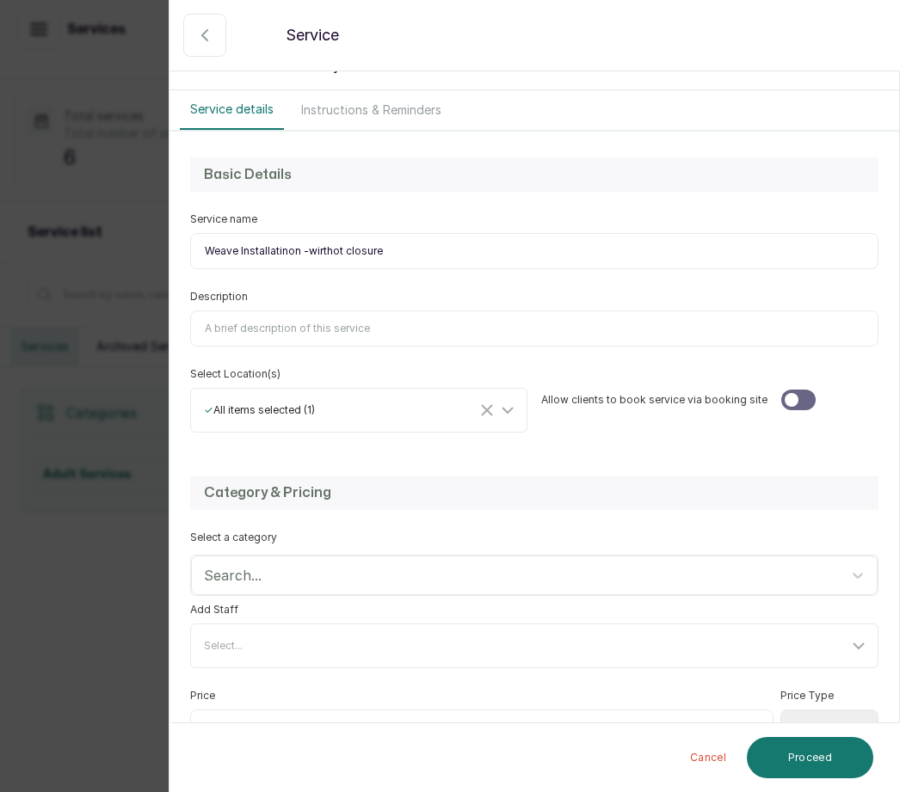
scroll to position [58, 0]
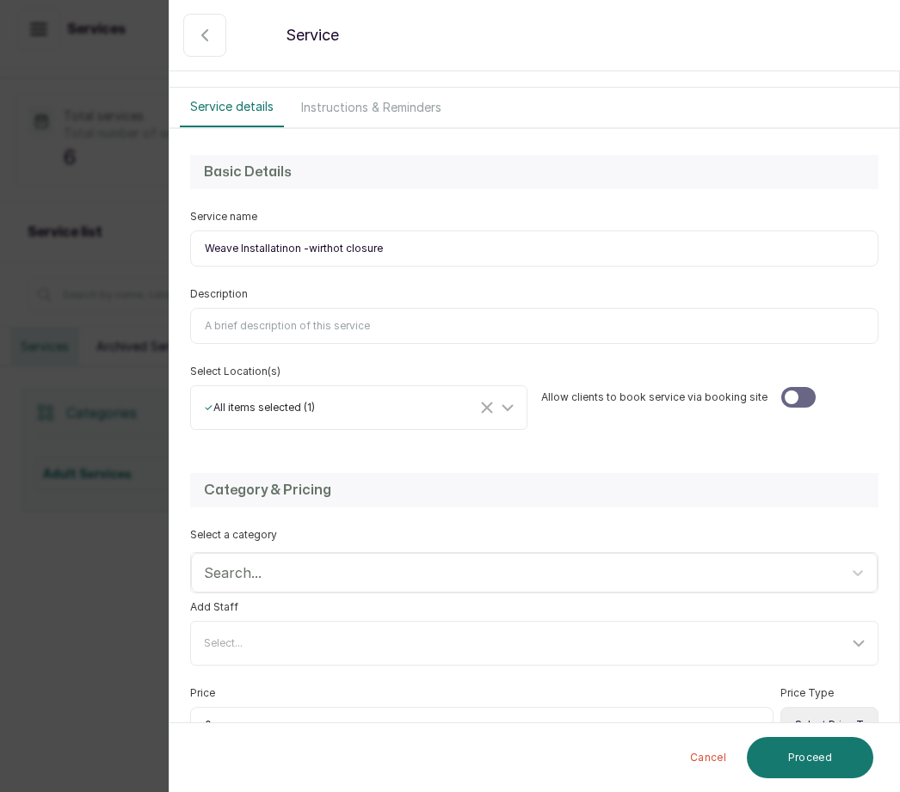
type input "Weave Installatinon -wirthot closure"
click at [290, 326] on input "Description" at bounding box center [534, 326] width 688 height 36
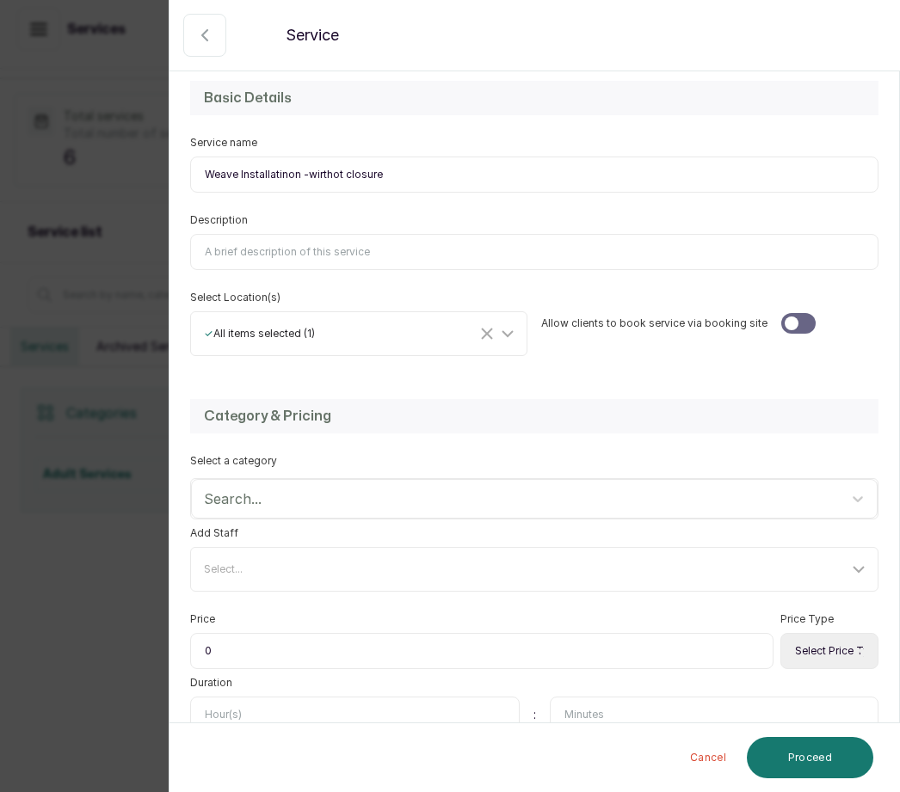
scroll to position [140, 0]
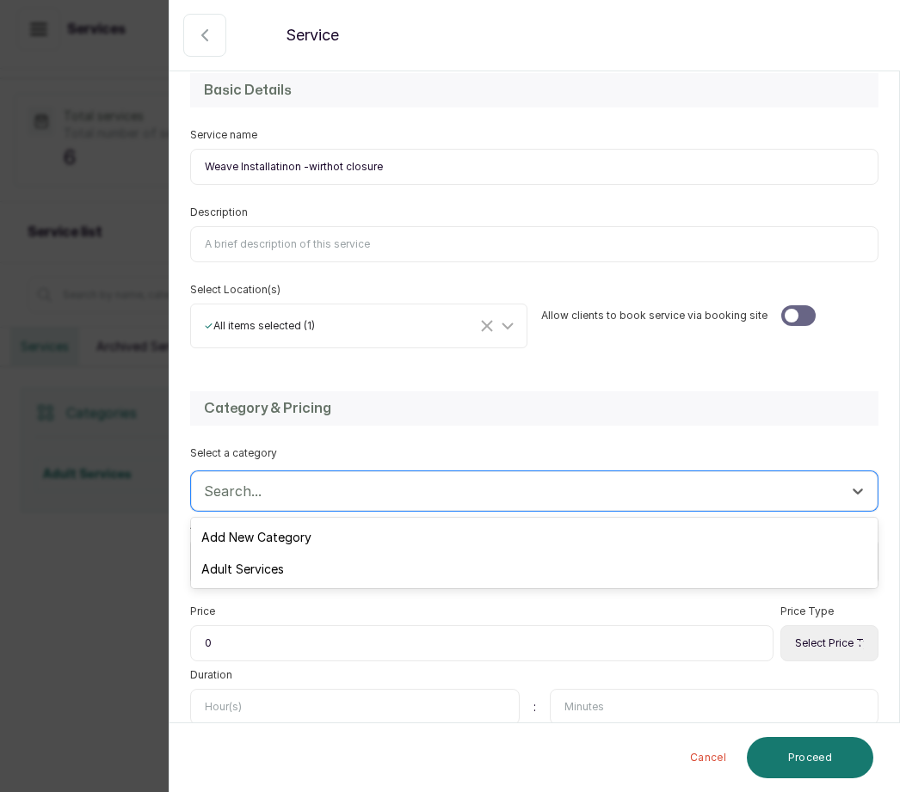
click at [284, 568] on div "Adult Services" at bounding box center [534, 569] width 686 height 32
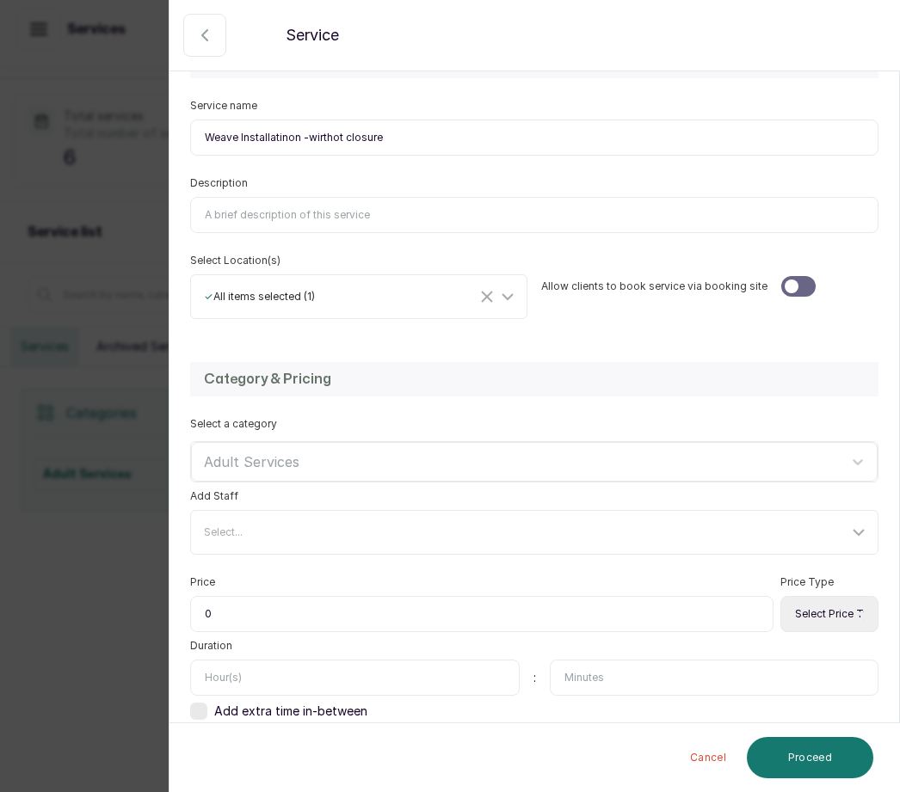
scroll to position [169, 0]
click at [257, 609] on input "0" at bounding box center [481, 615] width 583 height 36
type input "025,000"
click at [831, 600] on select "Select Price Type Fixed From" at bounding box center [829, 615] width 98 height 36
select select "fixed"
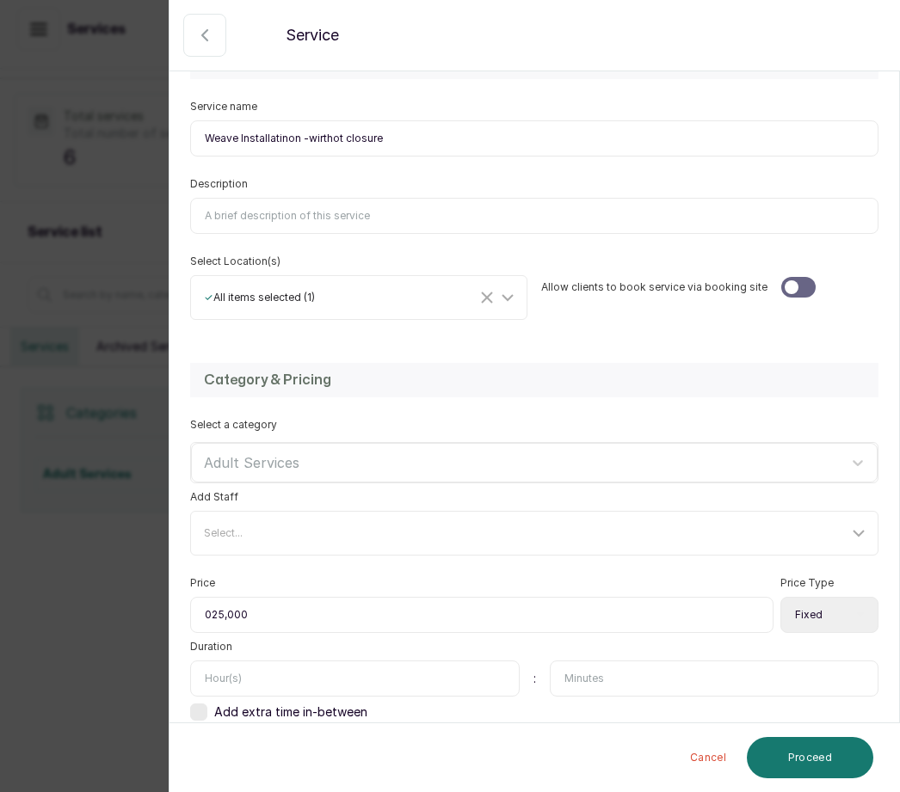
scroll to position [57, 0]
click at [268, 661] on input "text" at bounding box center [354, 679] width 329 height 36
type input "2"
click at [823, 773] on button "Proceed" at bounding box center [810, 757] width 126 height 41
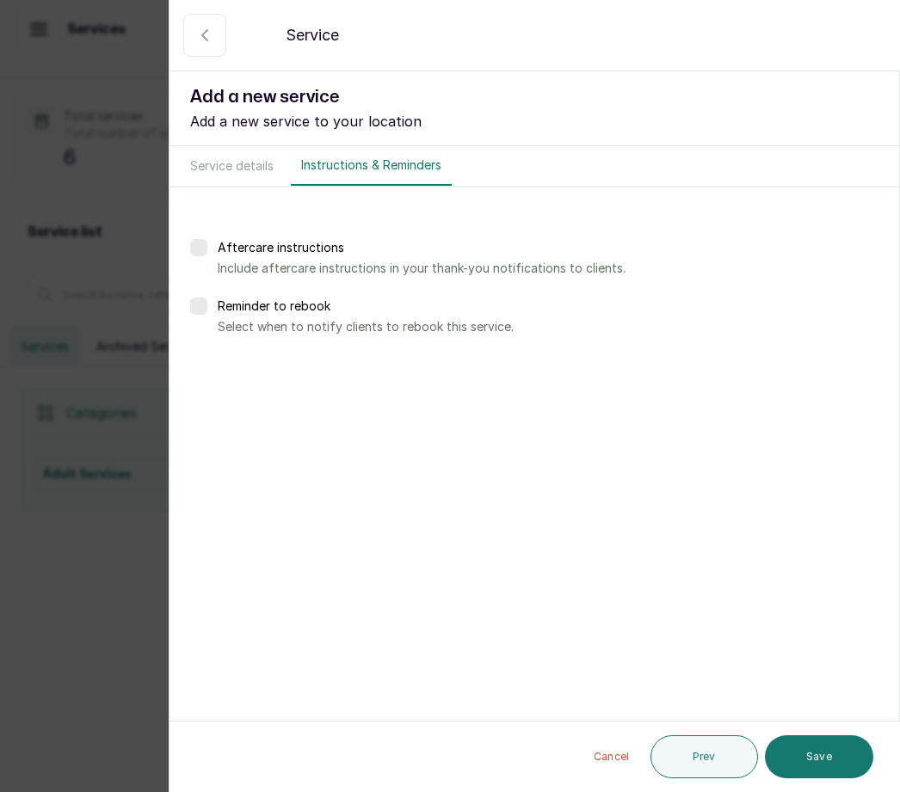
scroll to position [0, 0]
click at [833, 752] on button "Save" at bounding box center [819, 756] width 108 height 43
click at [827, 757] on button "Save" at bounding box center [819, 756] width 108 height 43
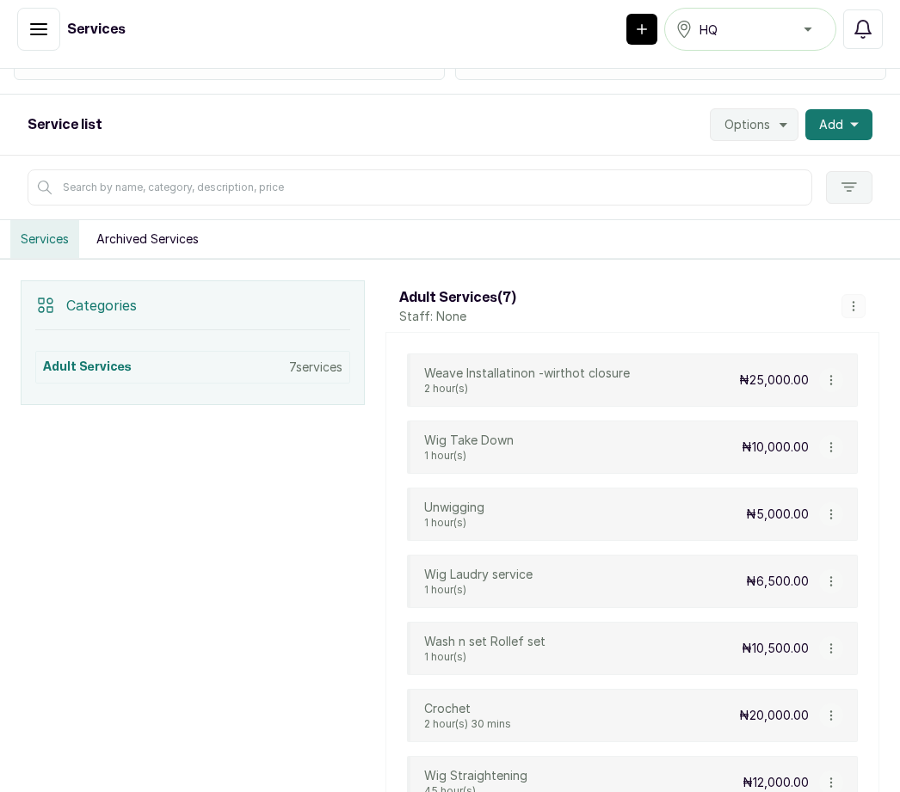
scroll to position [131, 0]
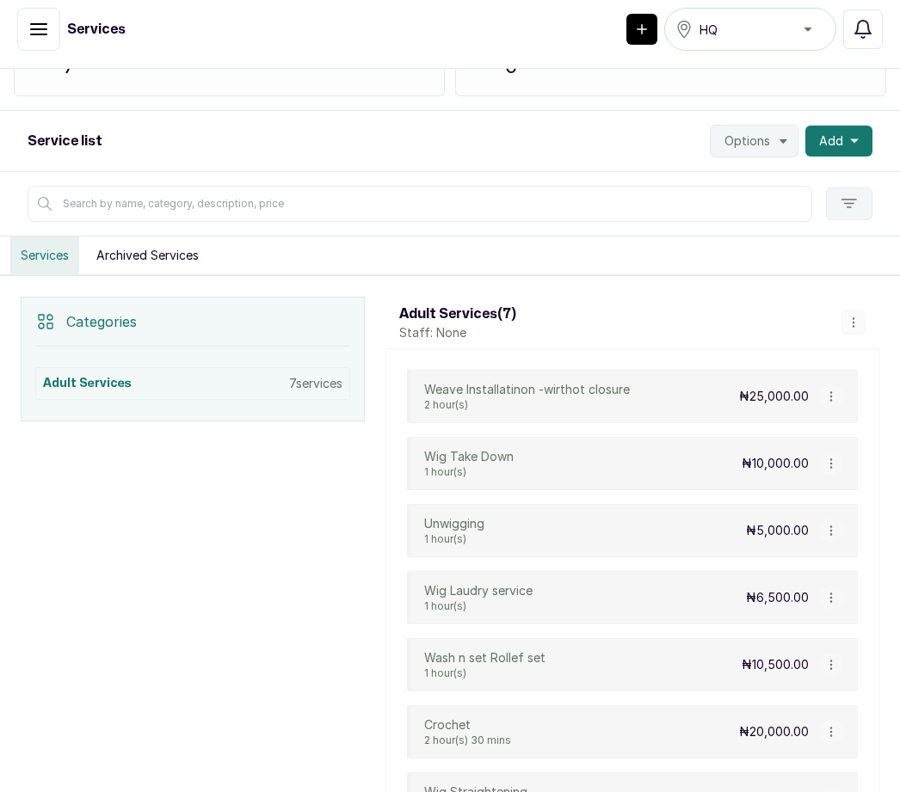
click at [840, 126] on button "Add" at bounding box center [838, 141] width 67 height 31
click at [765, 177] on span "Add Service" at bounding box center [775, 187] width 165 height 21
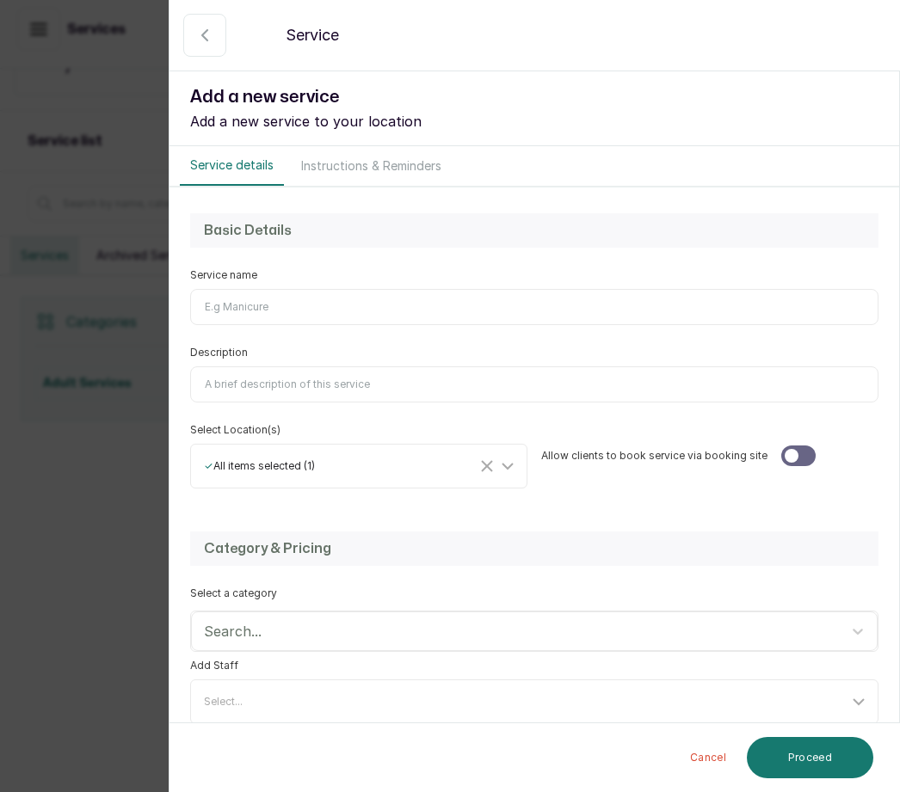
click at [253, 301] on input "Service name" at bounding box center [534, 307] width 688 height 36
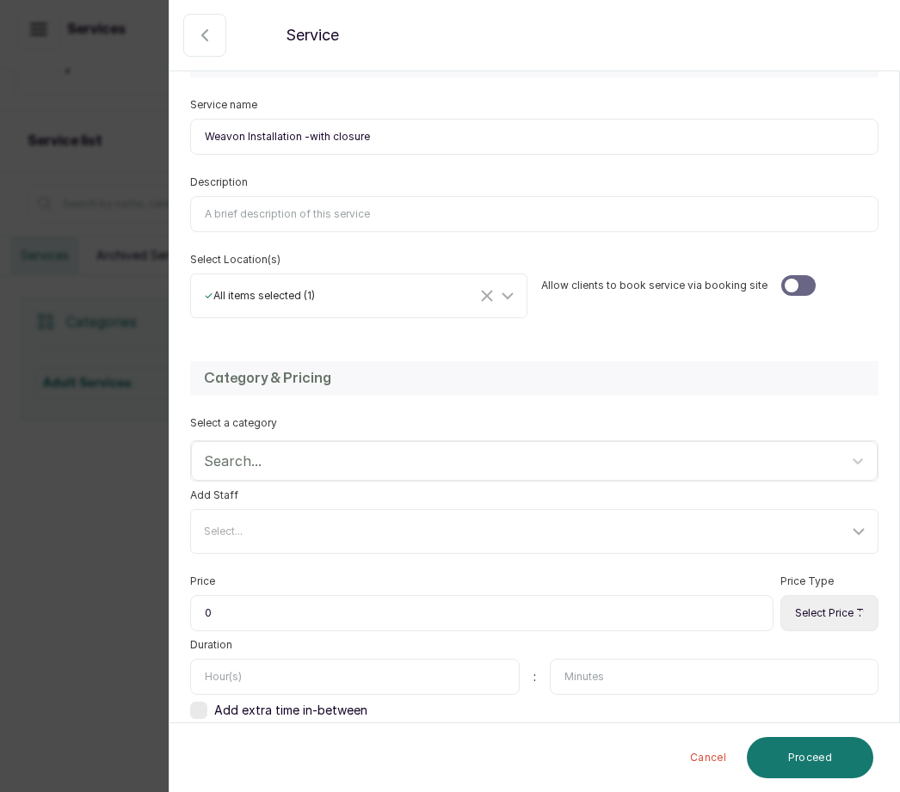
type input "Weavon Installation -with closure"
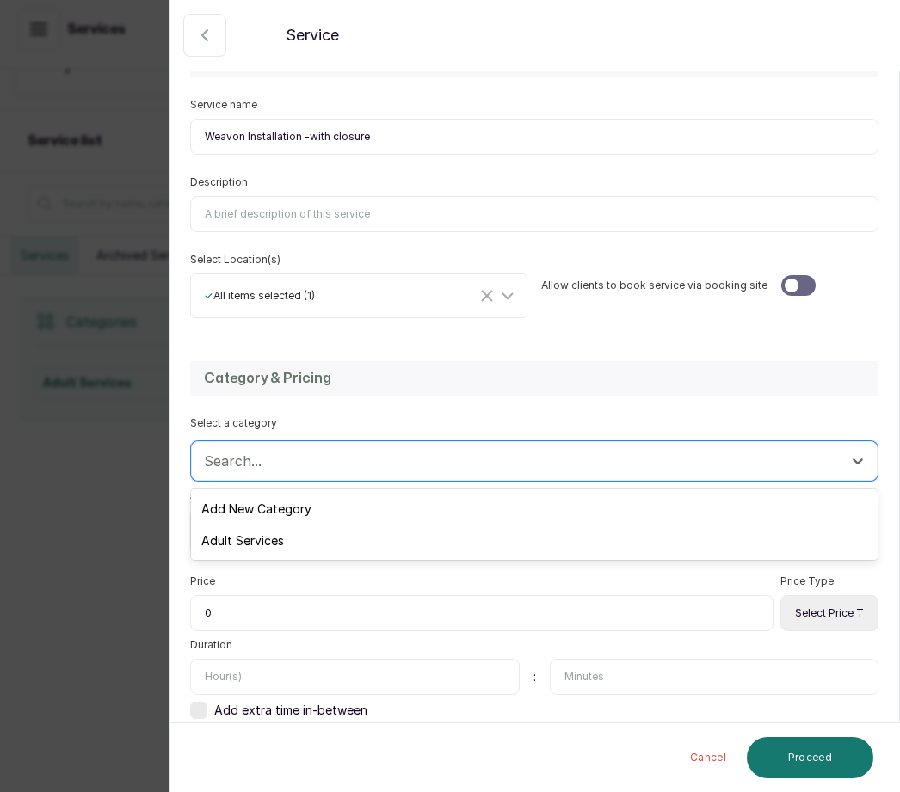
scroll to position [169, 0]
click at [295, 542] on div "Adult Services" at bounding box center [534, 541] width 686 height 32
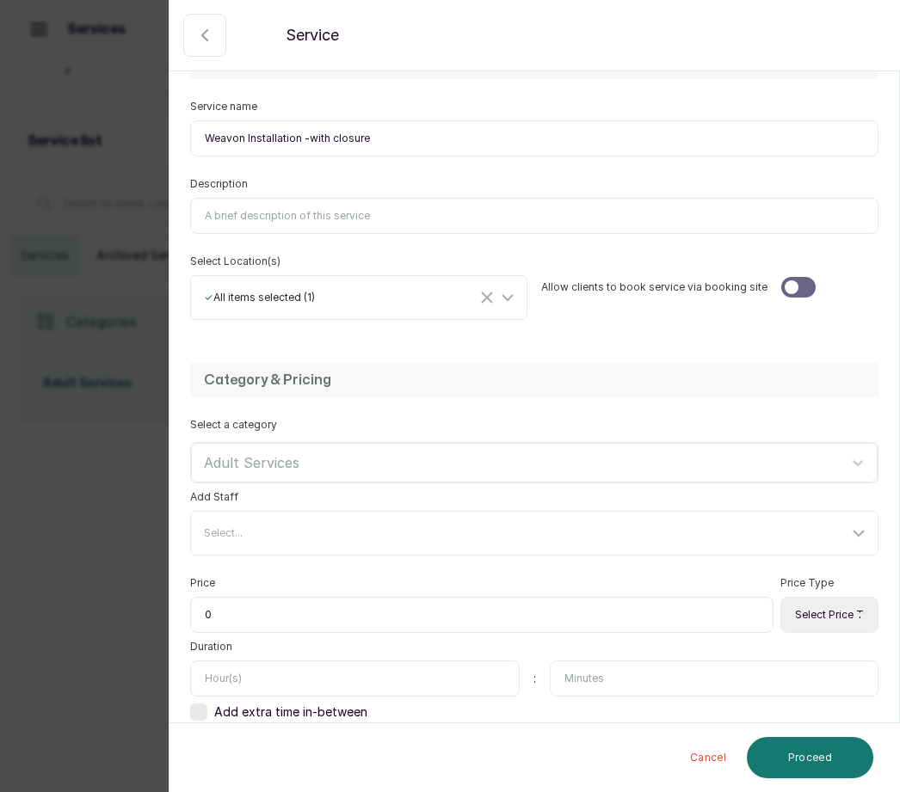
scroll to position [57, 0]
click at [229, 597] on input "0" at bounding box center [481, 615] width 583 height 36
click at [219, 597] on input "30" at bounding box center [481, 615] width 583 height 36
type input "3"
type input "030,000"
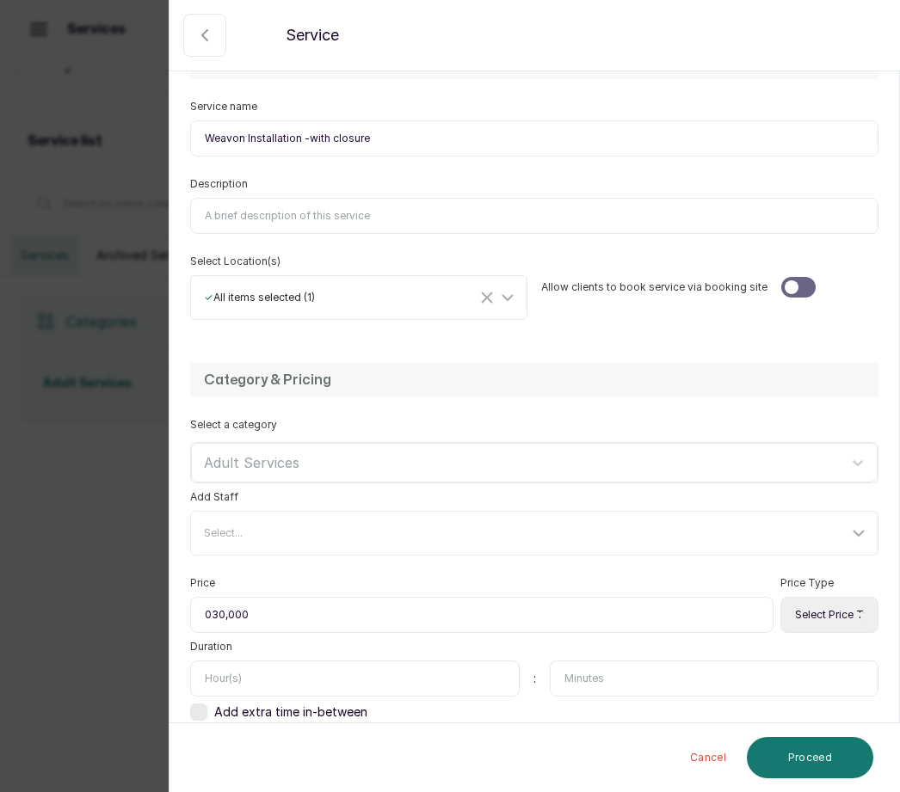
click at [833, 597] on select "Select Price Type Fixed From" at bounding box center [829, 615] width 98 height 36
select select "fixed"
click at [268, 661] on input "text" at bounding box center [354, 679] width 329 height 36
type input "2"
click at [594, 661] on input "text" at bounding box center [714, 679] width 329 height 36
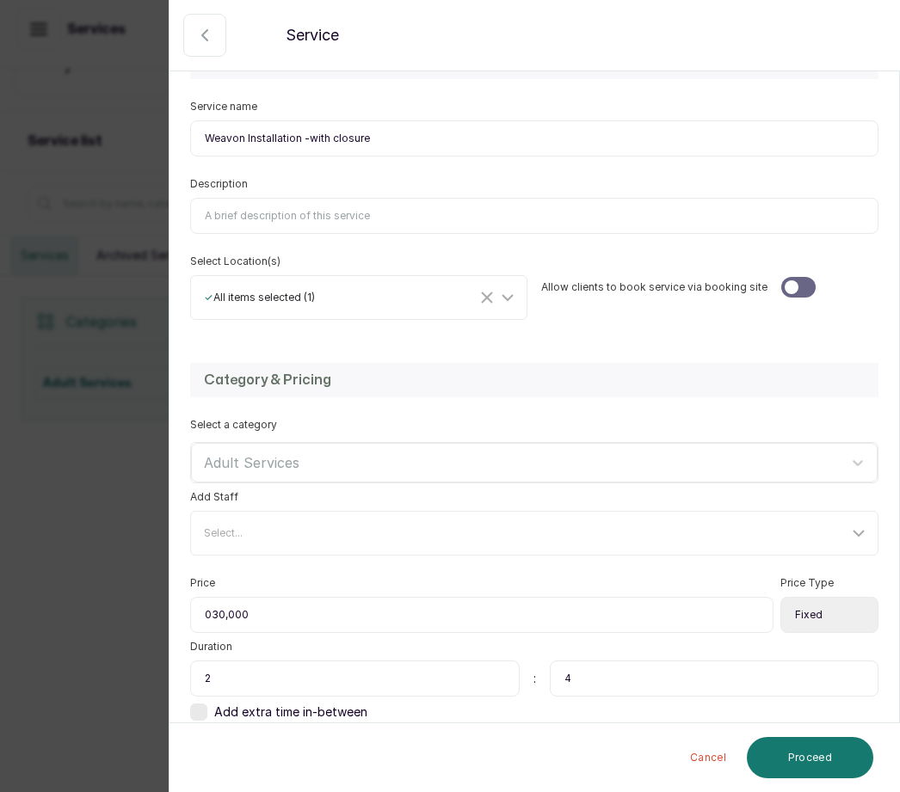
type input "45"
click at [809, 754] on button "Proceed" at bounding box center [810, 757] width 126 height 41
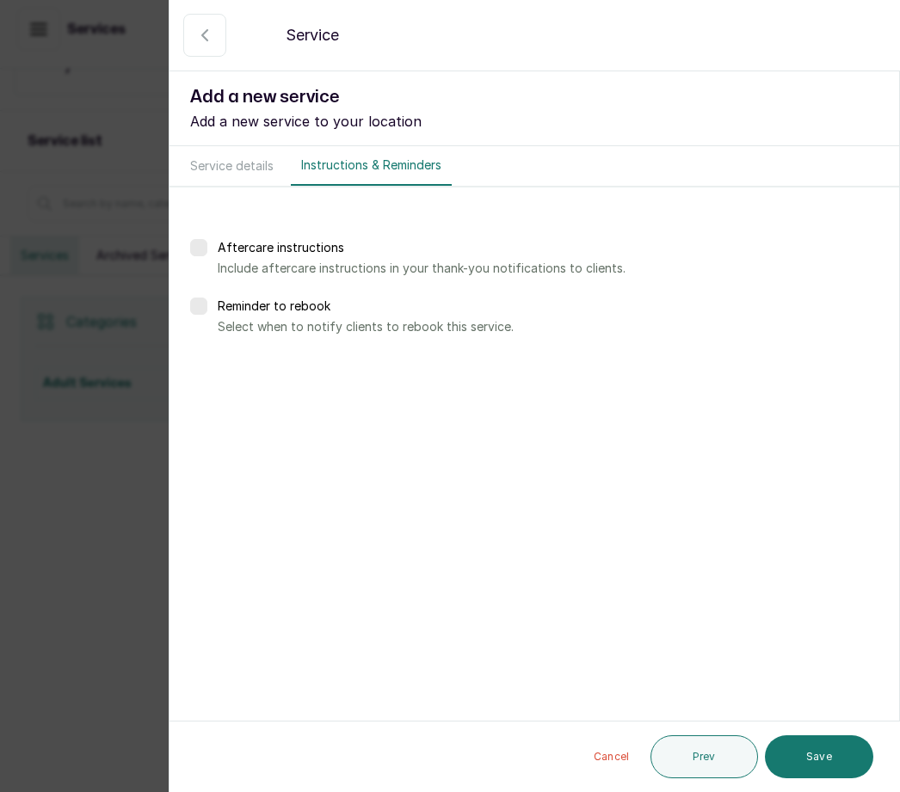
scroll to position [0, 0]
click at [825, 757] on button "Save" at bounding box center [819, 756] width 108 height 43
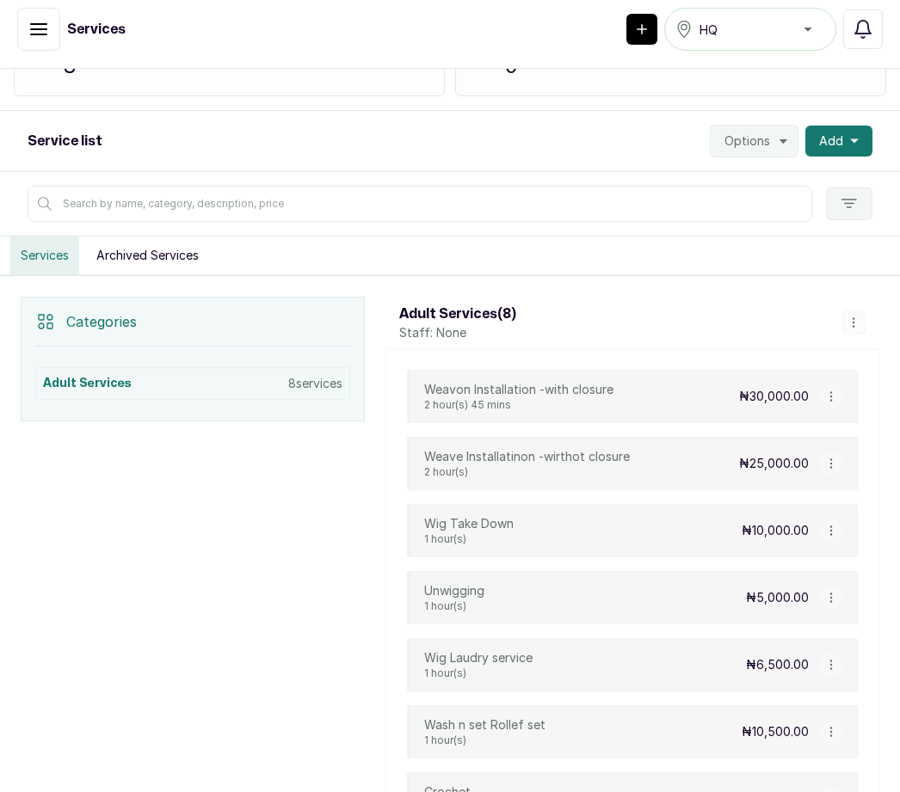
click at [858, 126] on button "Add" at bounding box center [838, 141] width 67 height 31
click at [789, 177] on span "Add Service" at bounding box center [775, 187] width 165 height 21
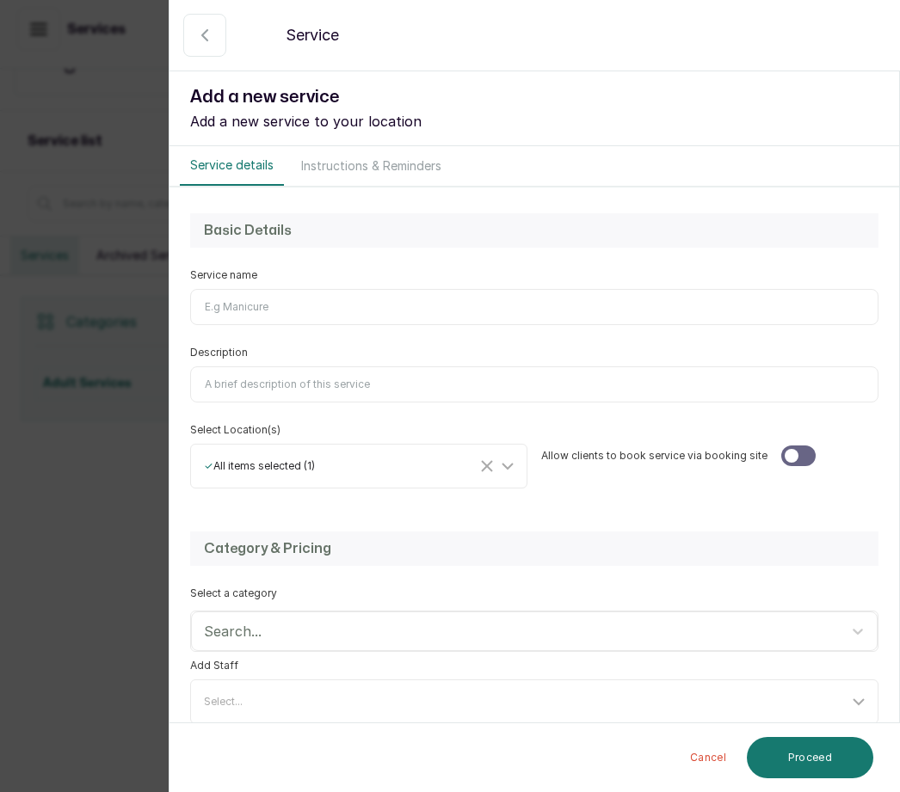
click at [229, 306] on input "Service name" at bounding box center [534, 307] width 688 height 36
type input "K"
click at [304, 299] on input "Knotless" at bounding box center [534, 307] width 688 height 36
click at [292, 293] on input "Knotless" at bounding box center [534, 307] width 688 height 36
click at [275, 318] on input "Knotless" at bounding box center [534, 307] width 688 height 36
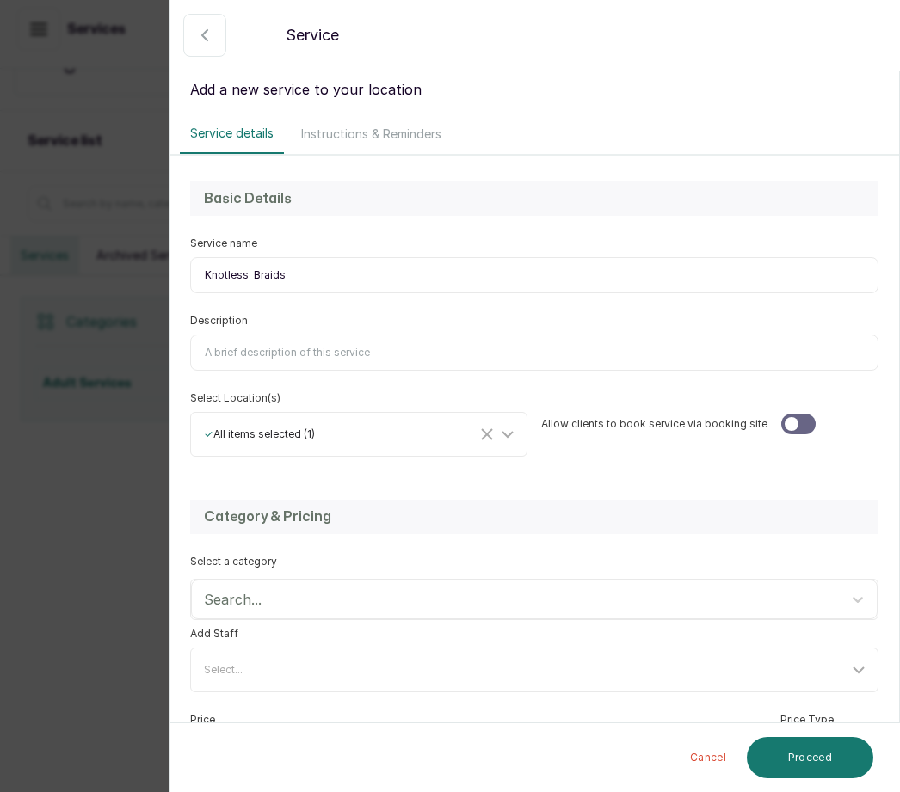
scroll to position [33, 0]
type input "Knotless Braids"
click at [335, 346] on input "Description" at bounding box center [534, 352] width 688 height 36
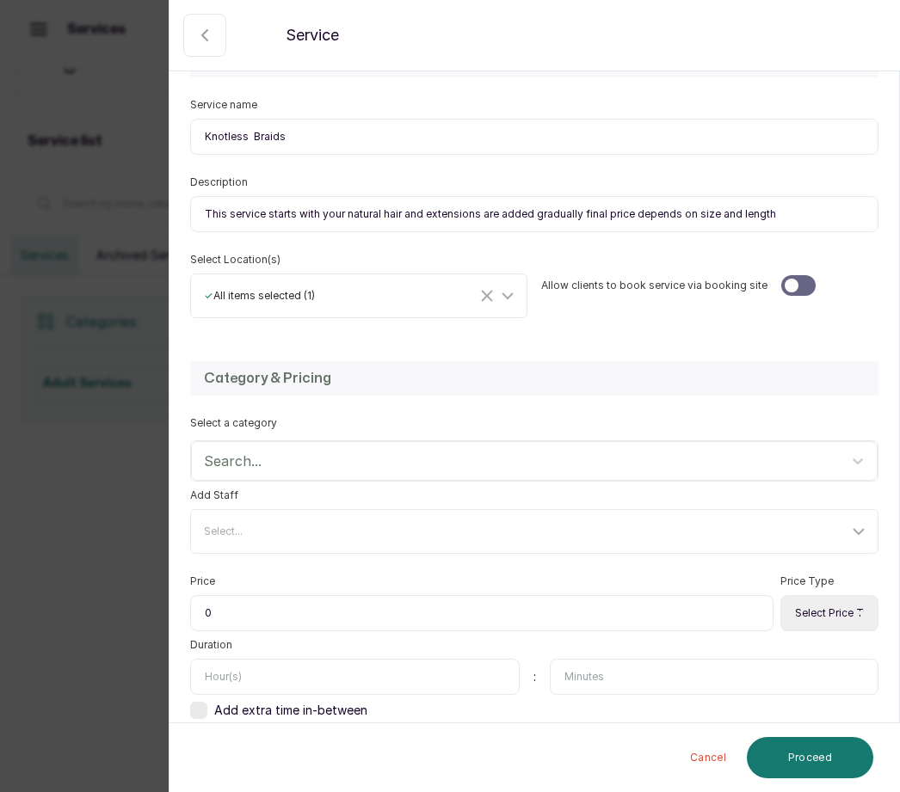
scroll to position [169, 0]
type input "This service starts with your natural hair and extensions are added gradually f…"
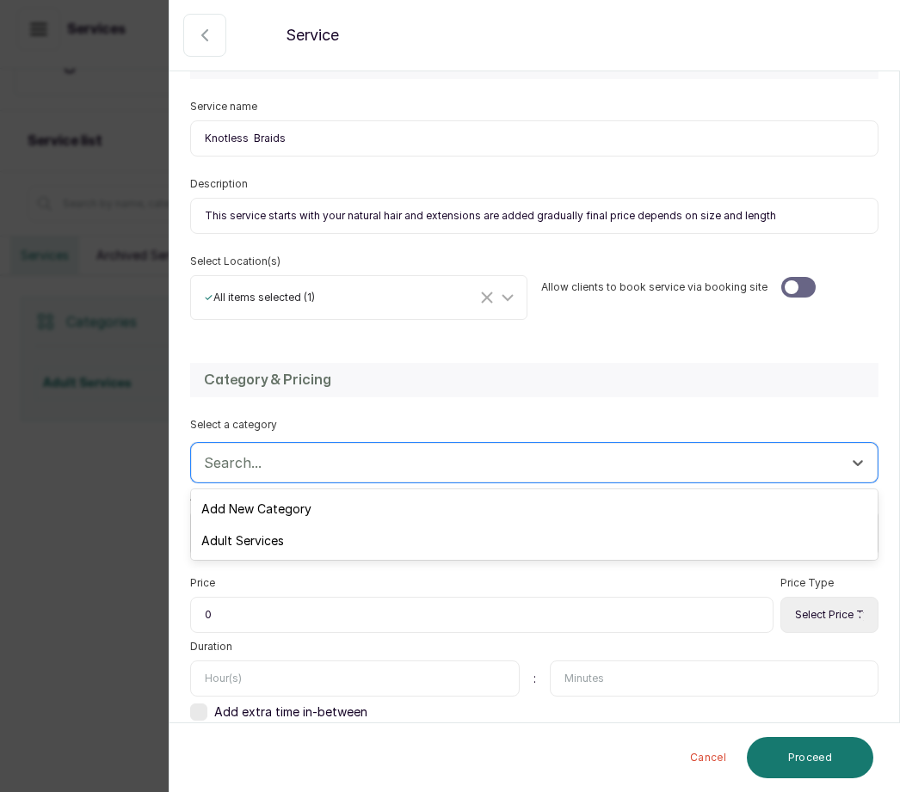
click at [284, 543] on div "Adult Services" at bounding box center [534, 541] width 686 height 32
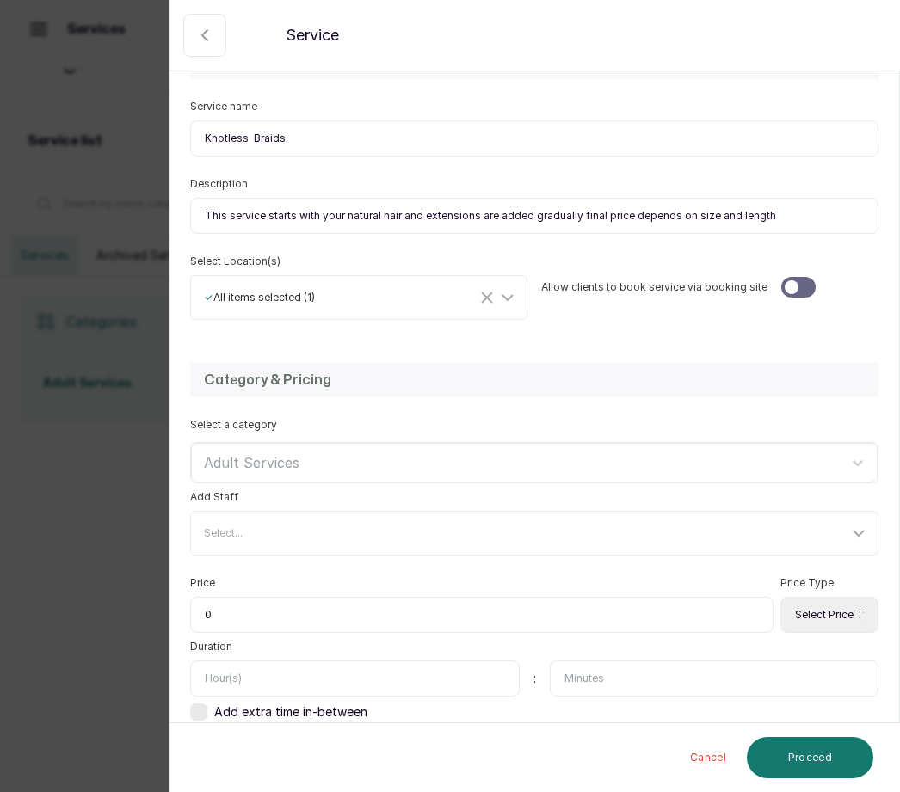
click at [241, 612] on input "0" at bounding box center [481, 615] width 583 height 36
type input "025,000"
click at [831, 606] on select "Select Price Type Fixed From" at bounding box center [829, 615] width 98 height 36
select select "fixed"
click at [242, 664] on input "text" at bounding box center [354, 679] width 329 height 36
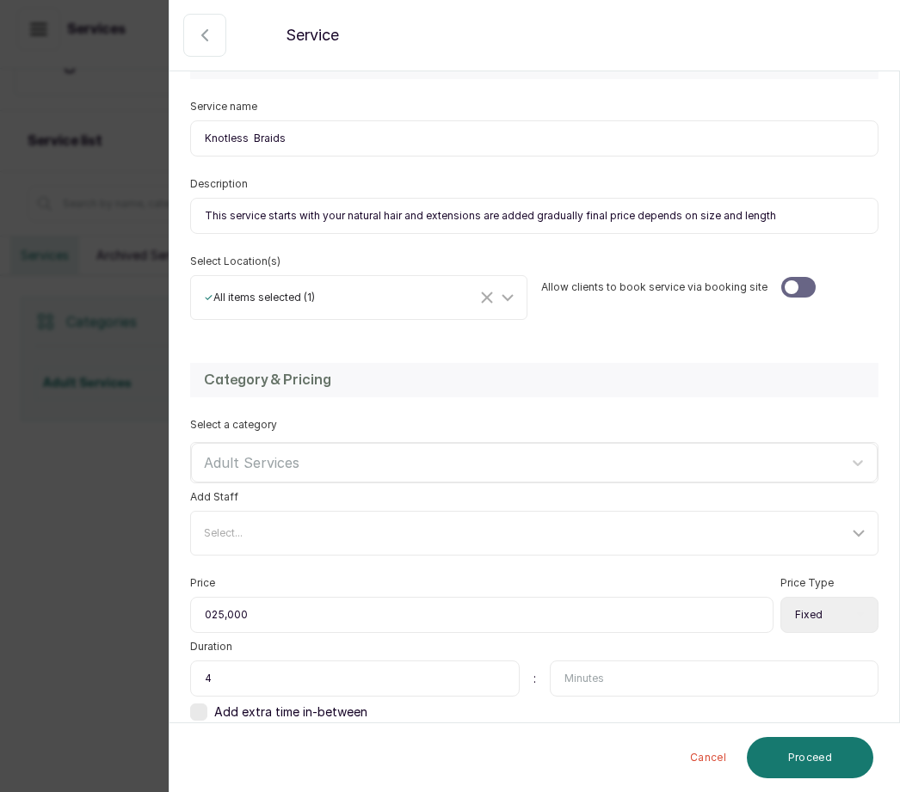
scroll to position [34, 0]
type input "4"
click at [263, 517] on div "Select..." at bounding box center [536, 533] width 682 height 33
click at [268, 526] on div "Select..." at bounding box center [526, 533] width 644 height 14
click at [247, 526] on div "Select..." at bounding box center [526, 533] width 644 height 14
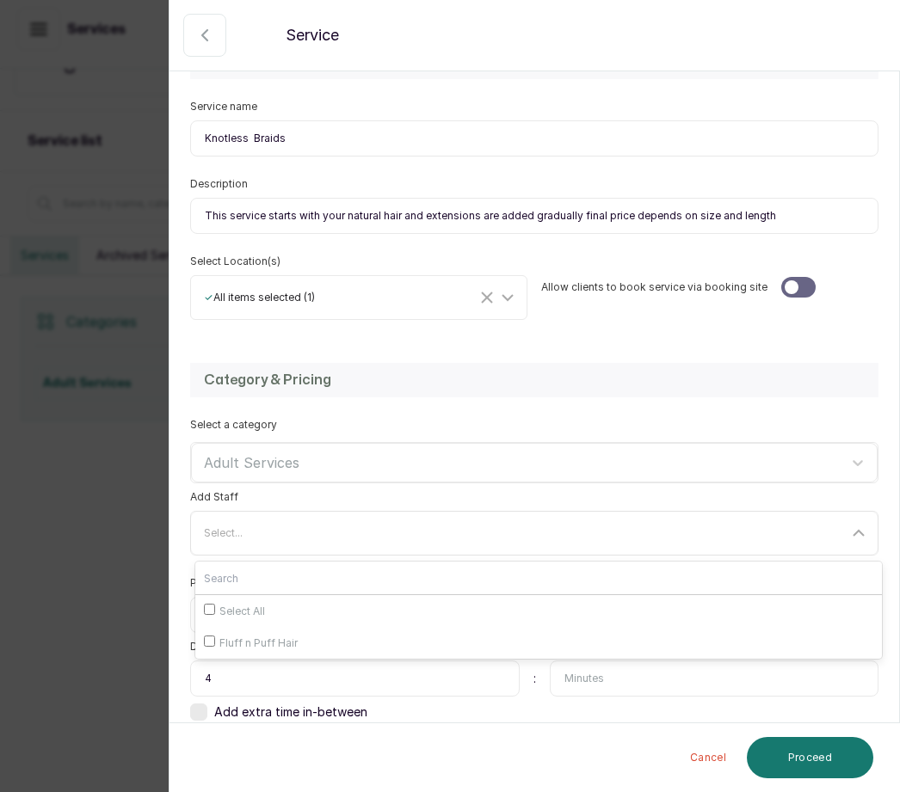
click at [253, 526] on div "Select..." at bounding box center [526, 533] width 644 height 14
click at [260, 526] on div "Select..." at bounding box center [526, 533] width 644 height 14
click at [286, 661] on input "4" at bounding box center [354, 679] width 329 height 36
click at [276, 526] on div "Select..." at bounding box center [526, 533] width 644 height 14
click at [307, 636] on div "Fluff n Puff Hair" at bounding box center [538, 643] width 669 height 15
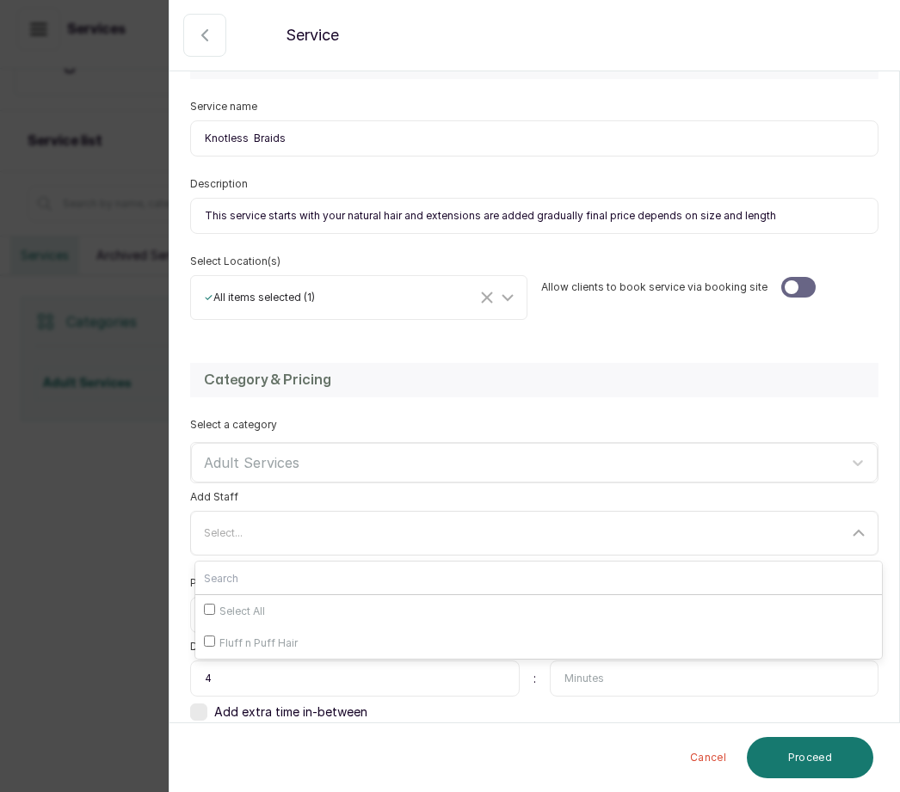
click at [215, 636] on input "Fluff n Puff Hair" at bounding box center [209, 641] width 11 height 11
checkbox input "true"
click at [223, 637] on span "Fluff n Puff Hair" at bounding box center [258, 644] width 78 height 14
click at [215, 636] on input "Fluff n Puff Hair" at bounding box center [209, 641] width 11 height 11
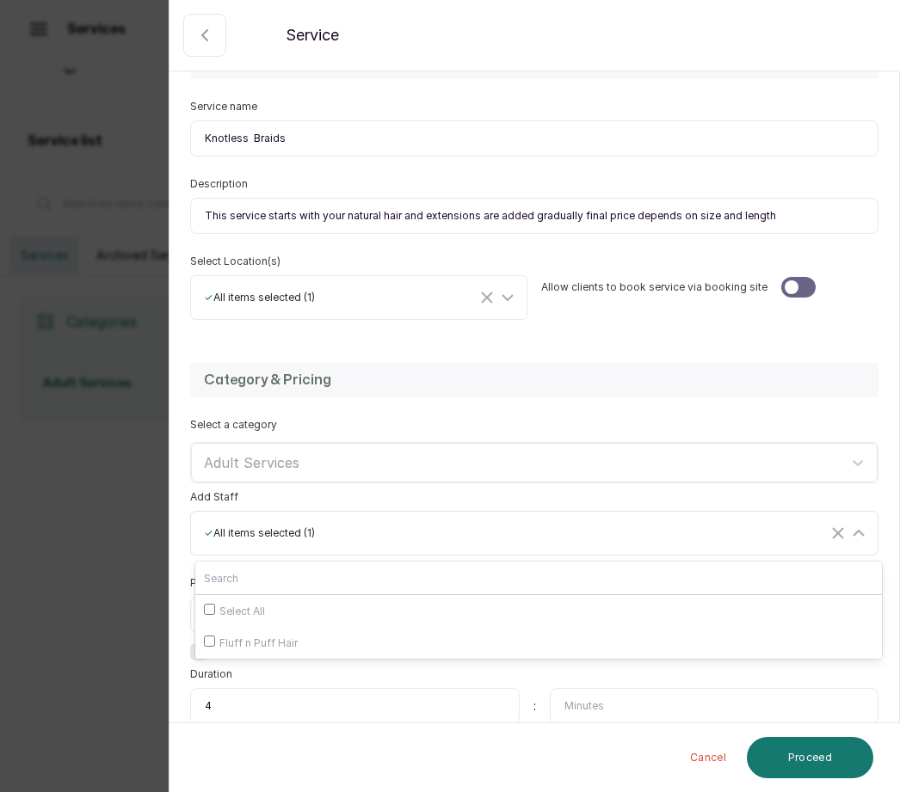
checkbox input "false"
click at [834, 761] on button "Proceed" at bounding box center [810, 757] width 126 height 41
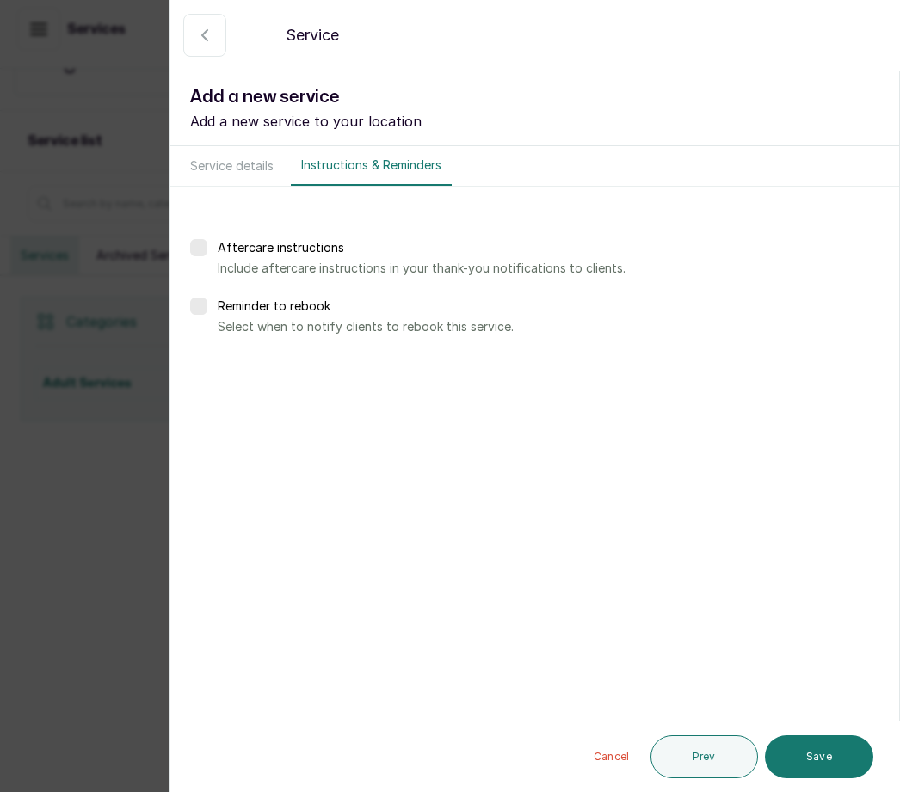
scroll to position [0, 0]
click at [827, 758] on button "Save" at bounding box center [819, 756] width 108 height 43
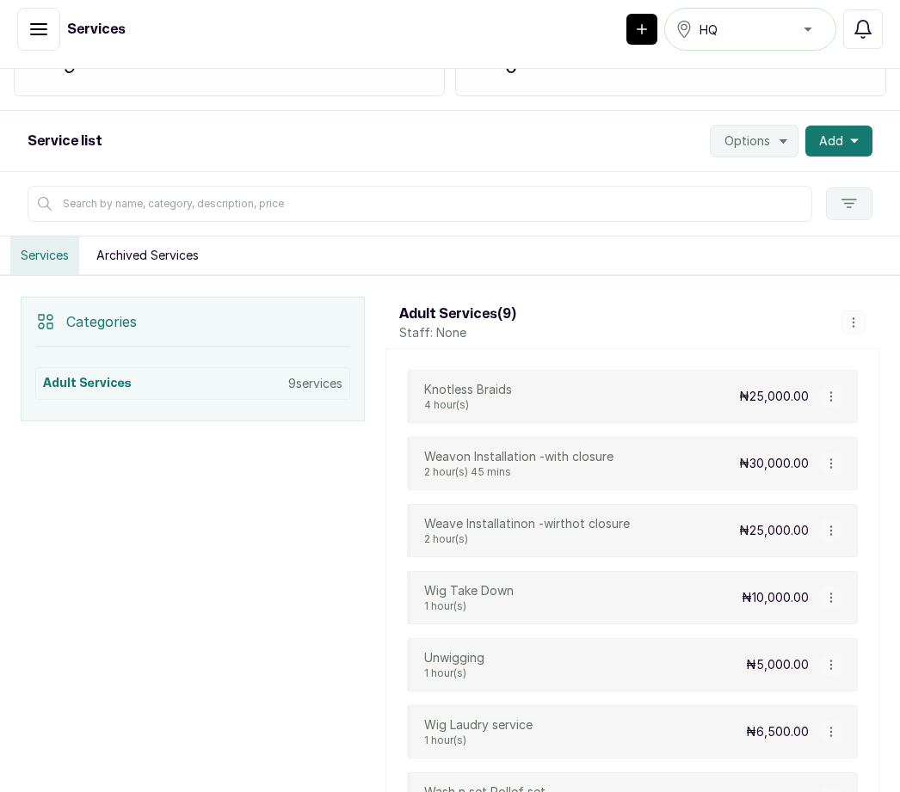
click at [856, 126] on button "Add" at bounding box center [838, 141] width 67 height 31
click at [796, 177] on span "Add Service" at bounding box center [775, 187] width 165 height 21
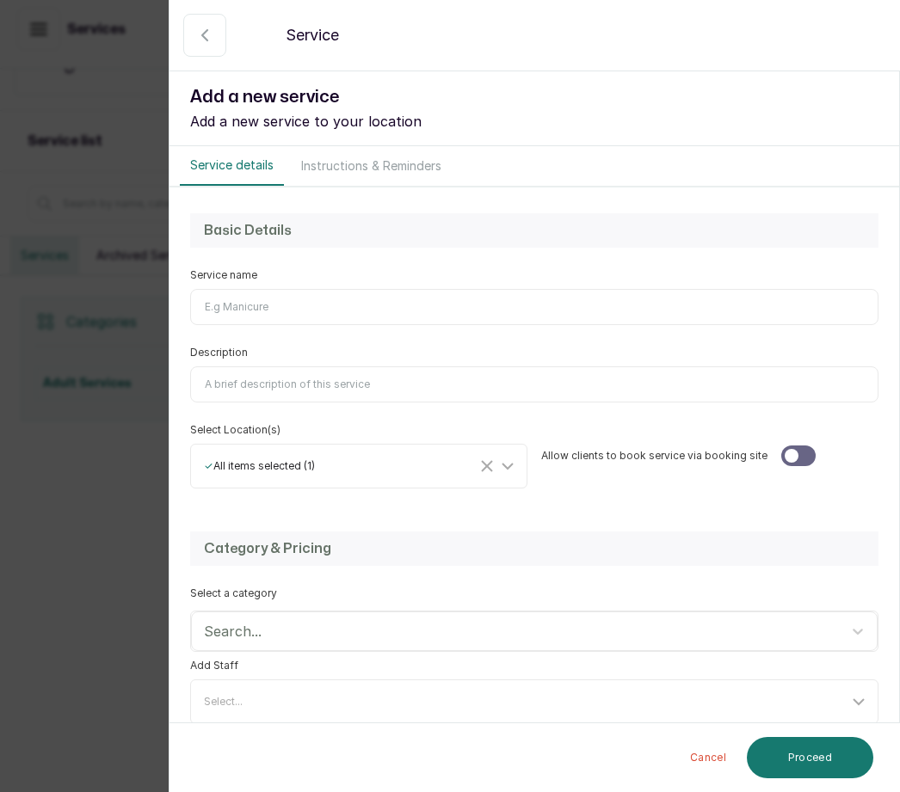
click at [273, 303] on input "Service name" at bounding box center [534, 307] width 688 height 36
type input "Large Box Braids"
click at [297, 384] on input "Description" at bounding box center [534, 384] width 688 height 36
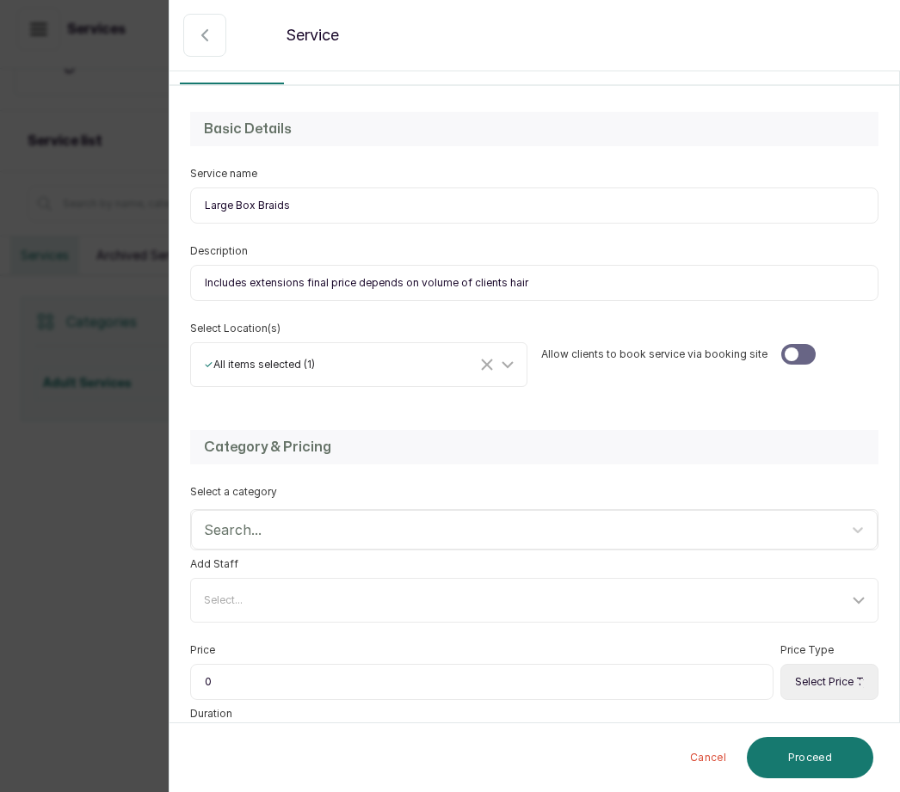
scroll to position [108, 0]
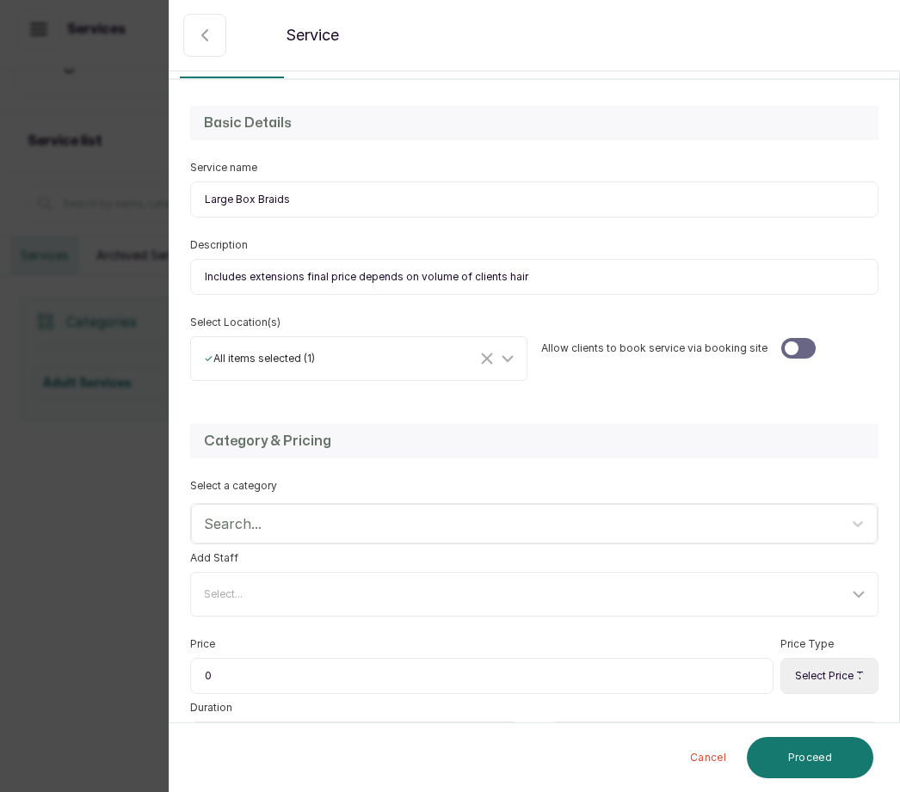
type input "Includes extensions final price depends on volume of clients hair"
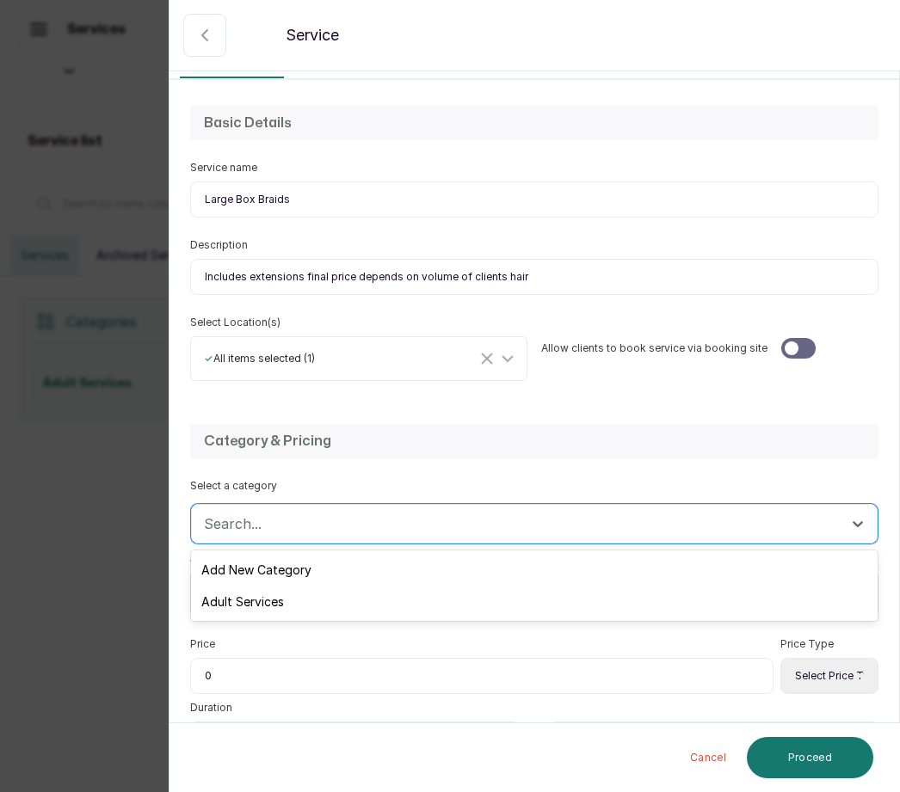
click at [282, 606] on div "Adult Services" at bounding box center [534, 602] width 686 height 32
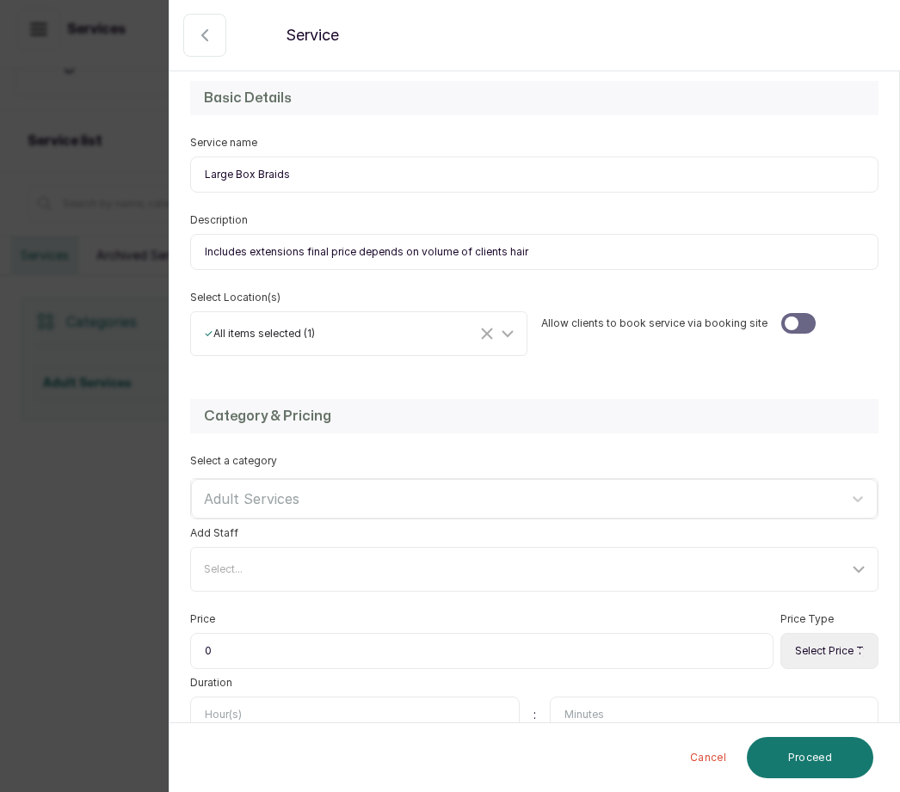
scroll to position [143, 0]
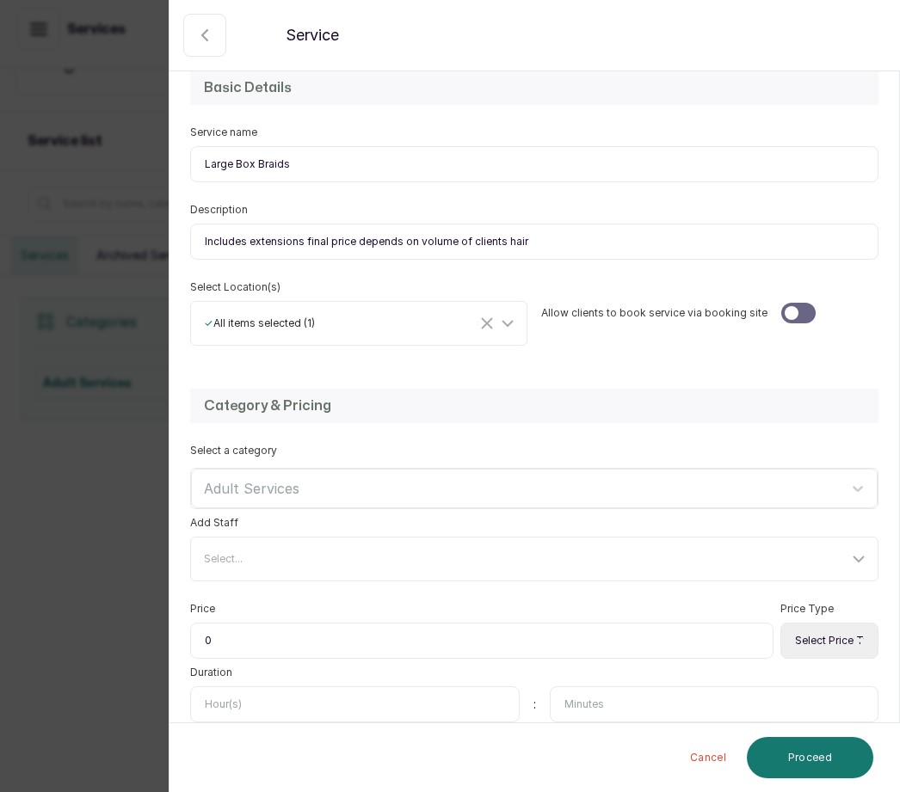
click at [247, 634] on input "0" at bounding box center [481, 641] width 583 height 36
type input "030,000"
click at [258, 698] on input "text" at bounding box center [354, 704] width 329 height 36
type input "2"
click at [618, 700] on input "text" at bounding box center [714, 704] width 329 height 36
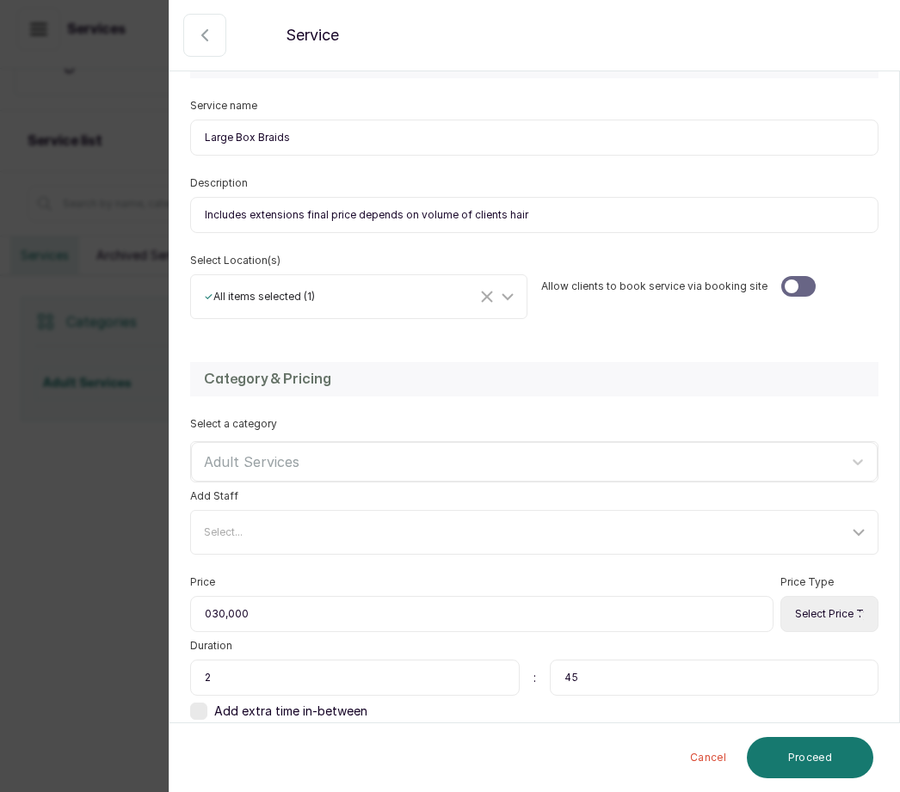
scroll to position [169, 0]
type input "45"
click at [820, 614] on select "Select Price Type Fixed From" at bounding box center [829, 615] width 98 height 36
select select "fixed"
click at [829, 759] on button "Proceed" at bounding box center [810, 757] width 126 height 41
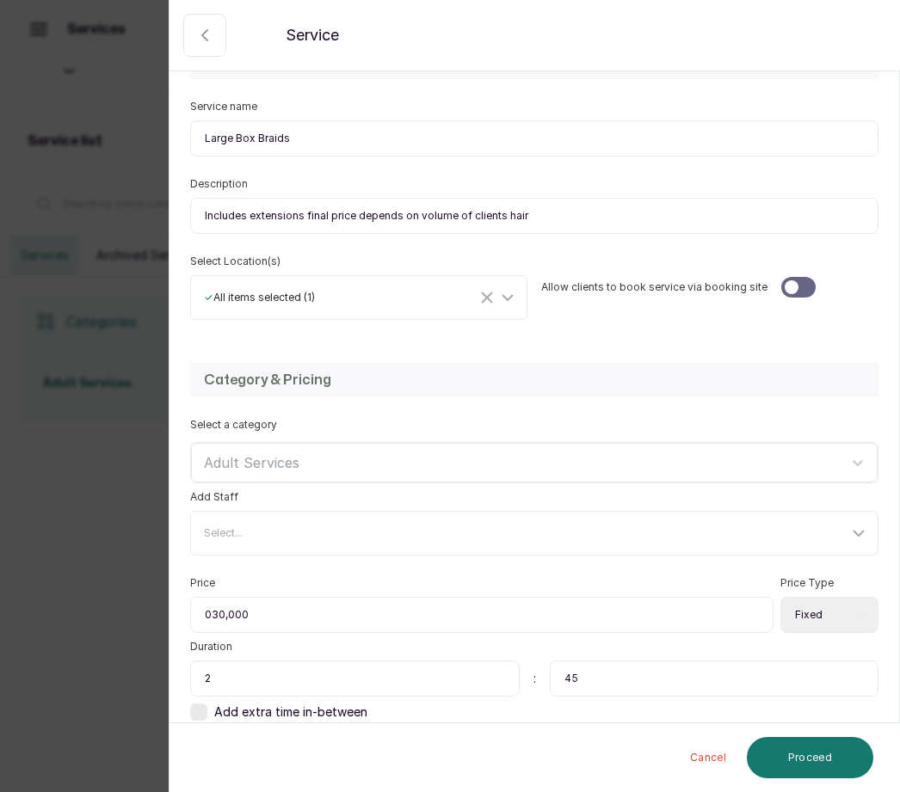
scroll to position [0, 0]
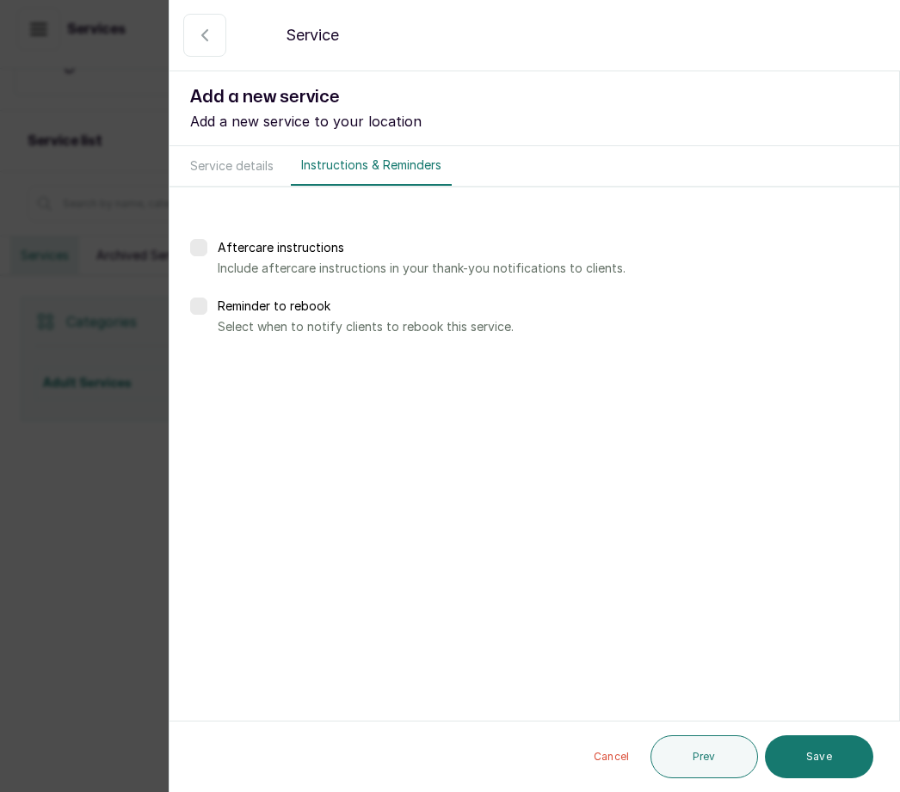
click at [821, 747] on button "Save" at bounding box center [819, 756] width 108 height 43
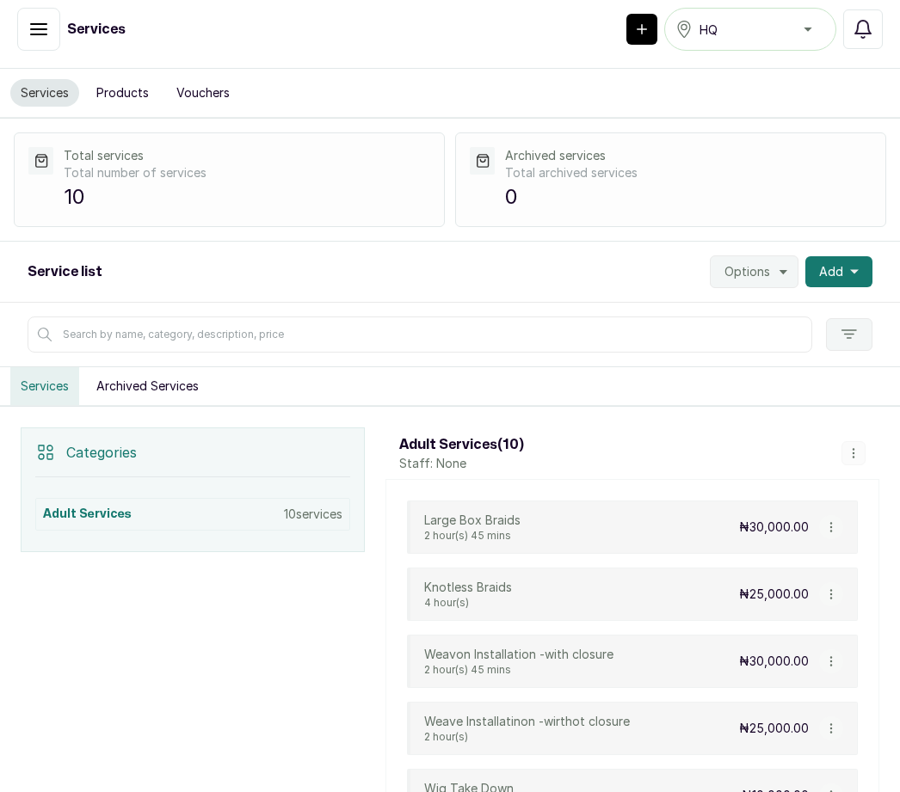
click at [847, 256] on button "Add" at bounding box center [838, 271] width 67 height 31
click at [734, 308] on span "Add Service" at bounding box center [775, 318] width 165 height 21
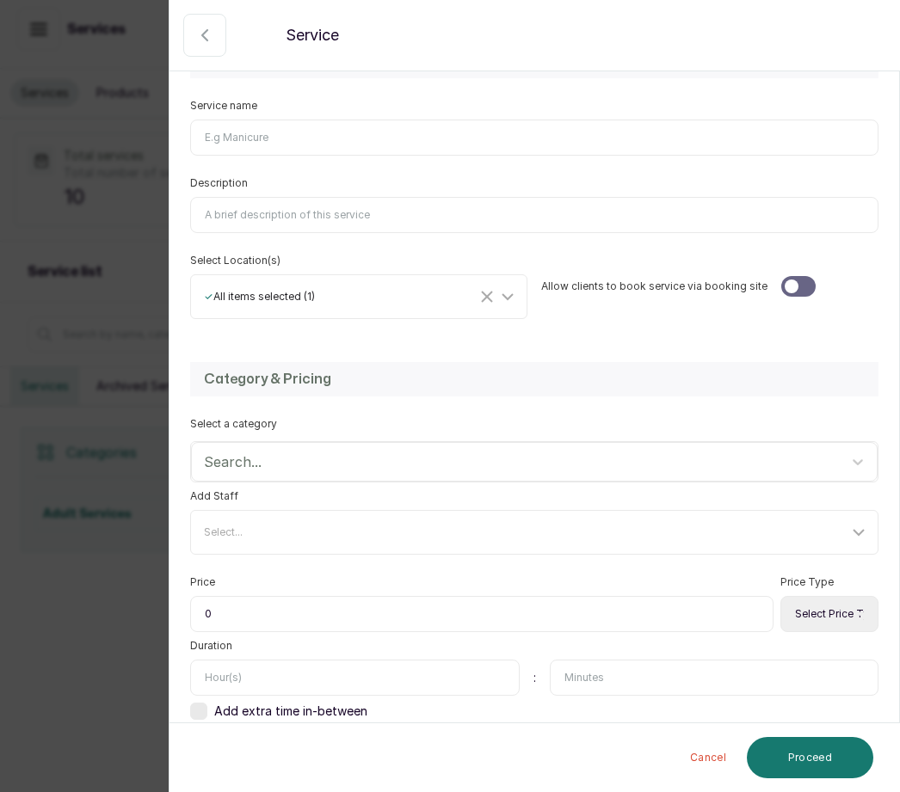
scroll to position [169, 0]
click at [837, 615] on select "Select Price Type Fixed From" at bounding box center [829, 615] width 98 height 36
click at [829, 613] on select "Select Price Type Fixed From" at bounding box center [829, 615] width 98 height 36
select select "starting_at"
click at [223, 136] on input "Service name" at bounding box center [534, 138] width 688 height 36
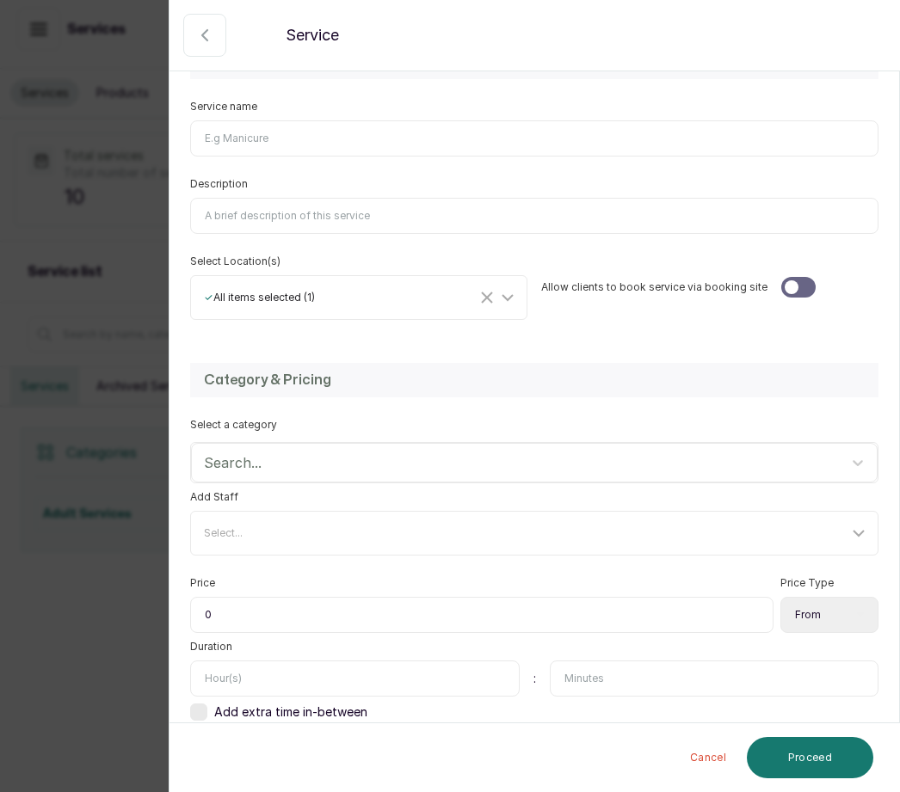
click at [253, 145] on input "Service name" at bounding box center [534, 138] width 688 height 36
type input ","
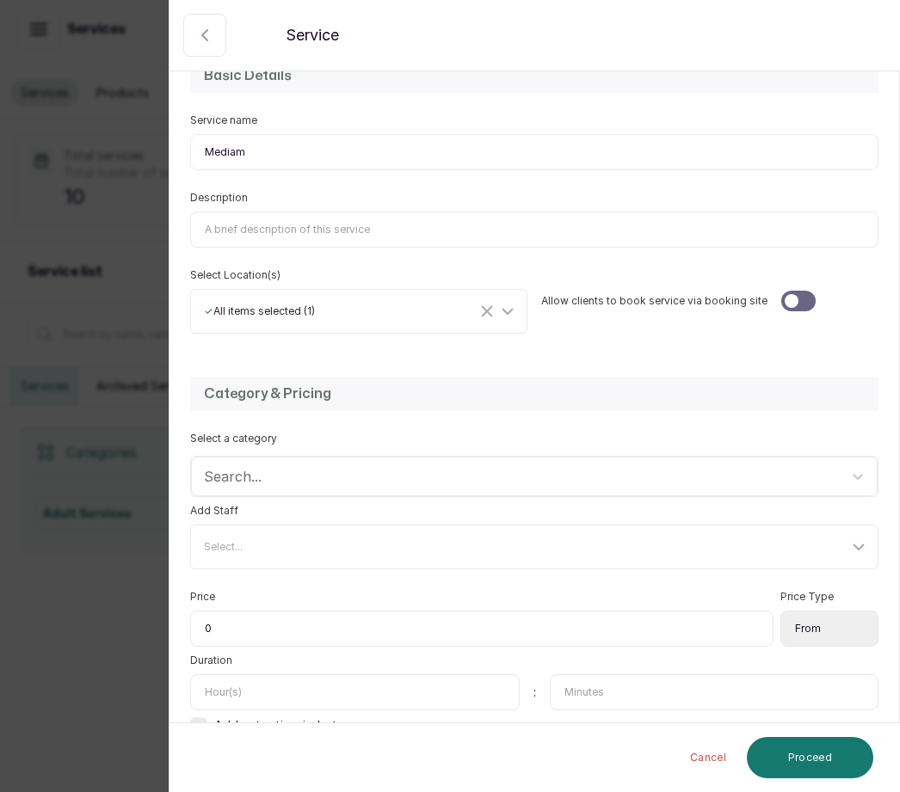
click at [254, 121] on label "Service name" at bounding box center [223, 121] width 67 height 14
click at [254, 134] on input "Mediam" at bounding box center [534, 152] width 688 height 36
type input "Mediam Box braids"
click at [310, 298] on div "✓ All items selected ( 1 )" at bounding box center [360, 311] width 331 height 33
click at [344, 215] on input "Description" at bounding box center [534, 230] width 688 height 36
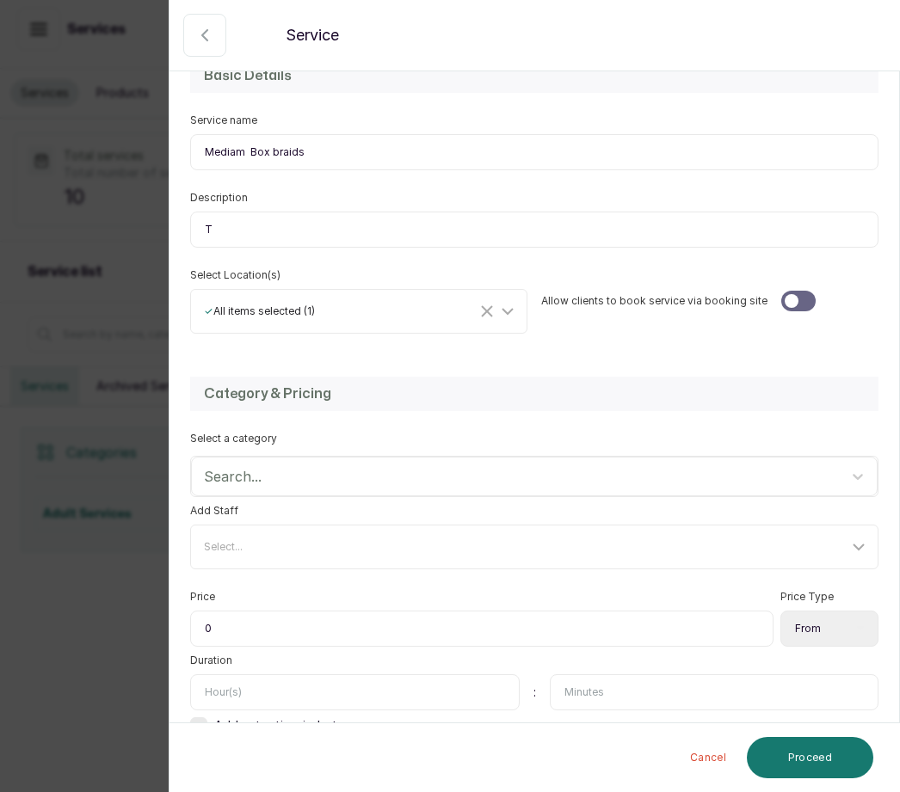
click at [217, 212] on input "T" at bounding box center [534, 230] width 688 height 36
type input "T"
click at [226, 203] on label "Description" at bounding box center [219, 198] width 58 height 14
click at [226, 212] on input "T" at bounding box center [534, 230] width 688 height 36
click at [218, 204] on label "Description" at bounding box center [219, 198] width 58 height 14
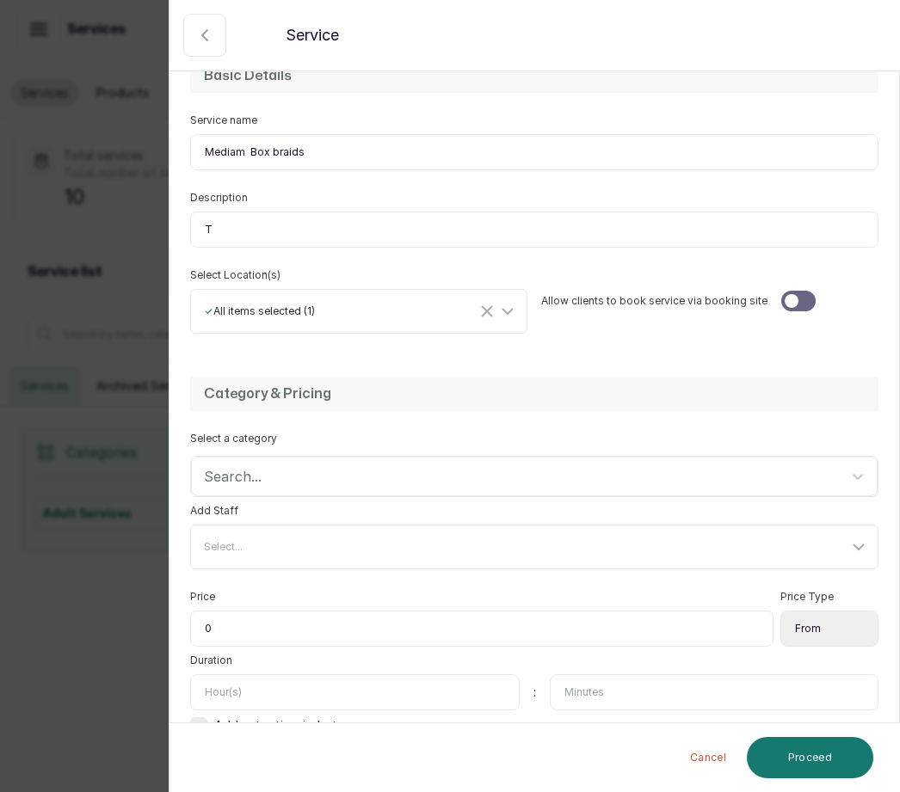
click at [218, 212] on input "T" at bounding box center [534, 230] width 688 height 36
click at [244, 200] on label "Description" at bounding box center [219, 198] width 58 height 14
click at [244, 212] on input "T" at bounding box center [534, 230] width 688 height 36
type input "This service Inciudes extension final price depends on volume of clients hair"
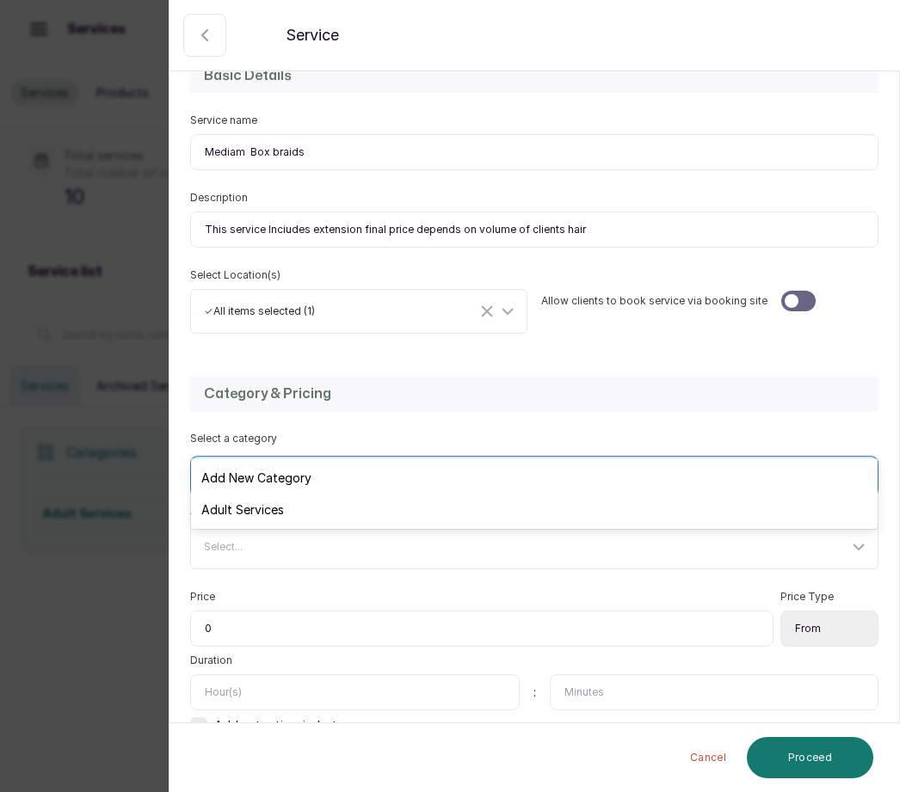
click at [308, 505] on div "Adult Services" at bounding box center [534, 510] width 686 height 32
click at [280, 611] on input "0" at bounding box center [481, 629] width 583 height 36
type input "0"
click at [242, 611] on input "0" at bounding box center [481, 629] width 583 height 36
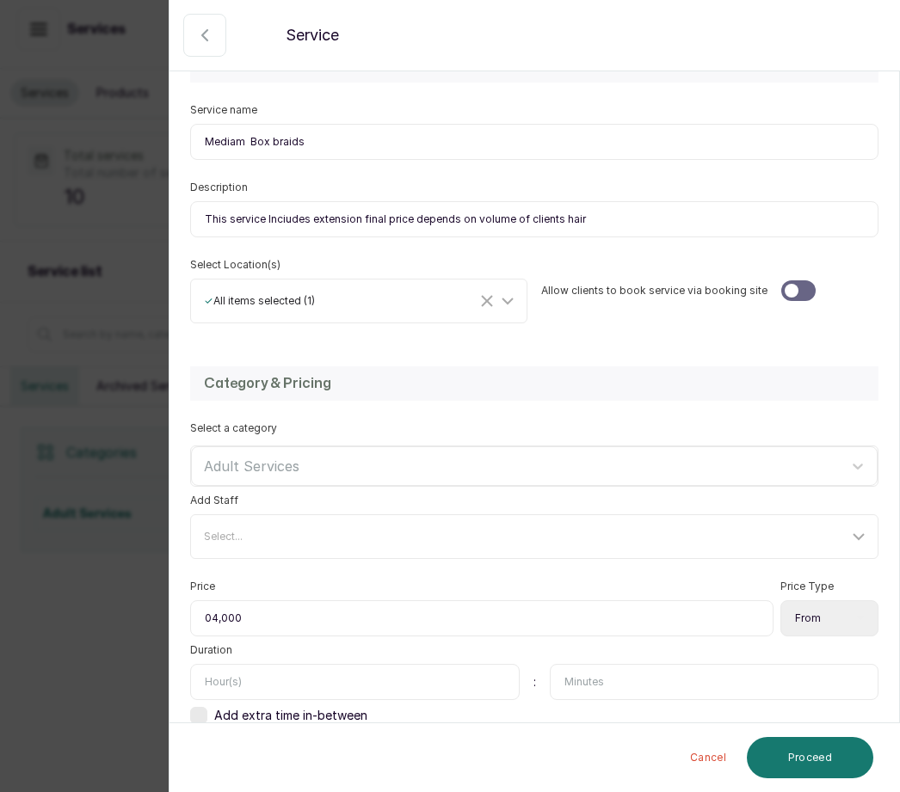
type input "040,000"
click at [304, 664] on input "text" at bounding box center [354, 682] width 329 height 36
type input "3"
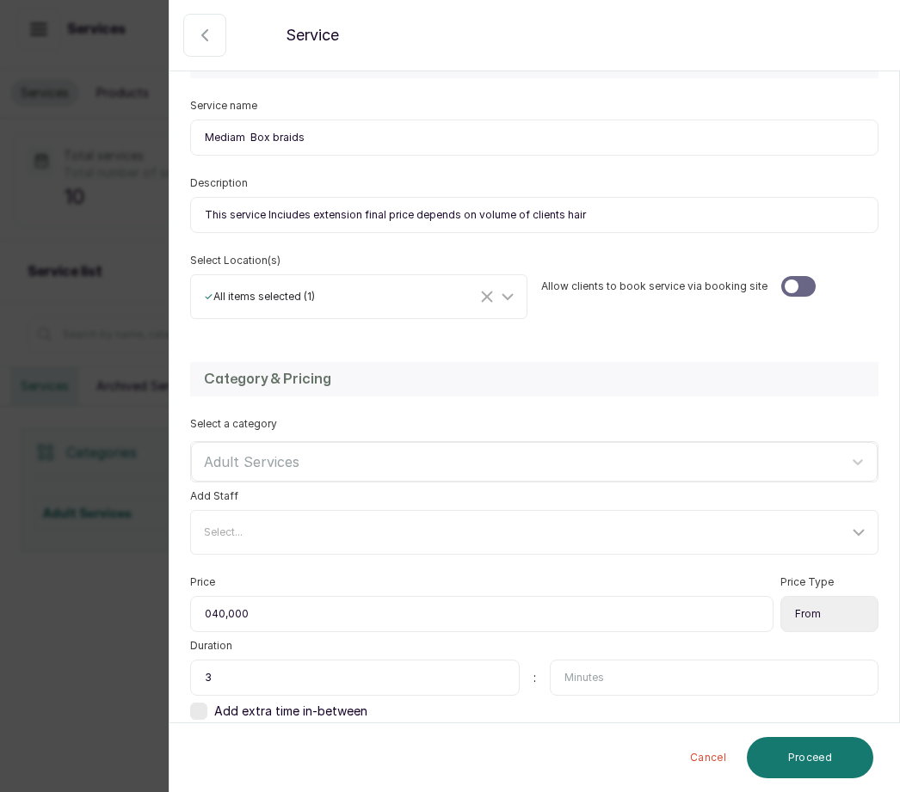
scroll to position [169, 0]
click at [834, 760] on button "Proceed" at bounding box center [810, 757] width 126 height 41
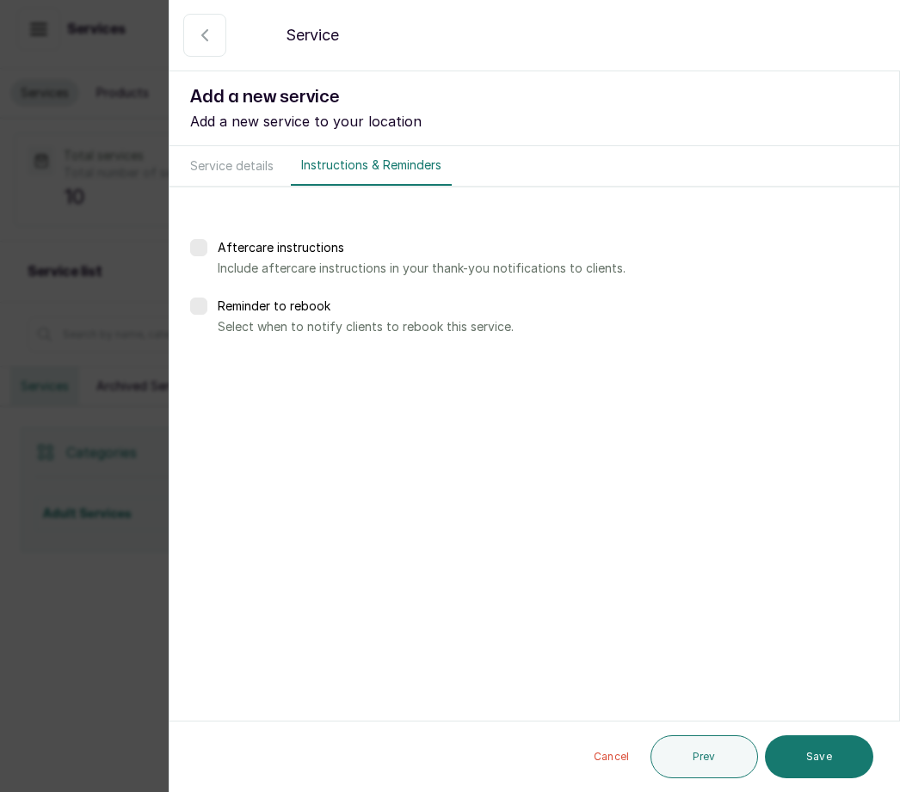
scroll to position [0, 0]
click at [821, 748] on button "Save" at bounding box center [819, 756] width 108 height 43
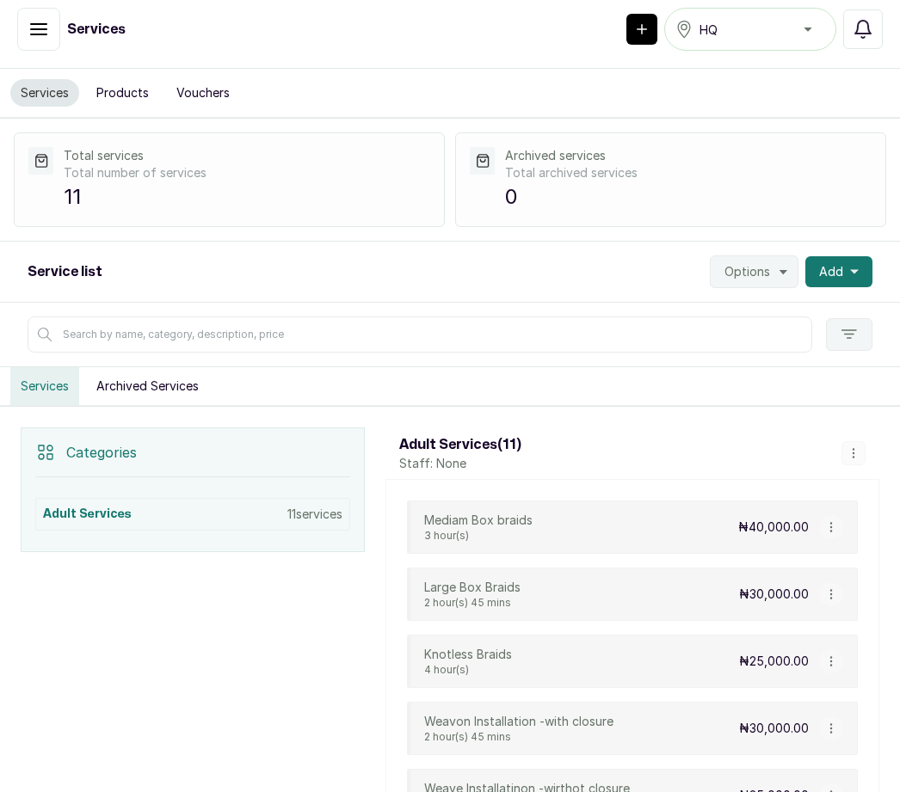
click at [837, 263] on span "Add" at bounding box center [831, 271] width 24 height 17
click at [754, 308] on span "Add Service" at bounding box center [775, 318] width 165 height 21
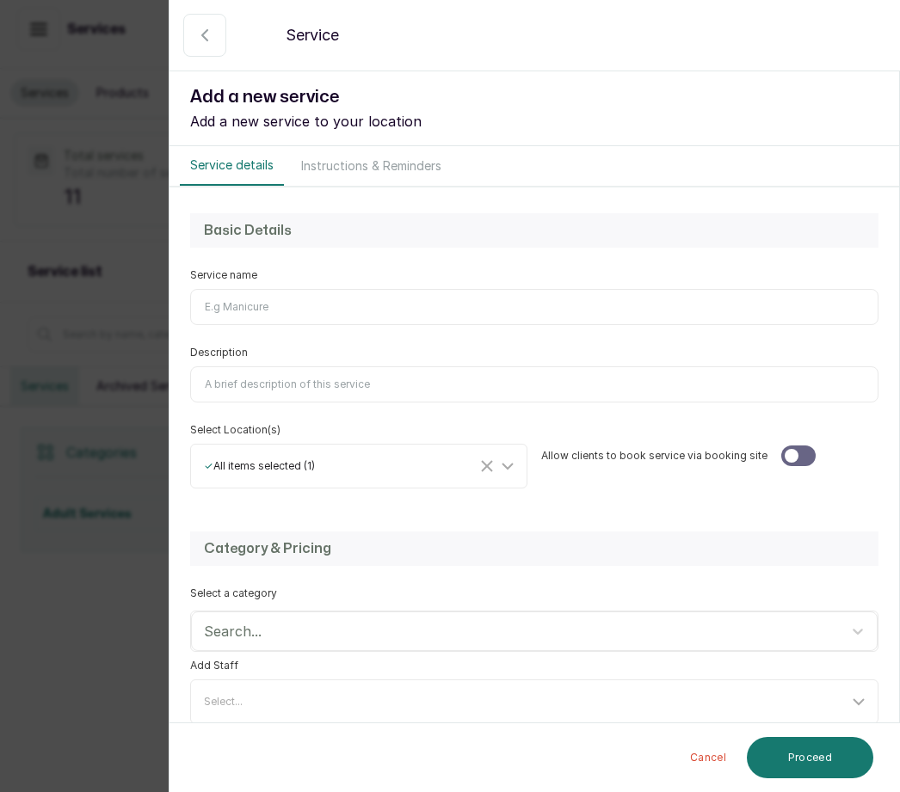
click at [268, 309] on input "Service name" at bounding box center [534, 307] width 688 height 36
type input "S"
type input "Small BOX Braids"
click at [304, 378] on input "Description" at bounding box center [534, 384] width 688 height 36
click at [350, 381] on input "This service includes extension on volume of clients hair" at bounding box center [534, 384] width 688 height 36
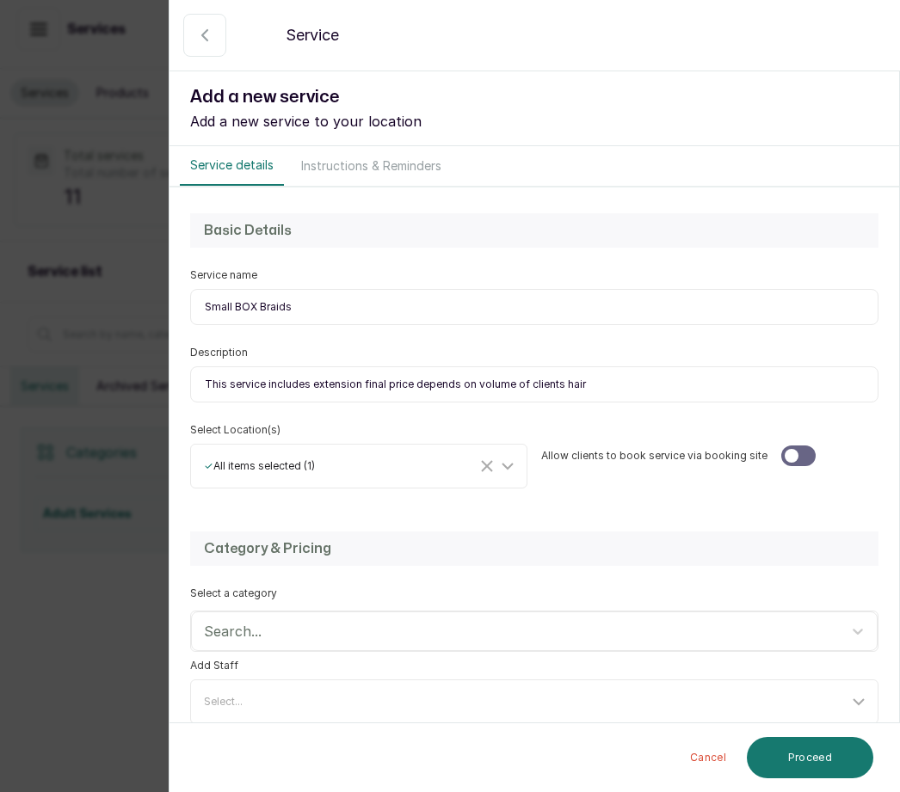
click at [594, 383] on input "This service includes extension final price depends on volume of clients hair" at bounding box center [534, 384] width 688 height 36
type input "This service includes extension final price depends on volume of clients hair"
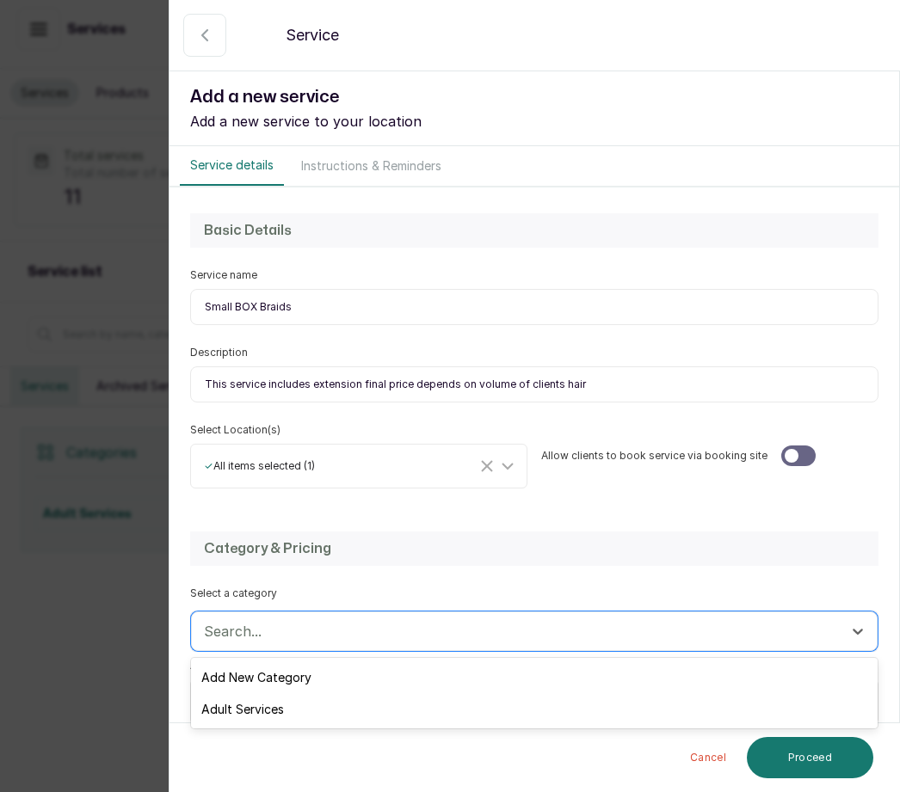
click at [278, 677] on div "Add New Category" at bounding box center [534, 677] width 686 height 32
click at [280, 708] on div "Adult Services" at bounding box center [534, 709] width 686 height 32
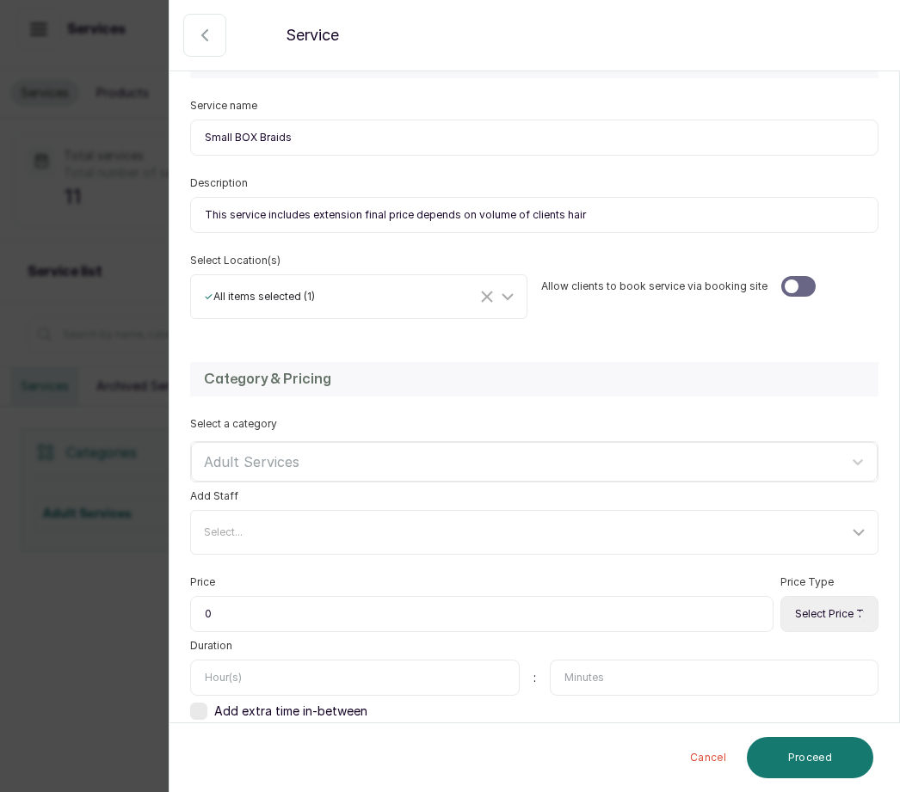
scroll to position [169, 0]
click at [248, 610] on input "0" at bounding box center [481, 615] width 583 height 36
type input "050,000"
click at [827, 617] on select "Select Price Type Fixed From" at bounding box center [829, 615] width 98 height 36
select select "starting_at"
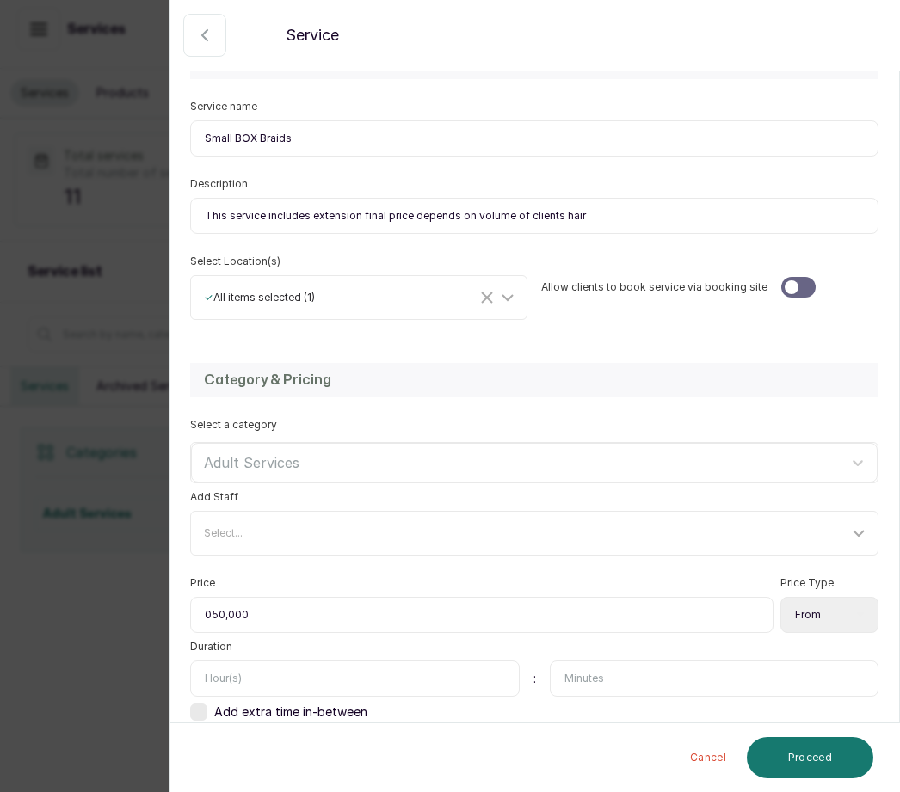
scroll to position [57, 0]
click at [271, 661] on input "text" at bounding box center [354, 679] width 329 height 36
type input "3"
click at [818, 756] on button "Proceed" at bounding box center [810, 757] width 126 height 41
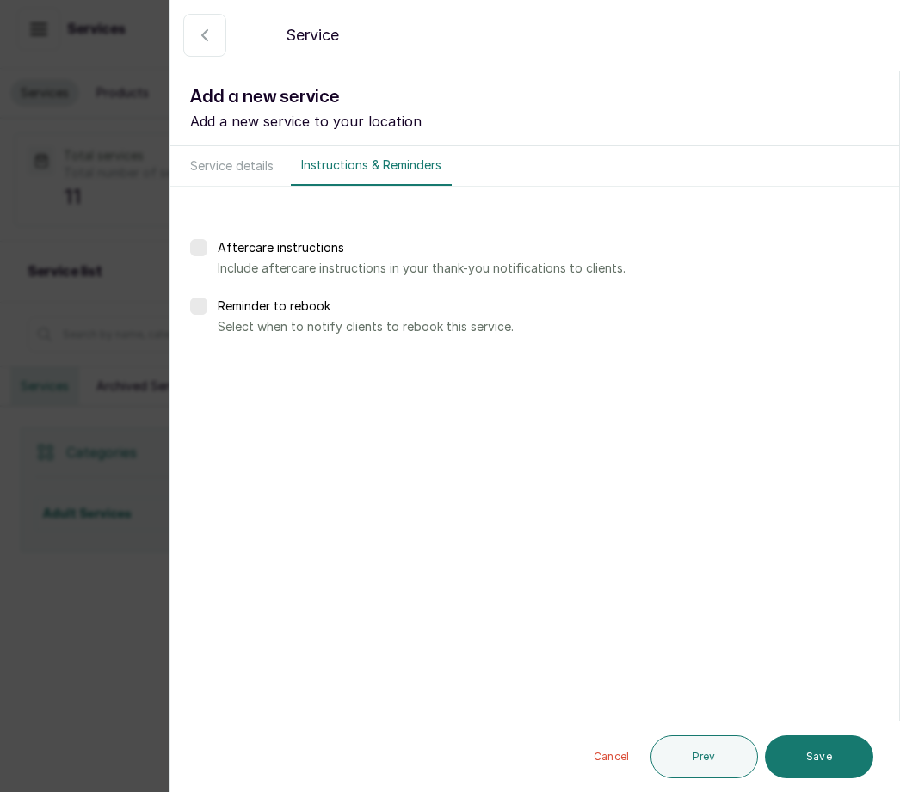
scroll to position [0, 0]
click at [812, 754] on button "Save" at bounding box center [819, 756] width 108 height 43
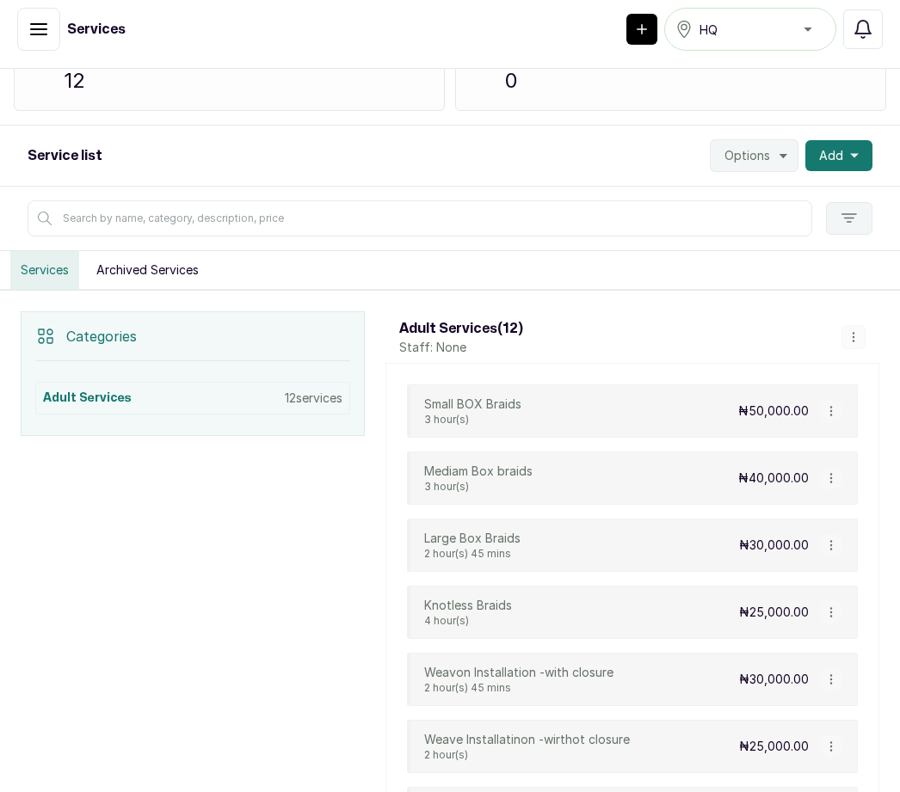
scroll to position [117, 0]
click at [878, 125] on div "Service list Options Add" at bounding box center [450, 155] width 900 height 61
click at [857, 139] on button "Add" at bounding box center [838, 154] width 67 height 31
click at [793, 177] on div "Add Service New category" at bounding box center [776, 218] width 193 height 83
click at [778, 191] on span "Add Service" at bounding box center [775, 201] width 165 height 21
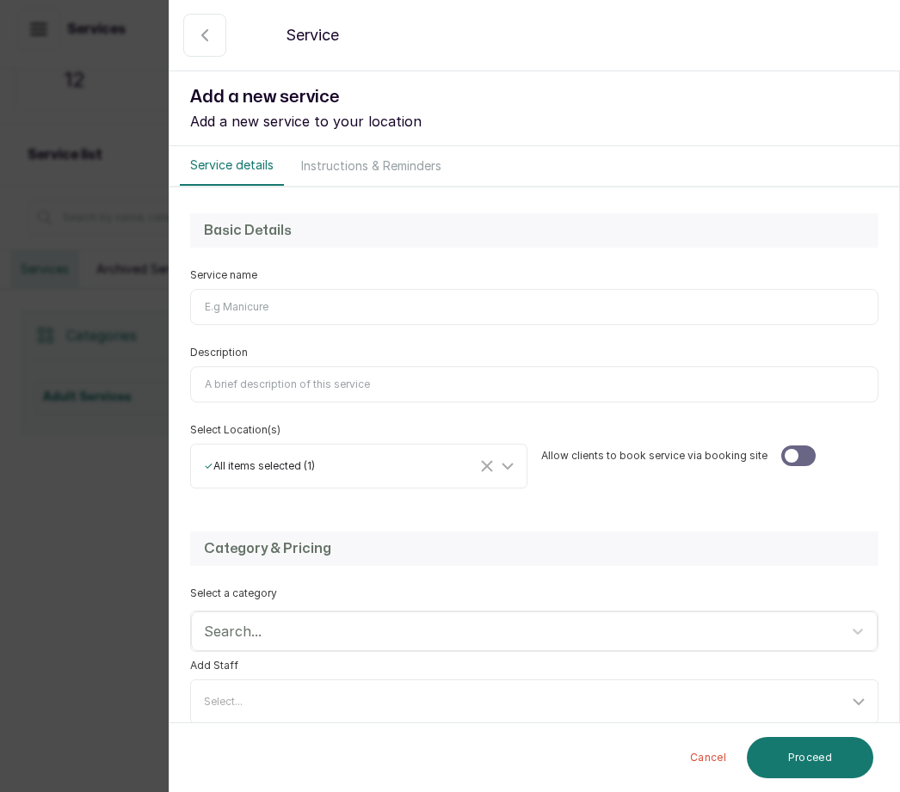
click at [218, 276] on label "Service name" at bounding box center [223, 275] width 67 height 14
click at [218, 289] on input "Service name" at bounding box center [534, 307] width 688 height 36
click at [217, 276] on label "Service name" at bounding box center [223, 275] width 67 height 14
click at [217, 289] on input "Service name" at bounding box center [534, 307] width 688 height 36
type input "[GEOGRAPHIC_DATA] weavuing"
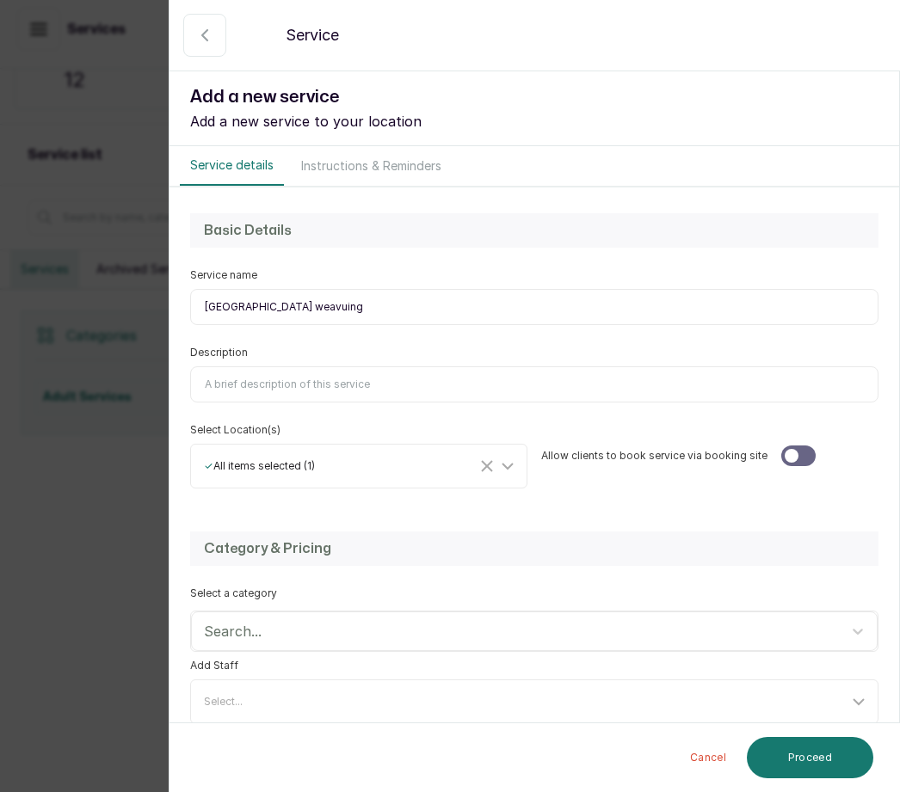
click at [269, 376] on input "Description" at bounding box center [534, 384] width 688 height 36
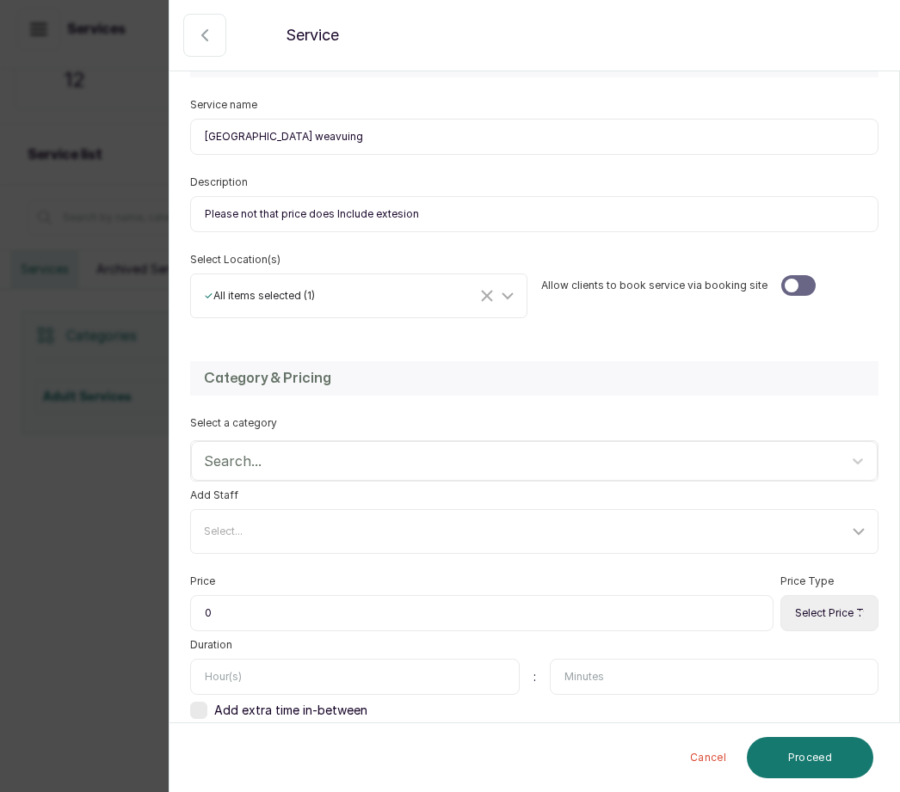
scroll to position [169, 0]
type input "Please not that price does lnclude extesion"
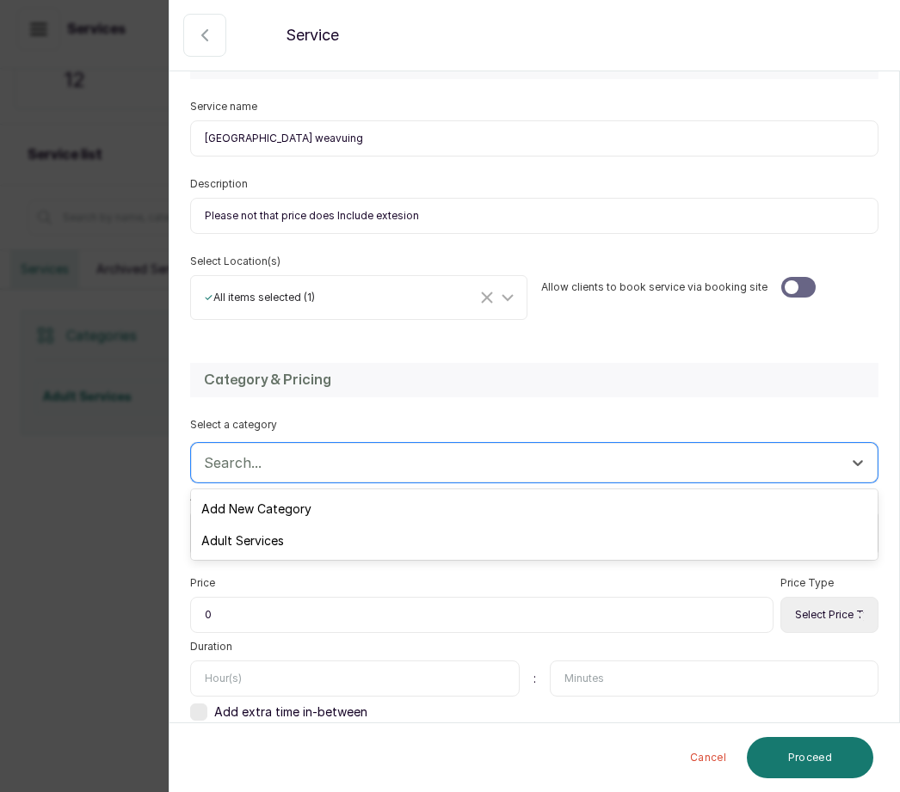
click at [277, 538] on div "Adult Services" at bounding box center [534, 541] width 686 height 32
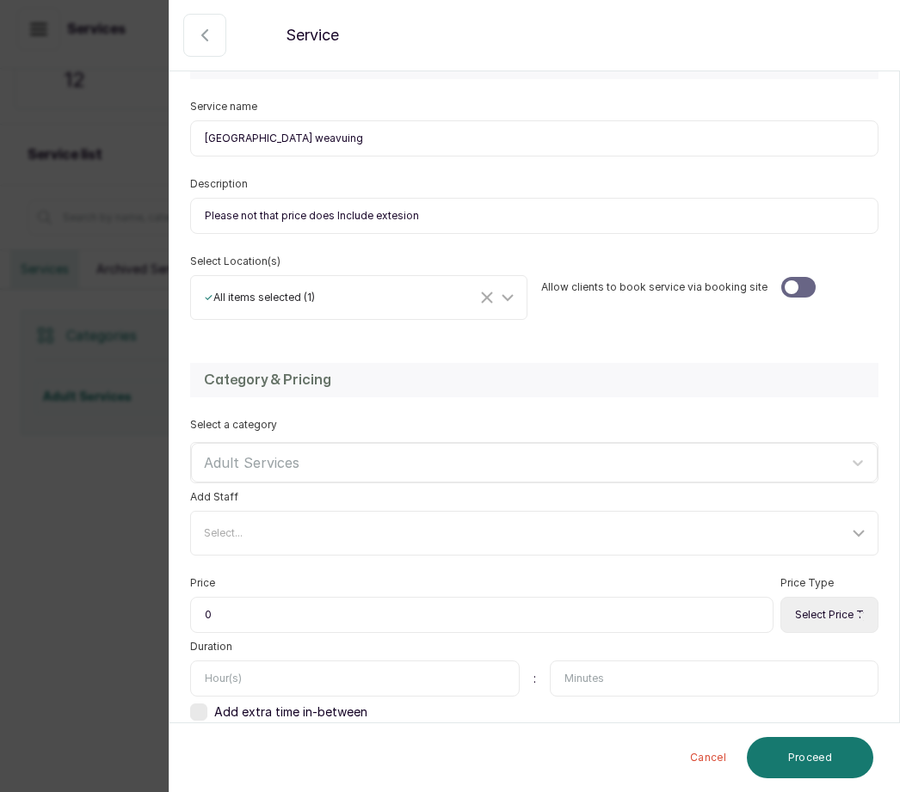
click at [828, 616] on select "Select Price Type Fixed From" at bounding box center [829, 615] width 98 height 36
select select "starting_at"
click at [252, 614] on input "0" at bounding box center [481, 615] width 583 height 36
type input "025,000"
click at [252, 681] on input "text" at bounding box center [354, 679] width 329 height 36
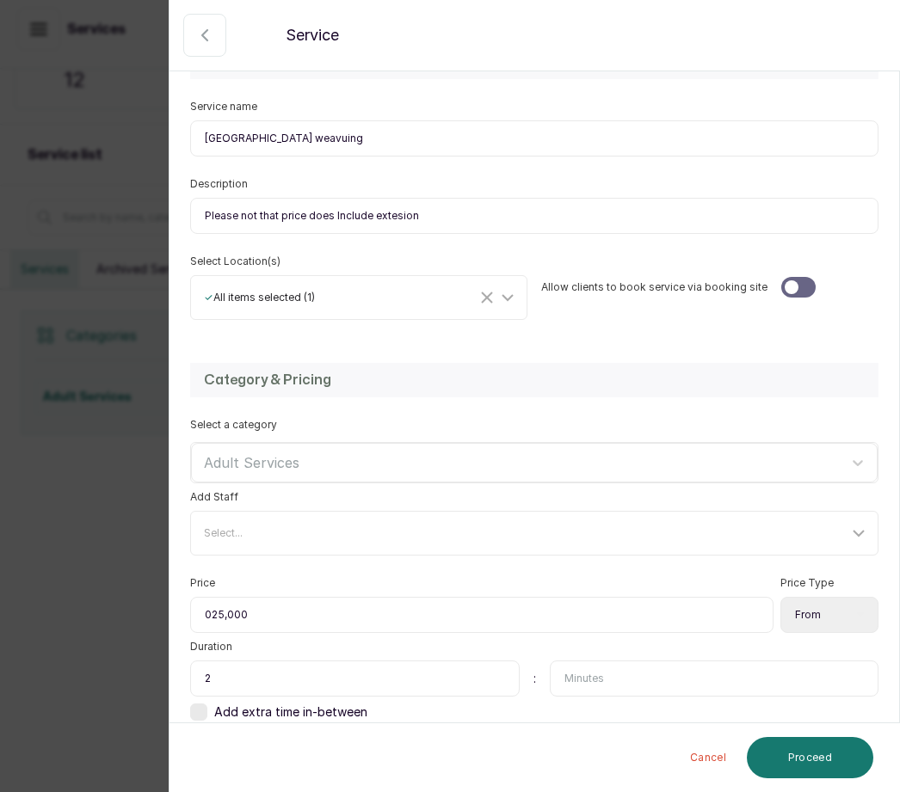
type input "2"
click at [612, 680] on input "text" at bounding box center [714, 679] width 329 height 36
type input "30"
click at [812, 761] on button "Proceed" at bounding box center [810, 757] width 126 height 41
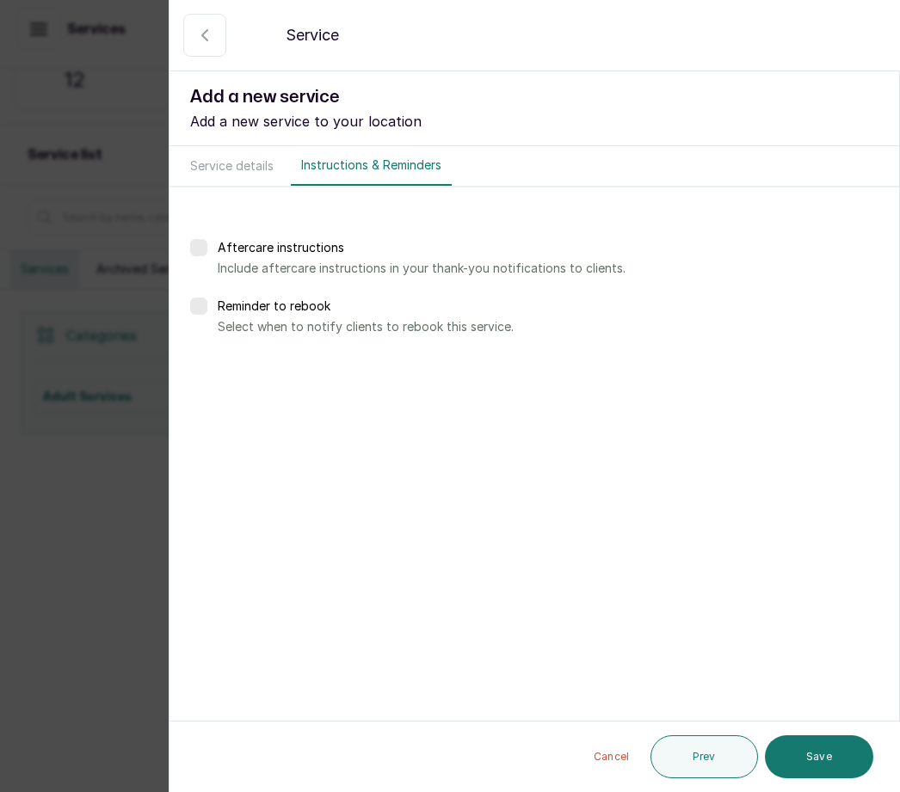
scroll to position [0, 0]
click at [816, 752] on button "Save" at bounding box center [819, 756] width 108 height 43
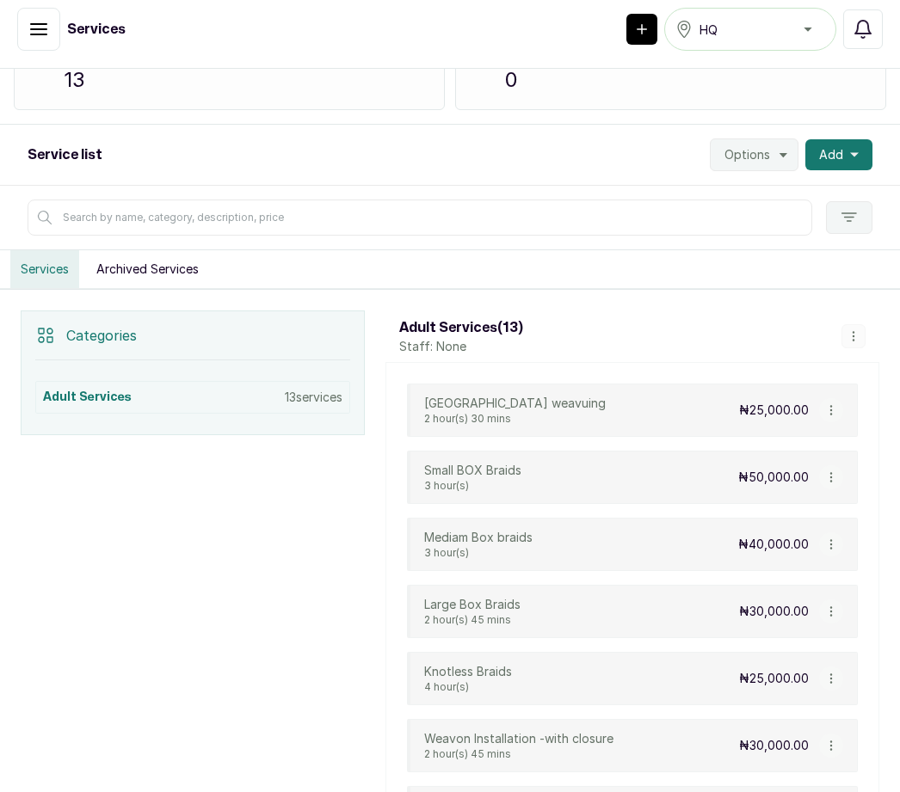
click at [840, 139] on button "Add" at bounding box center [838, 154] width 67 height 31
click at [787, 191] on span "Add Service" at bounding box center [775, 201] width 165 height 21
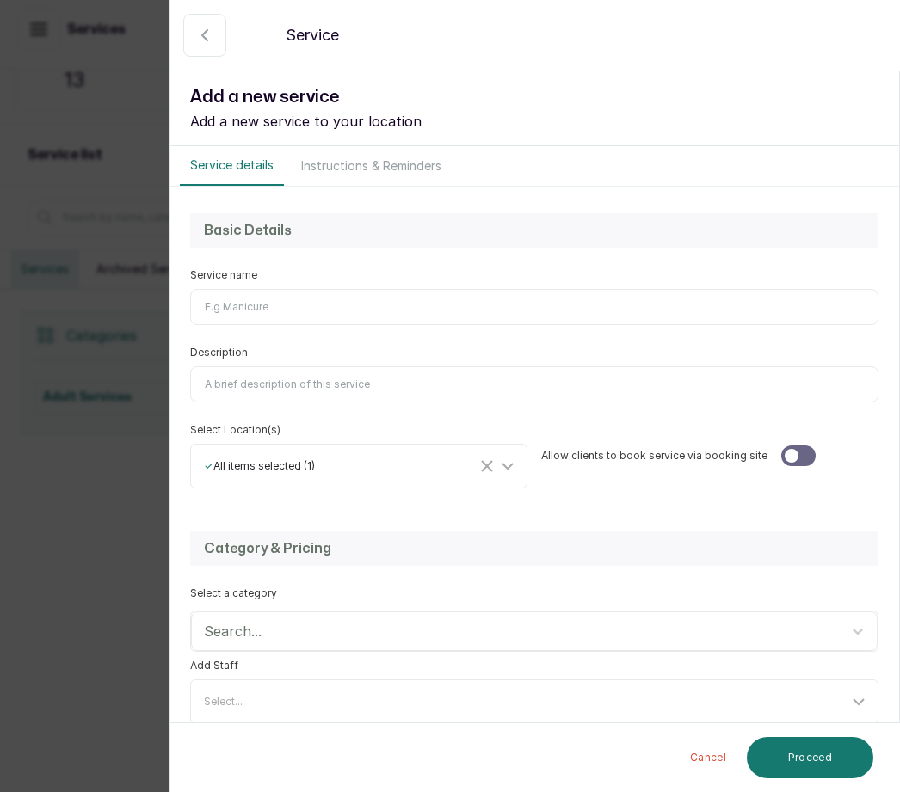
click at [270, 291] on input "Service name" at bounding box center [534, 307] width 688 height 36
type input "Feed In Braids"
click at [290, 378] on input "Description" at bounding box center [534, 384] width 688 height 36
click at [327, 380] on input "All feed in general stylss price does not include extesion" at bounding box center [534, 384] width 688 height 36
type input "All feed in general styles price does not include extesion"
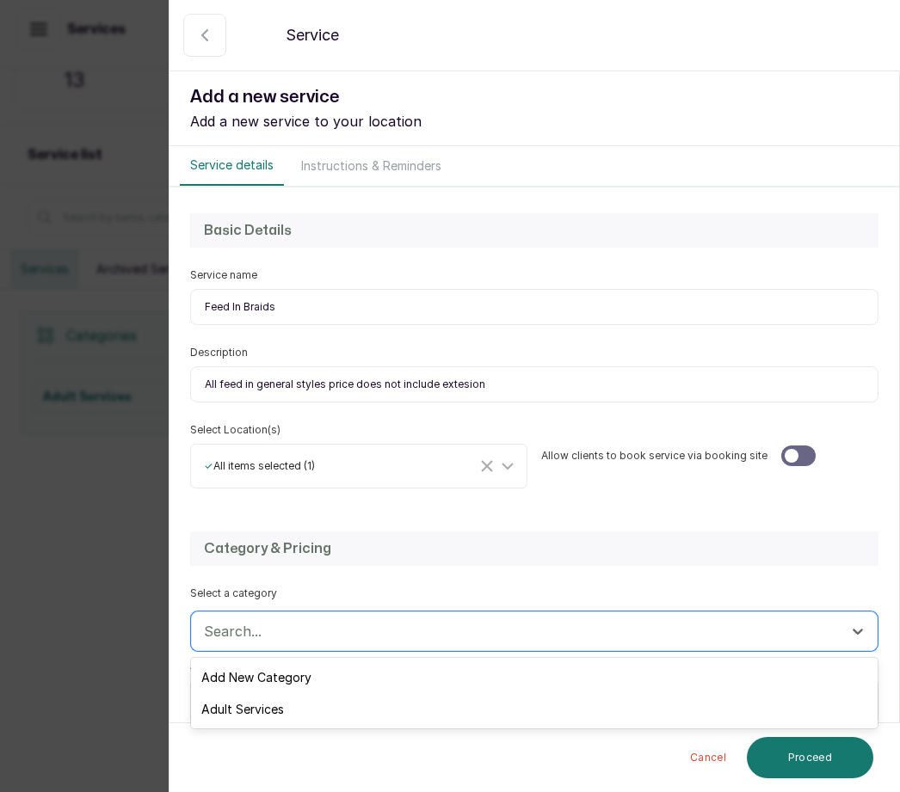
click at [286, 706] on div "Adult Services" at bounding box center [534, 709] width 686 height 32
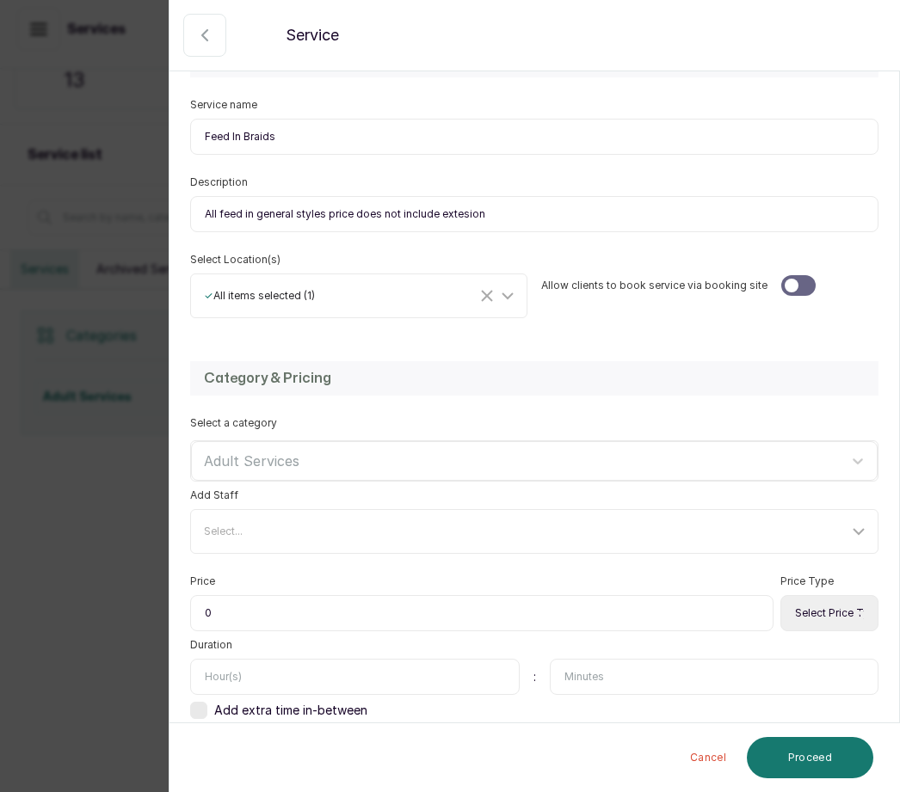
scroll to position [169, 0]
click at [237, 612] on input "0" at bounding box center [481, 615] width 583 height 36
type input "020,000"
click at [809, 621] on select "Select Price Type Fixed From" at bounding box center [829, 615] width 98 height 36
select select "starting_at"
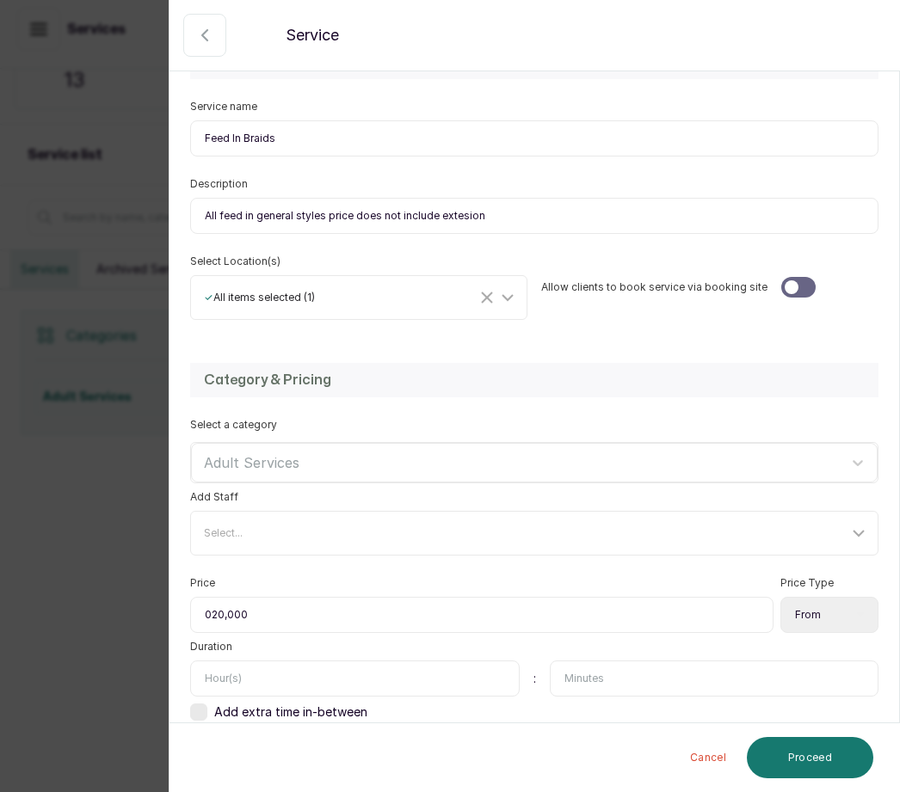
click at [231, 678] on input "text" at bounding box center [354, 679] width 329 height 36
type input "2"
click at [828, 757] on button "Proceed" at bounding box center [810, 757] width 126 height 41
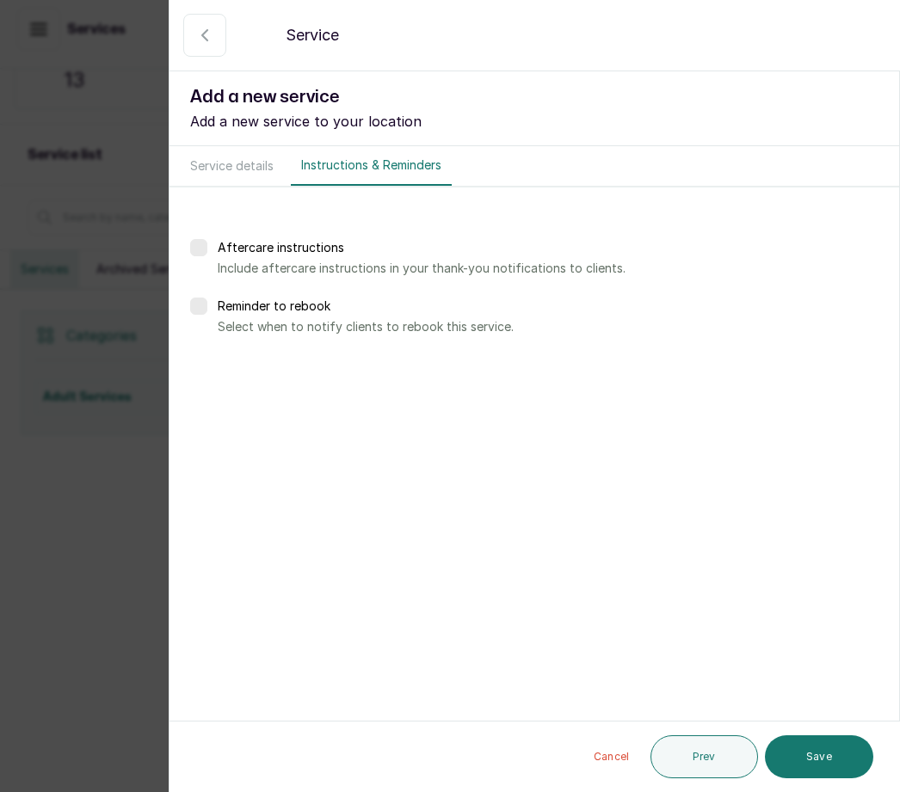
scroll to position [0, 0]
click at [827, 762] on button "Save" at bounding box center [819, 756] width 108 height 43
